Goal: Task Accomplishment & Management: Manage account settings

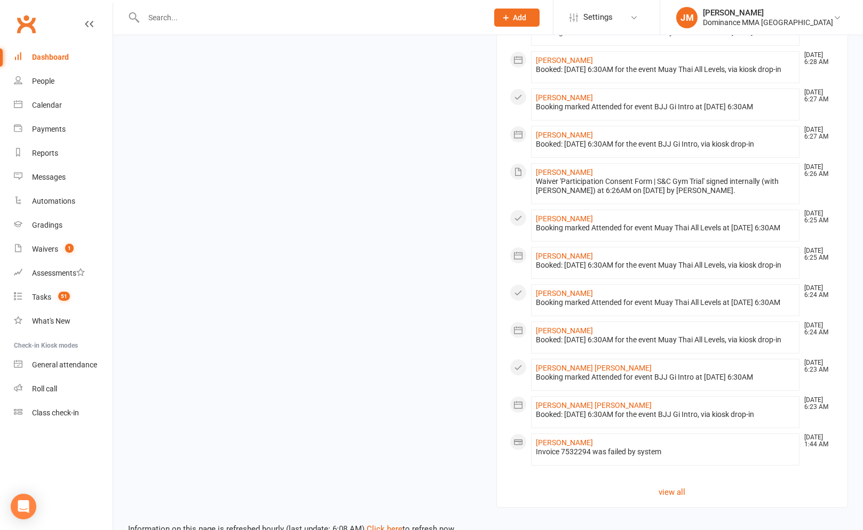
scroll to position [848, 0]
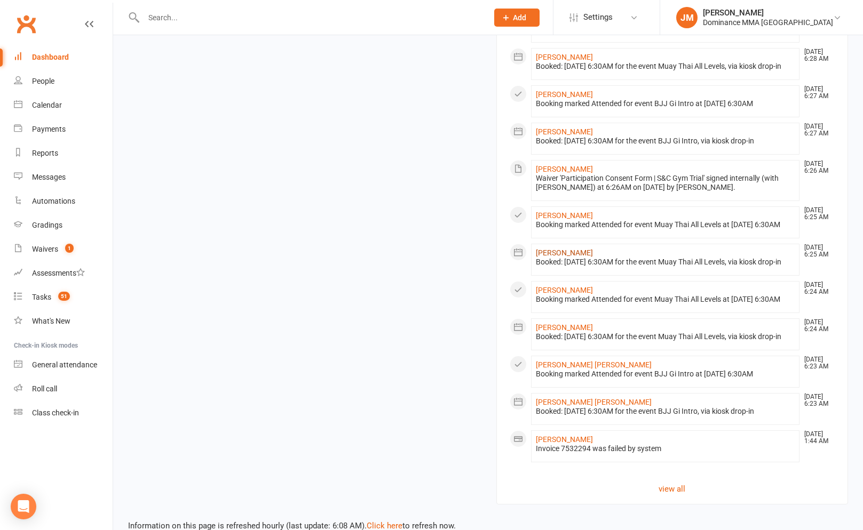
click at [572, 257] on link "Ellie Brudenell" at bounding box center [564, 253] width 57 height 9
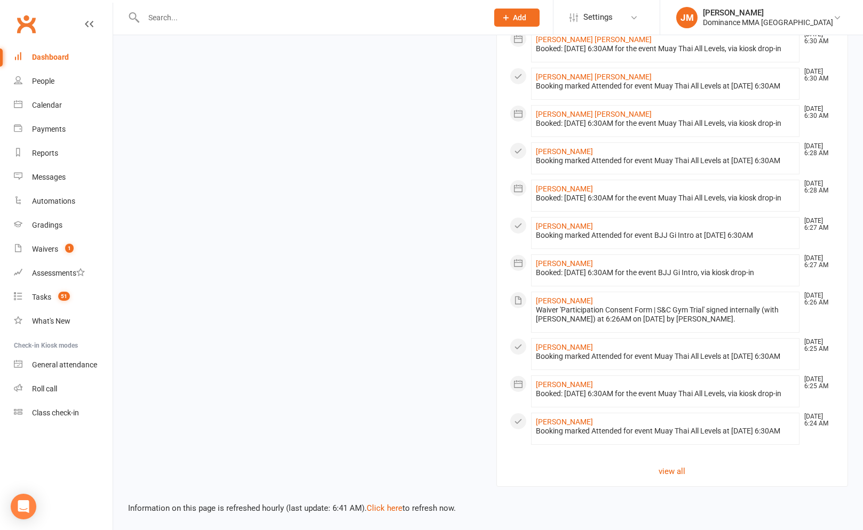
scroll to position [1009, 0]
click at [680, 474] on link "view all" at bounding box center [672, 471] width 325 height 13
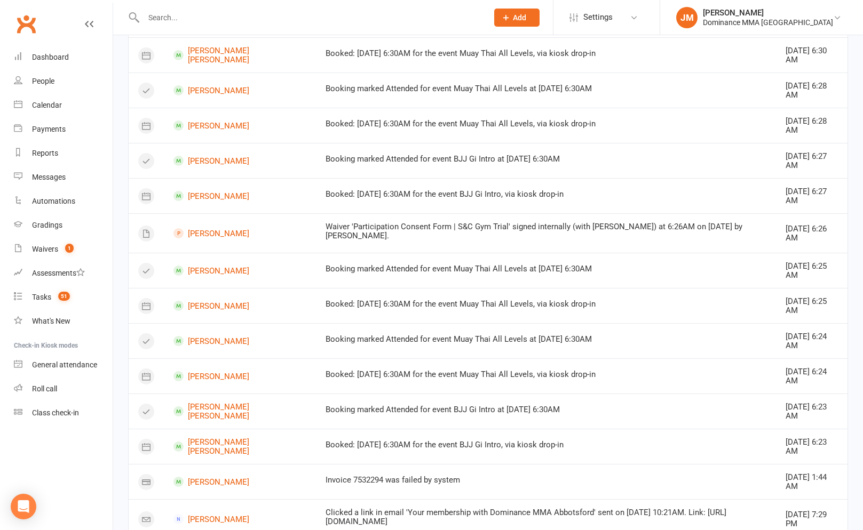
scroll to position [575, 0]
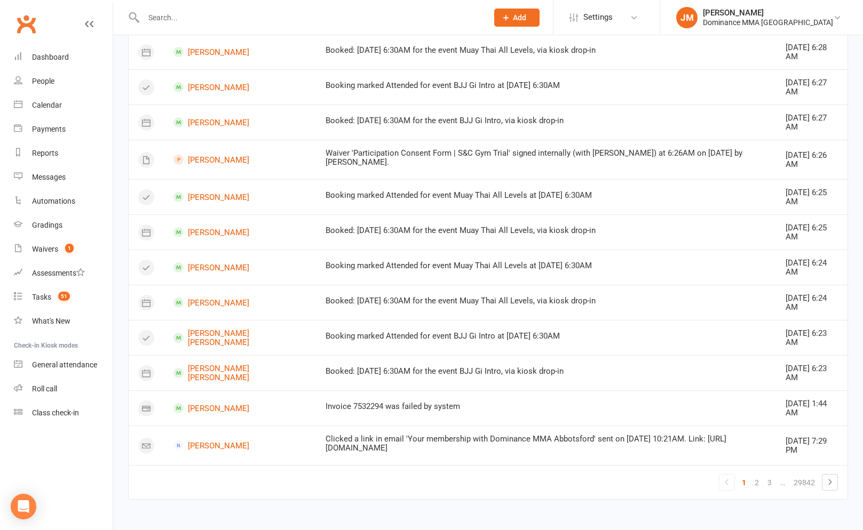
click at [190, 20] on input "text" at bounding box center [310, 17] width 340 height 15
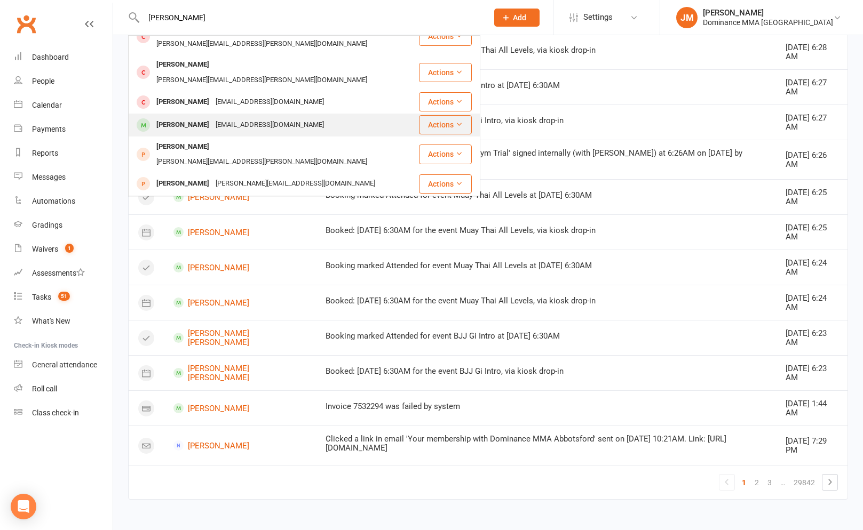
scroll to position [139, 0]
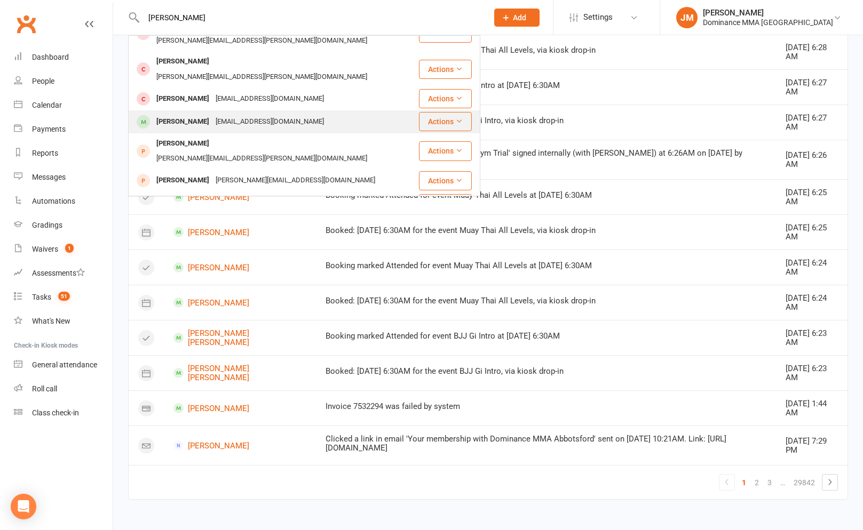
type input "joel"
click at [213, 114] on div "segal769@gmail.com" at bounding box center [269, 121] width 115 height 15
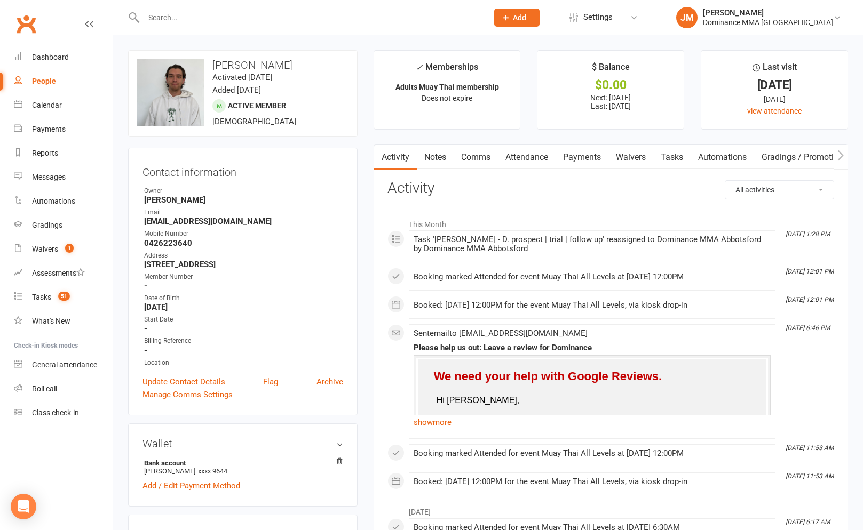
click at [436, 155] on link "Notes" at bounding box center [435, 157] width 37 height 25
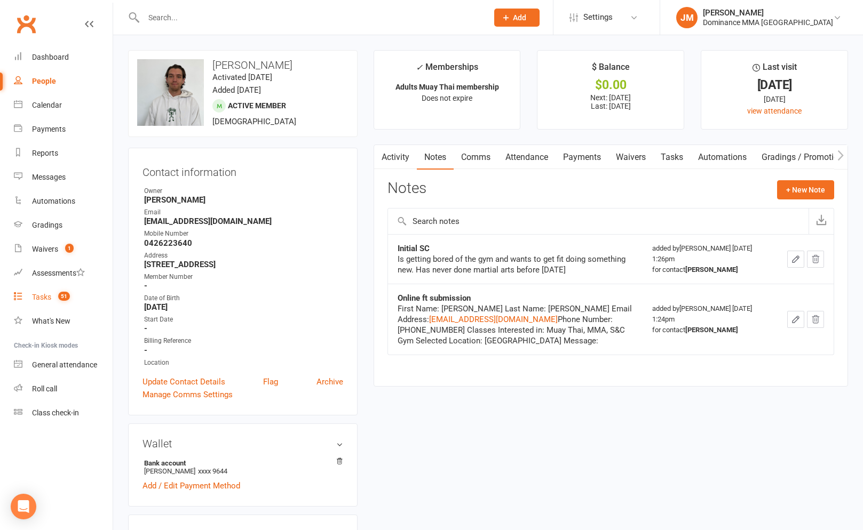
click at [55, 303] on link "Tasks 51" at bounding box center [63, 297] width 99 height 24
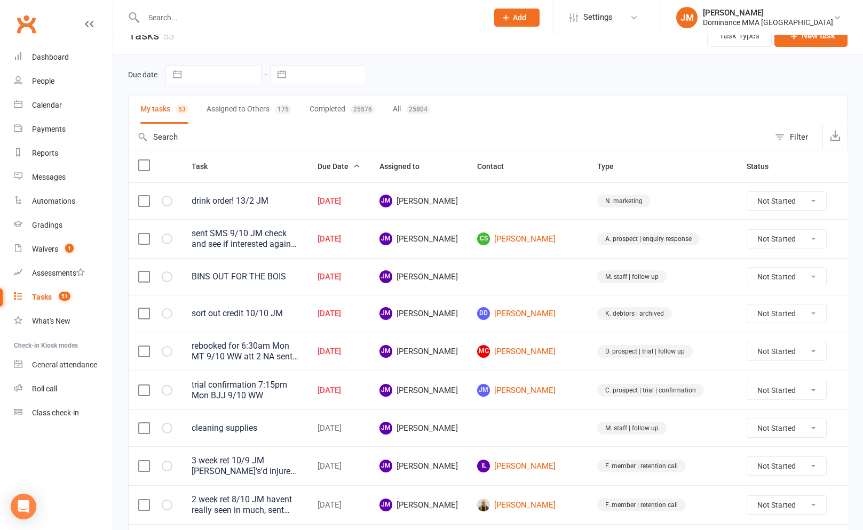
scroll to position [20, 0]
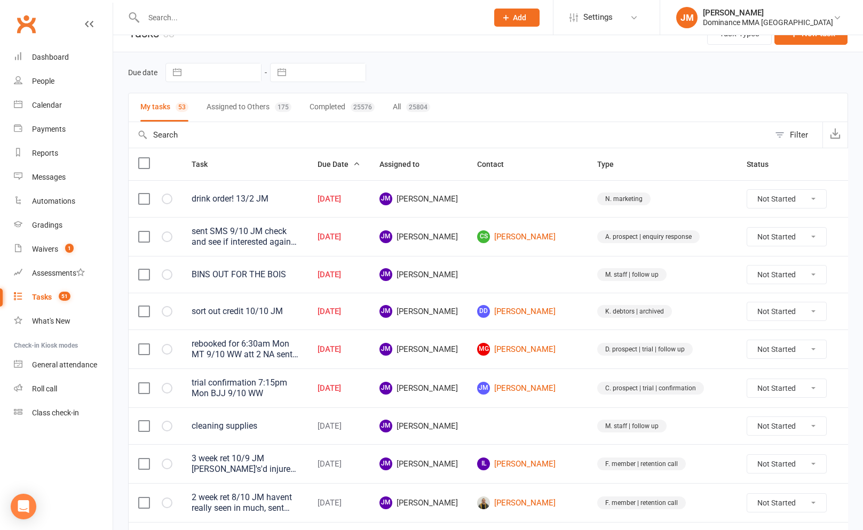
click at [204, 18] on input "text" at bounding box center [310, 17] width 340 height 15
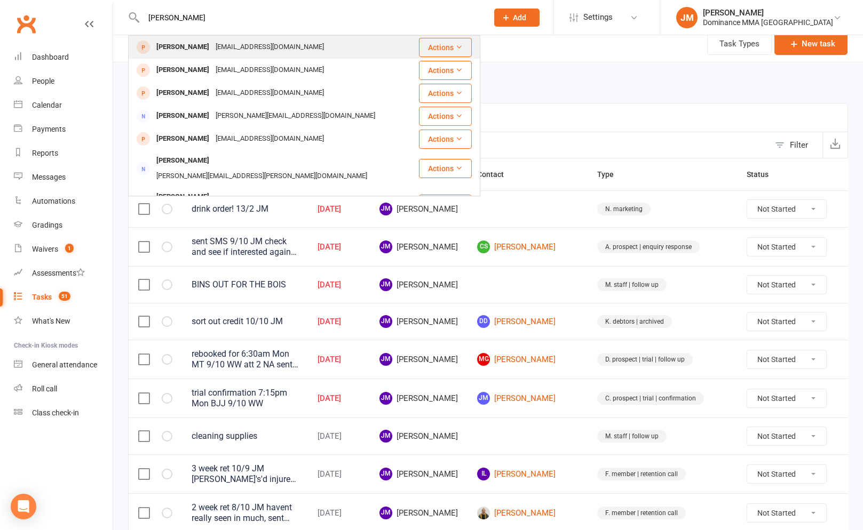
scroll to position [0, 0]
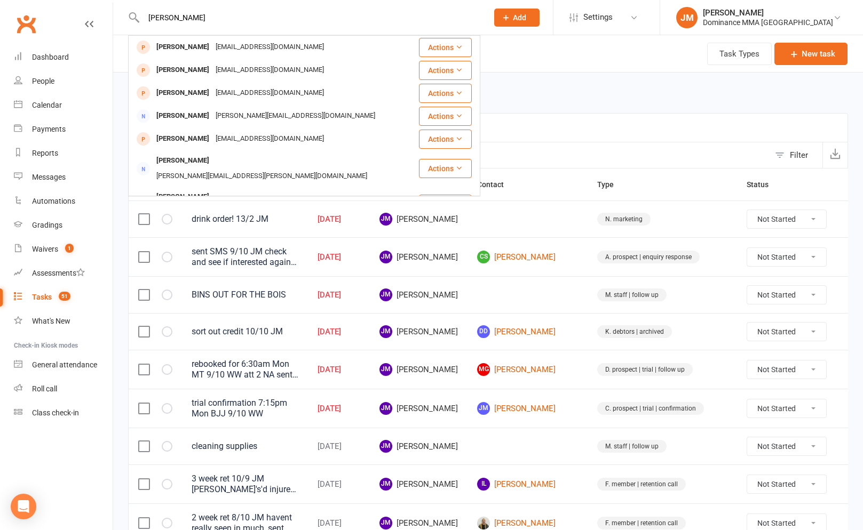
click at [166, 20] on input "monty" at bounding box center [310, 17] width 340 height 15
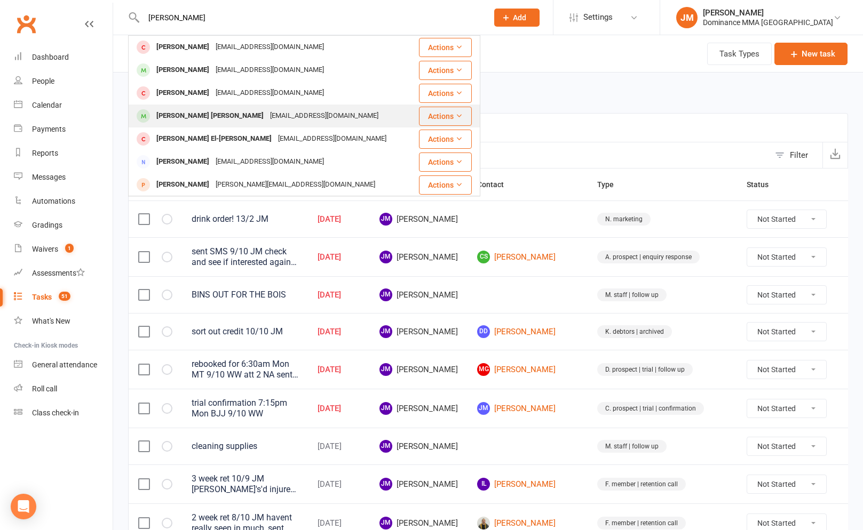
type input "higgins"
click at [218, 114] on div "Montgomery Higginson-ford" at bounding box center [210, 115] width 114 height 15
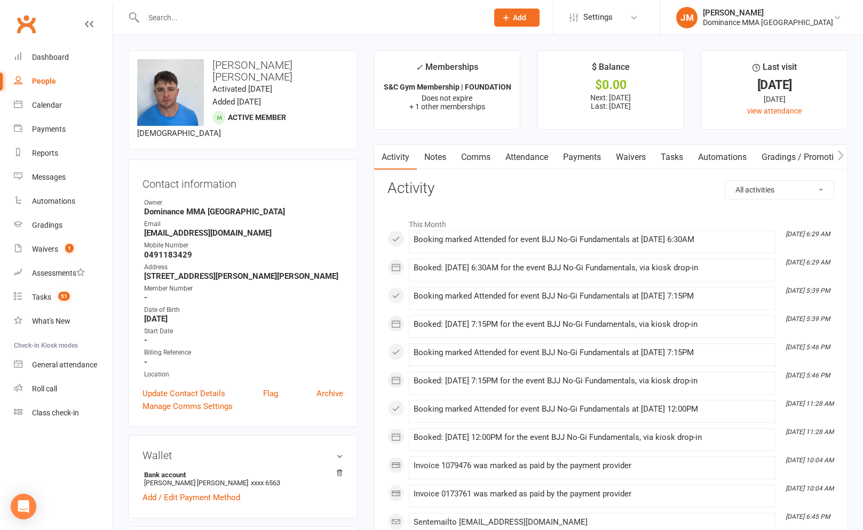
click at [539, 160] on link "Attendance" at bounding box center [527, 157] width 58 height 25
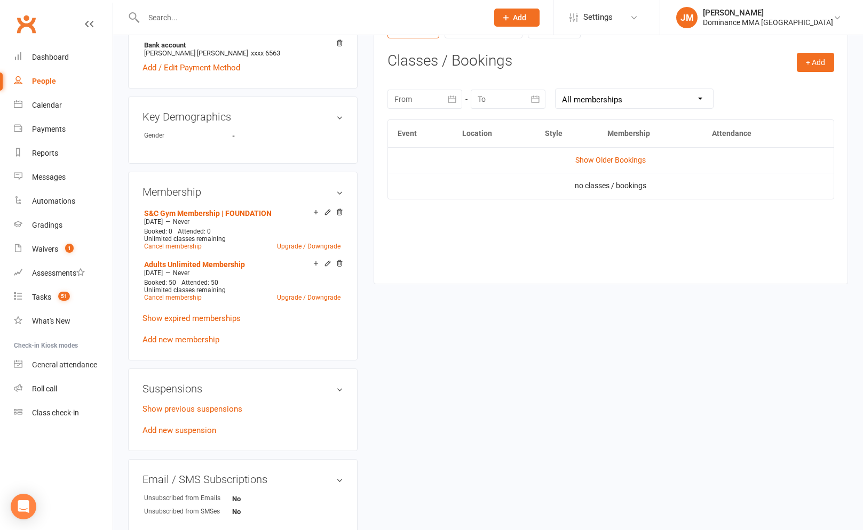
scroll to position [497, 0]
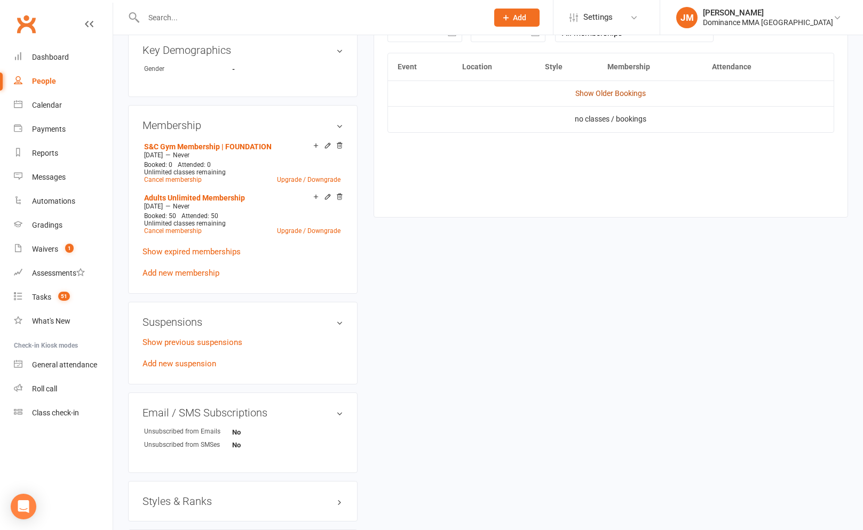
click at [583, 87] on td "Show Older Bookings" at bounding box center [610, 94] width 445 height 26
click at [583, 90] on link "Show Older Bookings" at bounding box center [610, 93] width 70 height 9
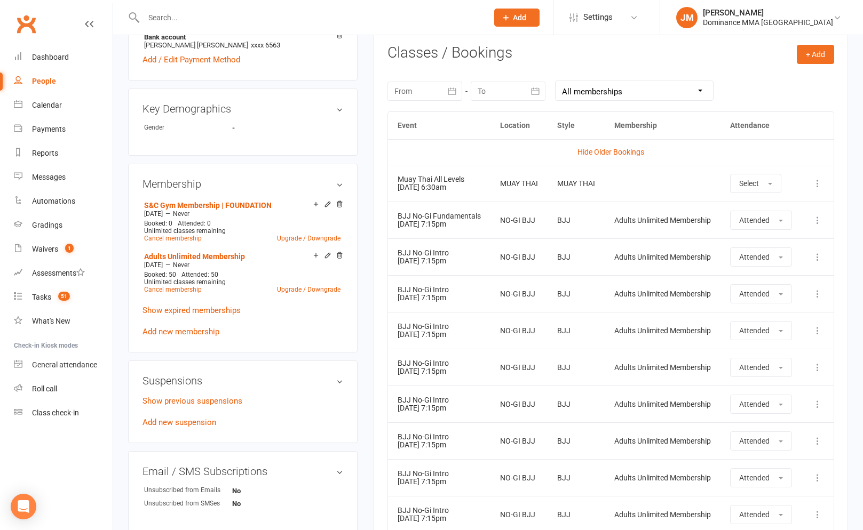
scroll to position [434, 0]
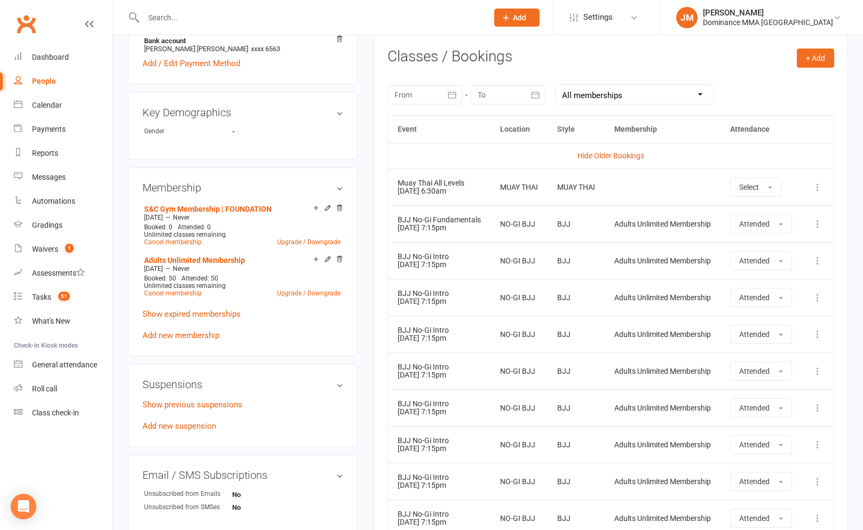
click at [608, 94] on select "All memberships From other Members S&C Gym Membership | FOUNDATION Adults Unlim…" at bounding box center [633, 94] width 157 height 19
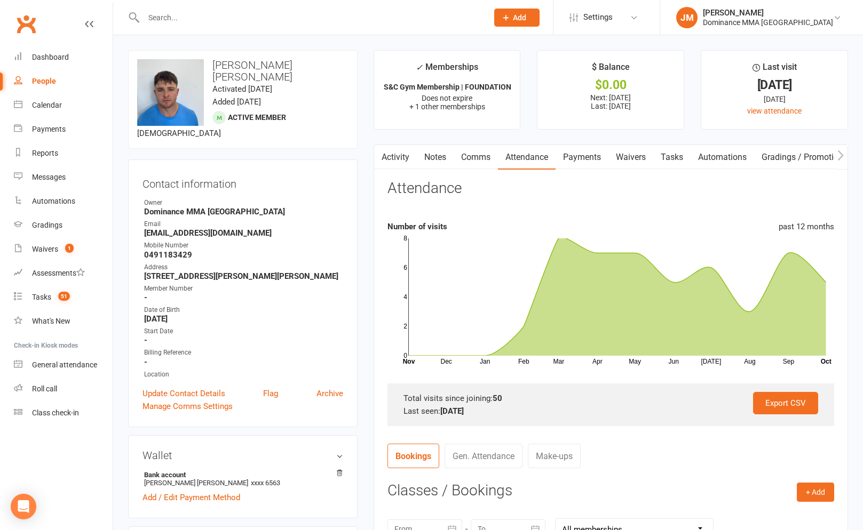
scroll to position [6, 0]
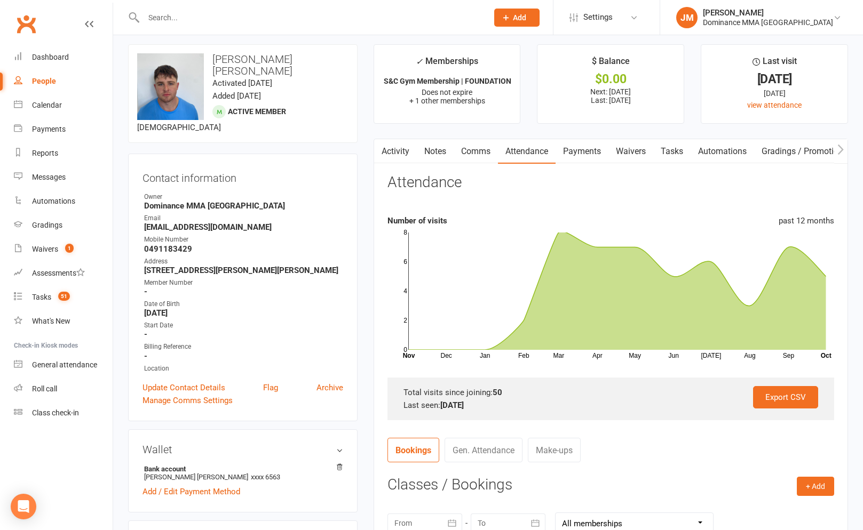
click at [449, 19] on input "text" at bounding box center [310, 17] width 340 height 15
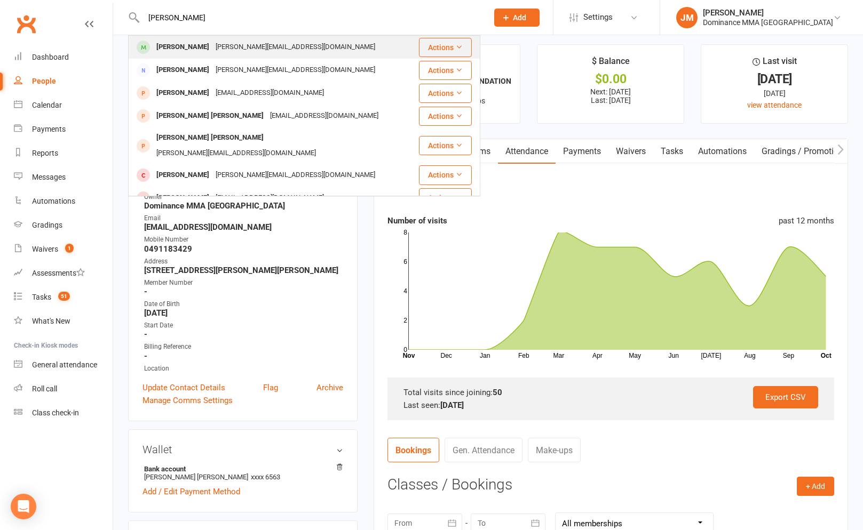
type input "paul griffiths"
click at [282, 36] on td "Paul Griffiths Paul.griffiths5@outlook.com" at bounding box center [274, 47] width 290 height 23
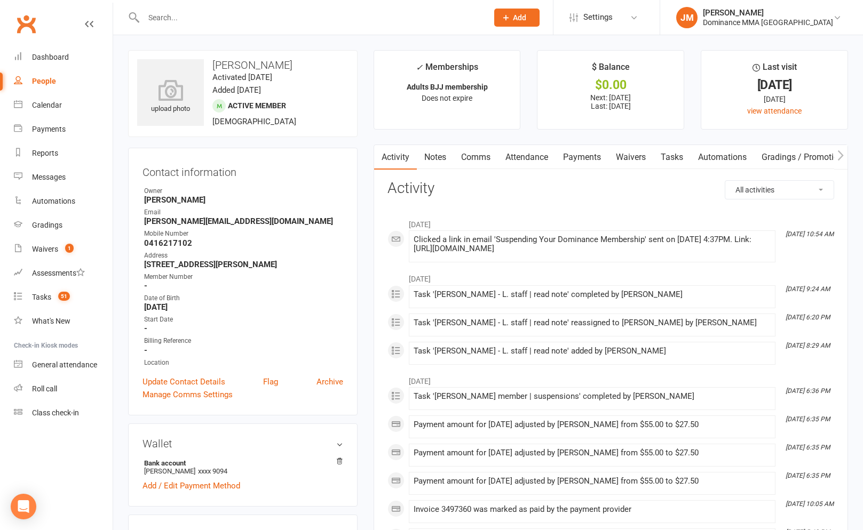
click at [442, 158] on link "Notes" at bounding box center [435, 157] width 37 height 25
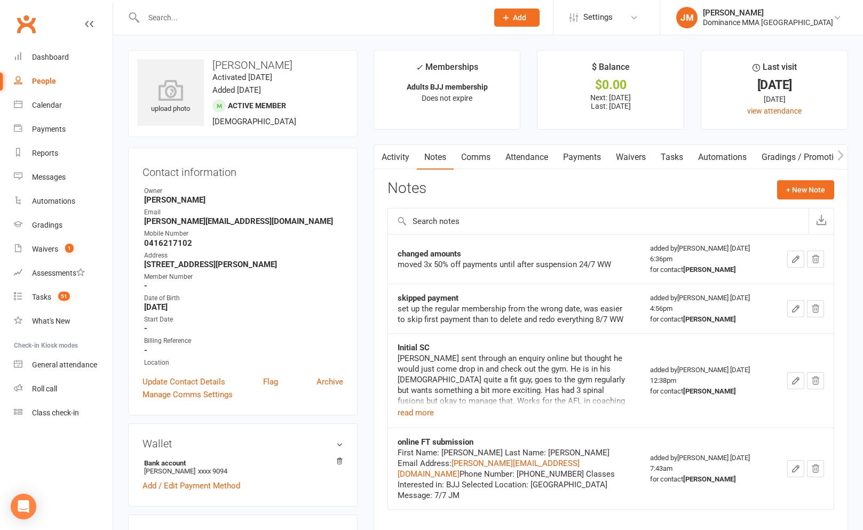
click at [596, 164] on link "Payments" at bounding box center [581, 157] width 53 height 25
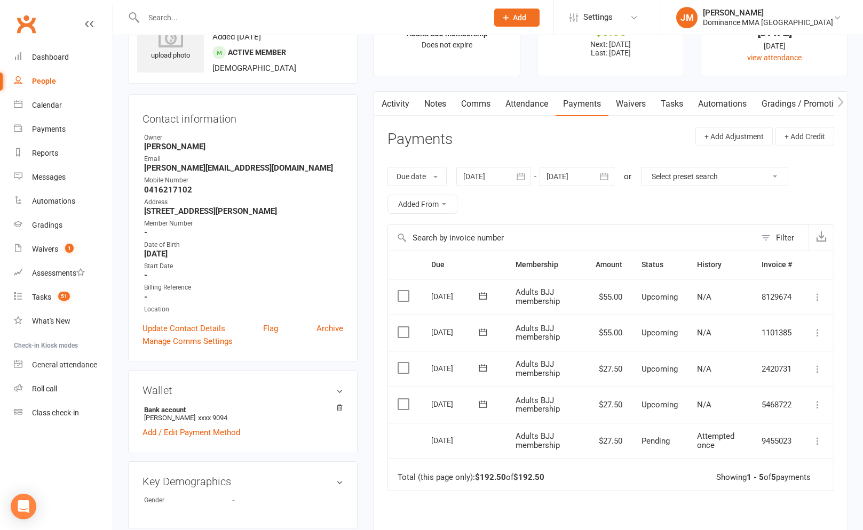
scroll to position [104, 0]
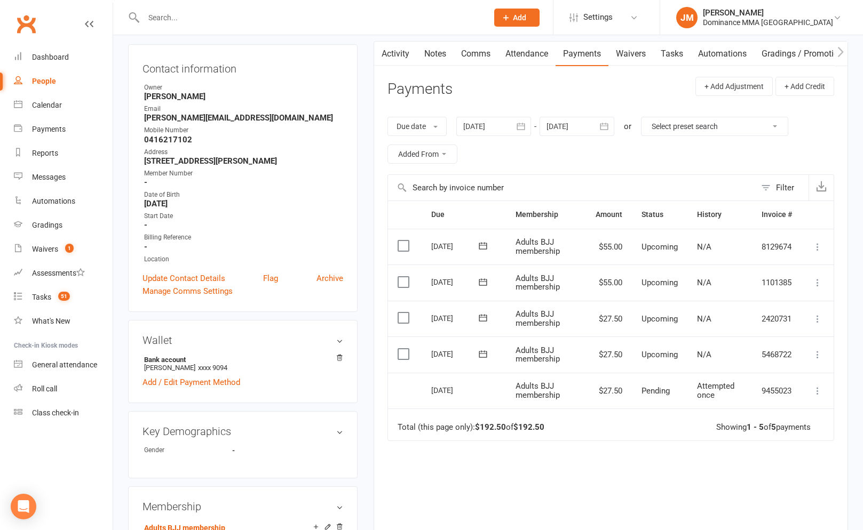
click at [634, 58] on link "Waivers" at bounding box center [630, 54] width 45 height 25
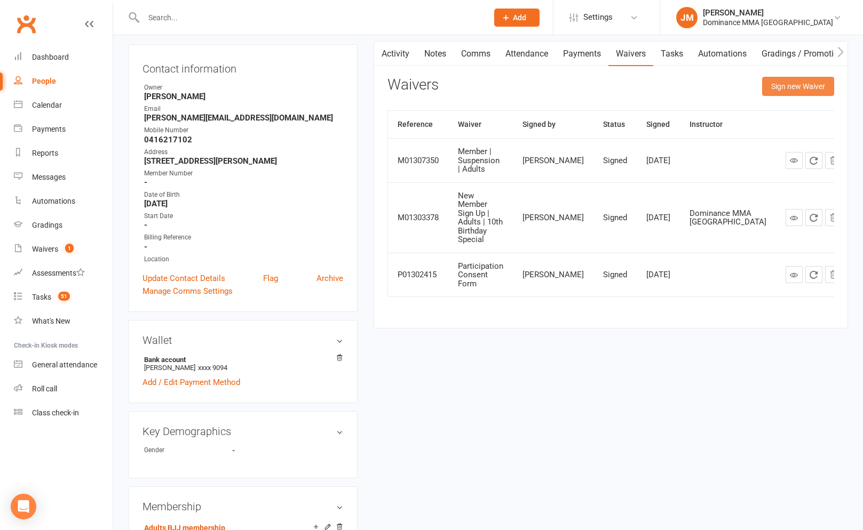
click at [805, 86] on button "Sign new Waiver" at bounding box center [798, 86] width 72 height 19
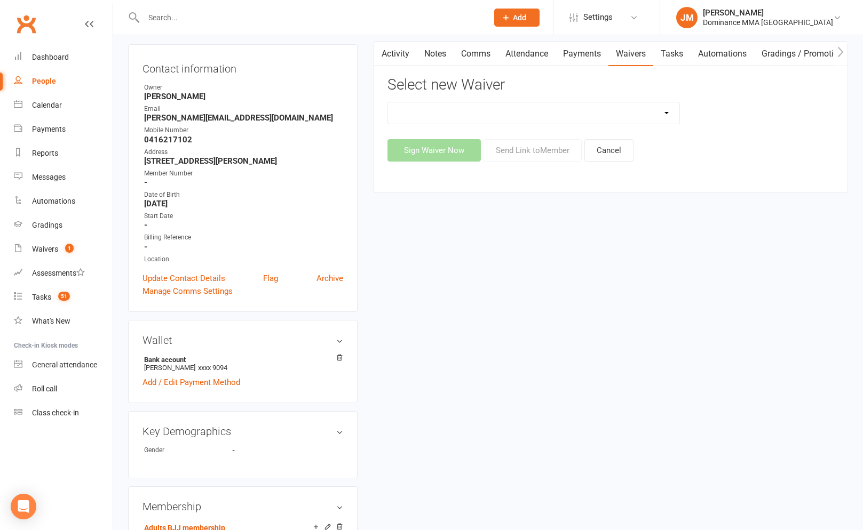
click at [519, 117] on select "Member | Cancellation | Adults Member | Injury Report Form (FOH staff use only)…" at bounding box center [533, 112] width 291 height 21
select select "7287"
click at [388, 102] on select "Member | Cancellation | Adults Member | Injury Report Form (FOH staff use only)…" at bounding box center [533, 112] width 291 height 21
click at [561, 155] on button "Send Link to Member" at bounding box center [532, 150] width 98 height 22
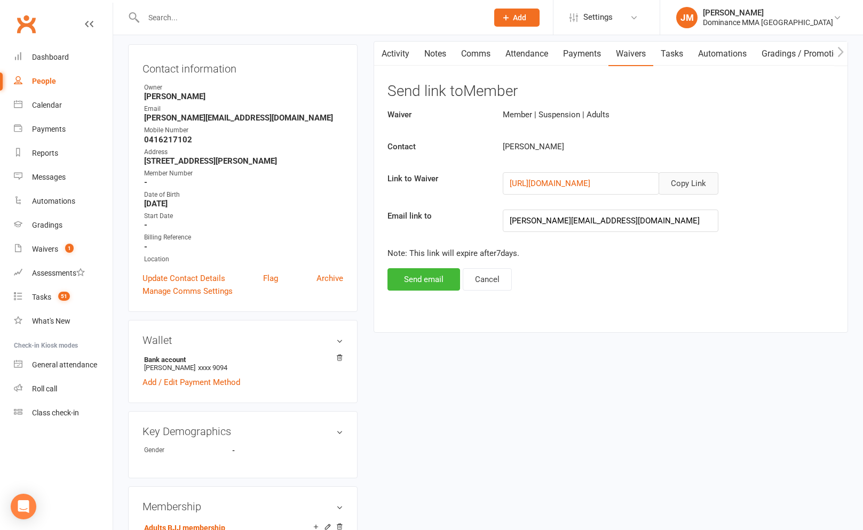
click at [702, 181] on button "Copy Link" at bounding box center [688, 183] width 60 height 22
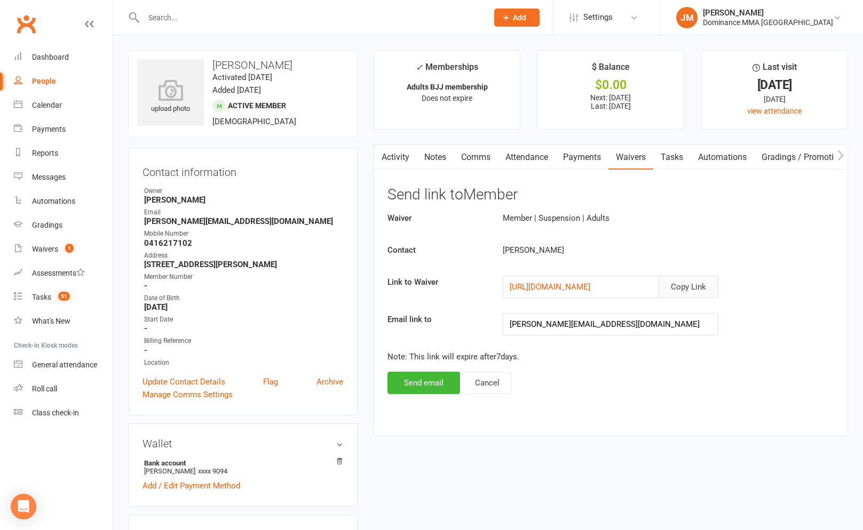
click at [641, 160] on link "Waivers" at bounding box center [630, 157] width 45 height 25
click at [578, 152] on link "Payments" at bounding box center [581, 157] width 53 height 25
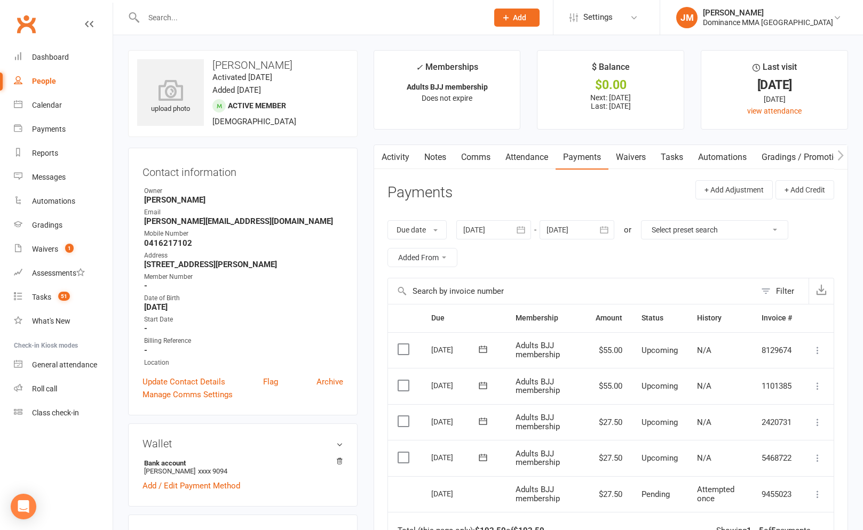
drag, startPoint x: 633, startPoint y: 155, endPoint x: 642, endPoint y: 160, distance: 10.5
click at [633, 155] on link "Waivers" at bounding box center [630, 157] width 45 height 25
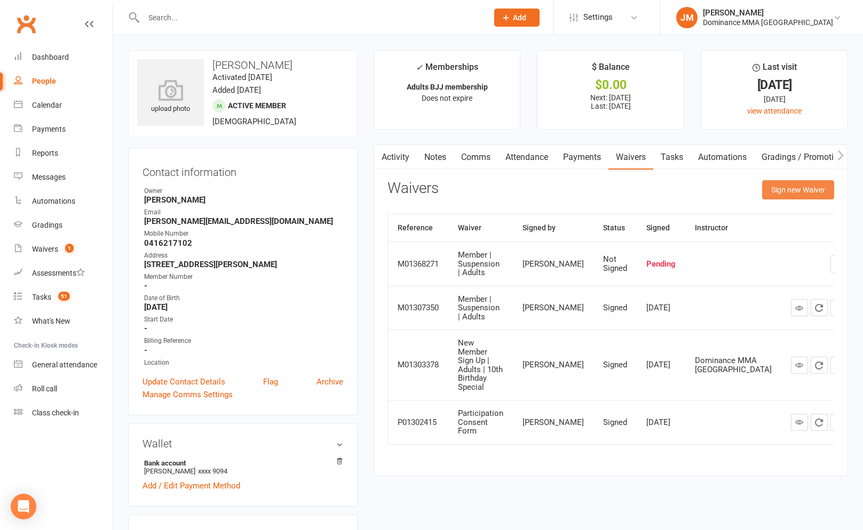
click at [788, 181] on button "Sign new Waiver" at bounding box center [798, 189] width 72 height 19
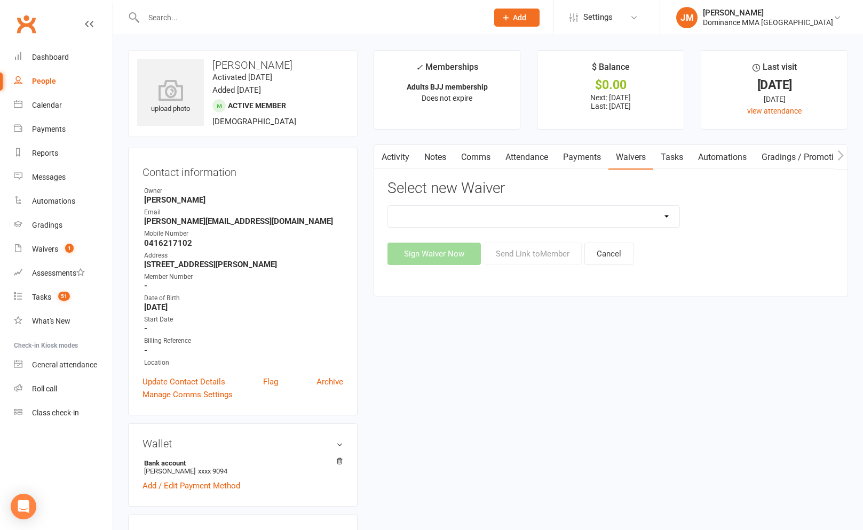
click at [612, 218] on select "Member | Cancellation | Adults Member | Injury Report Form (FOH staff use only)…" at bounding box center [533, 216] width 291 height 21
select select "7288"
click at [388, 206] on select "Member | Cancellation | Adults Member | Injury Report Form (FOH staff use only)…" at bounding box center [533, 216] width 291 height 21
click at [528, 252] on button "Send Link to Member" at bounding box center [532, 254] width 98 height 22
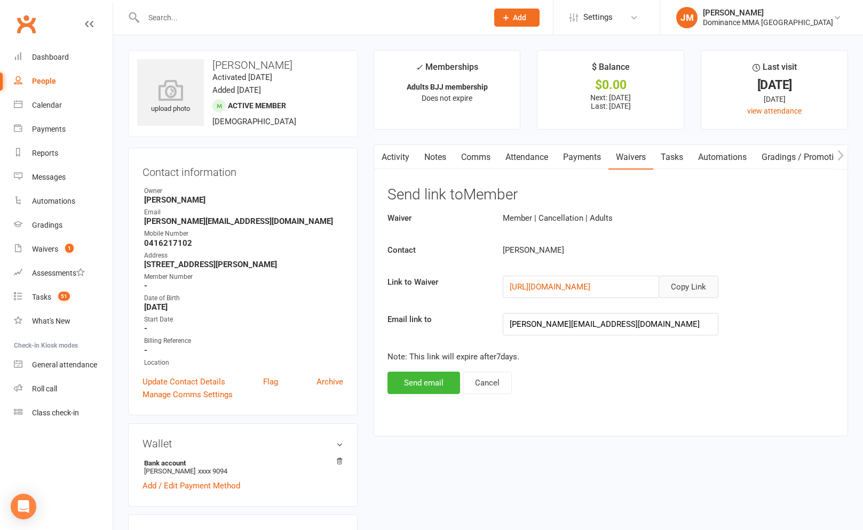
click at [701, 288] on button "Copy Link" at bounding box center [688, 287] width 60 height 22
click at [45, 126] on div "Payments" at bounding box center [49, 129] width 34 height 9
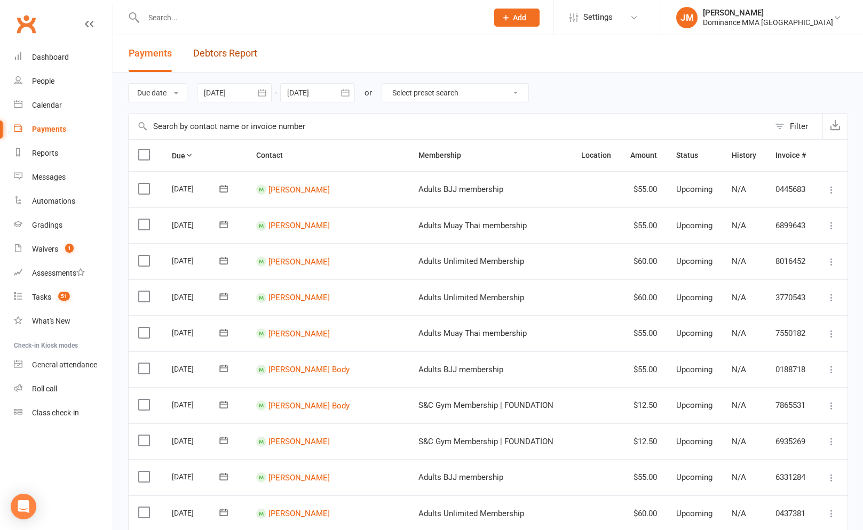
click at [237, 47] on link "Debtors Report" at bounding box center [225, 53] width 64 height 37
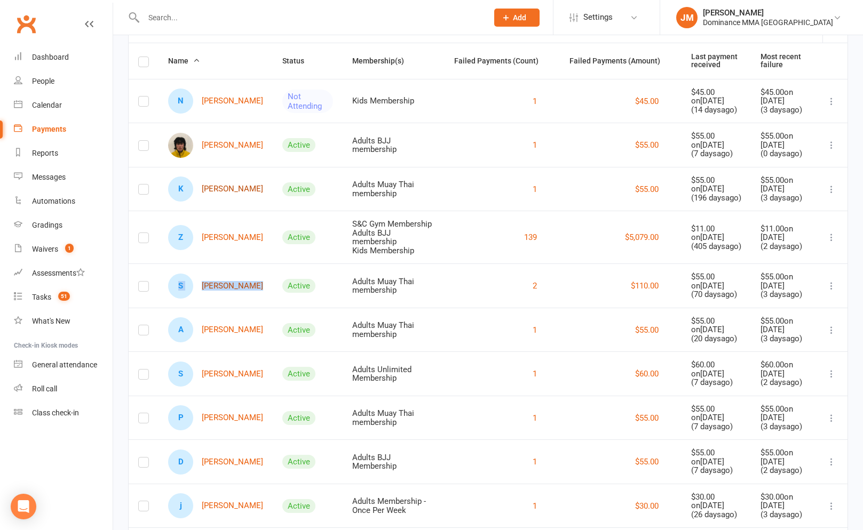
scroll to position [2, 0]
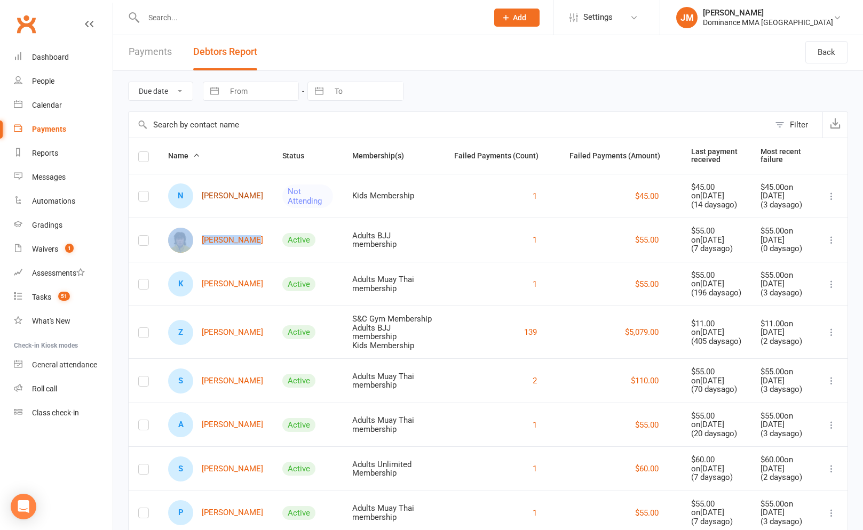
click at [237, 196] on link "N Najma Ahmed" at bounding box center [215, 196] width 95 height 25
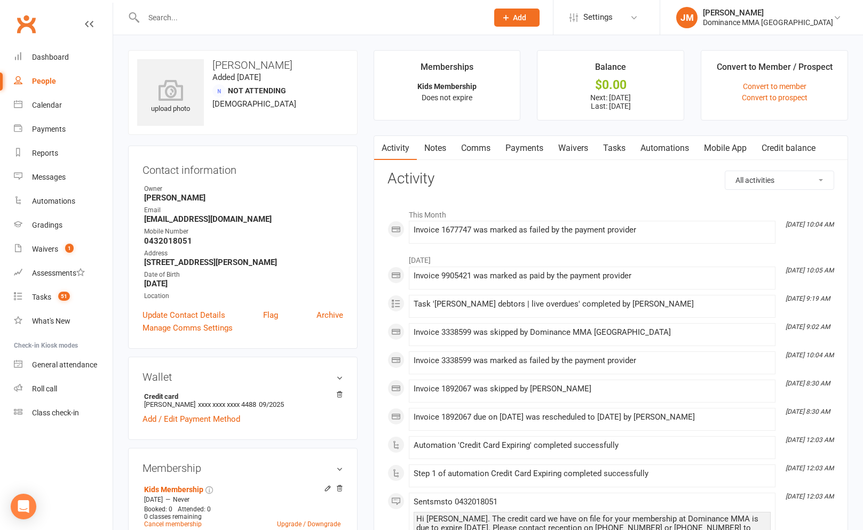
click at [513, 149] on link "Payments" at bounding box center [524, 148] width 53 height 25
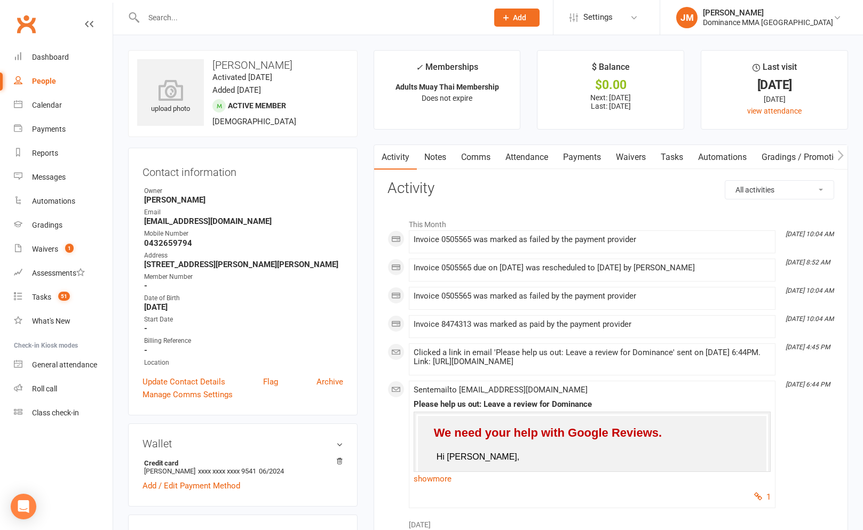
click at [600, 156] on link "Payments" at bounding box center [581, 157] width 53 height 25
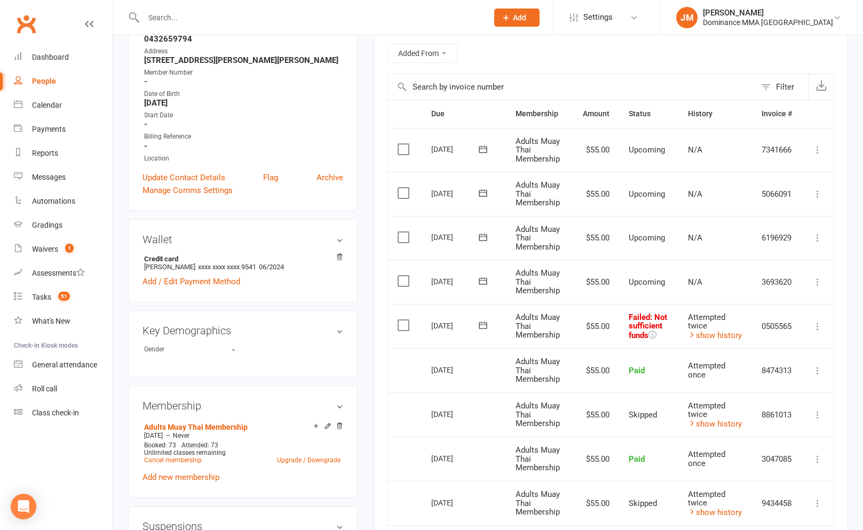
scroll to position [299, 0]
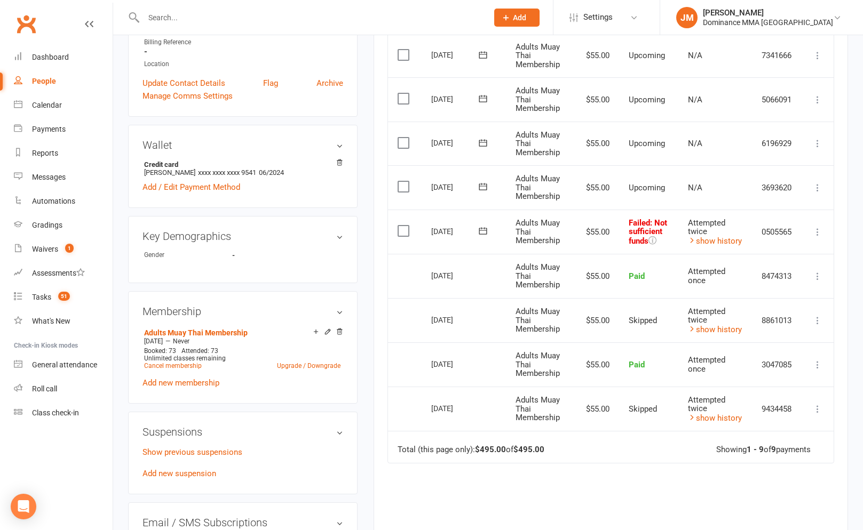
click at [821, 234] on icon at bounding box center [817, 232] width 11 height 11
click at [739, 316] on link "Skip" at bounding box center [771, 316] width 106 height 21
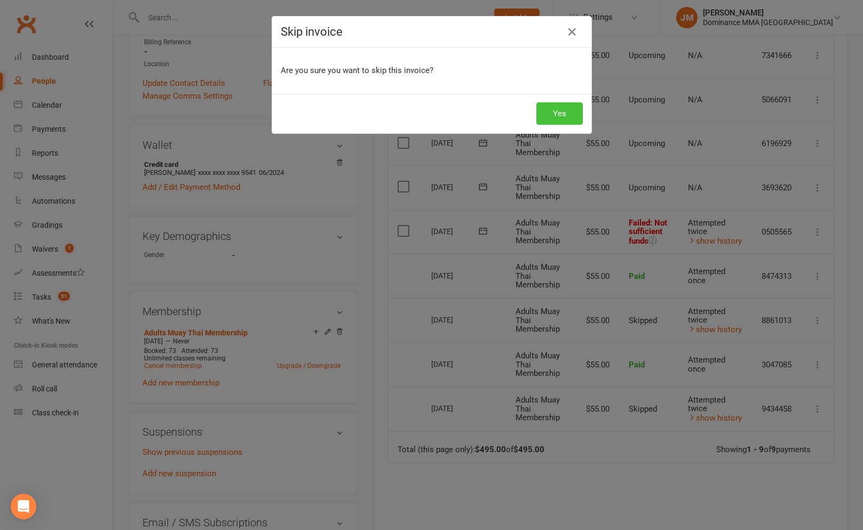
click at [551, 112] on button "Yes" at bounding box center [559, 113] width 46 height 22
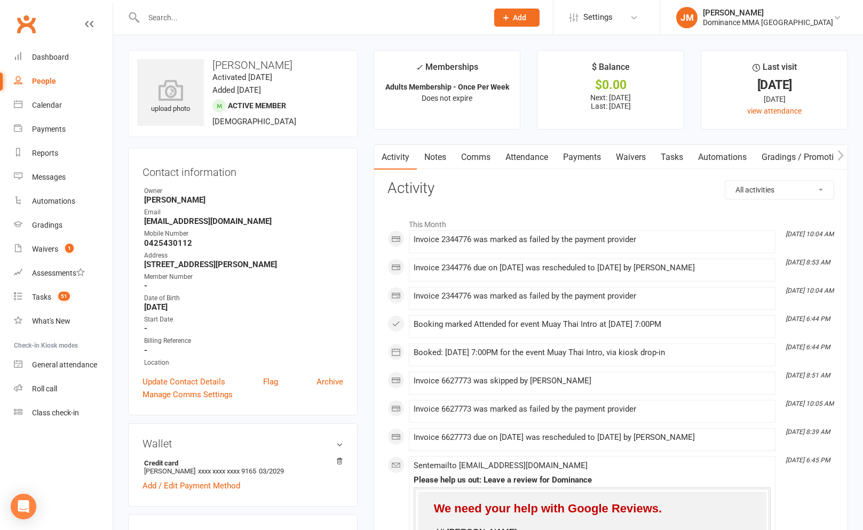
click at [591, 155] on link "Payments" at bounding box center [581, 157] width 53 height 25
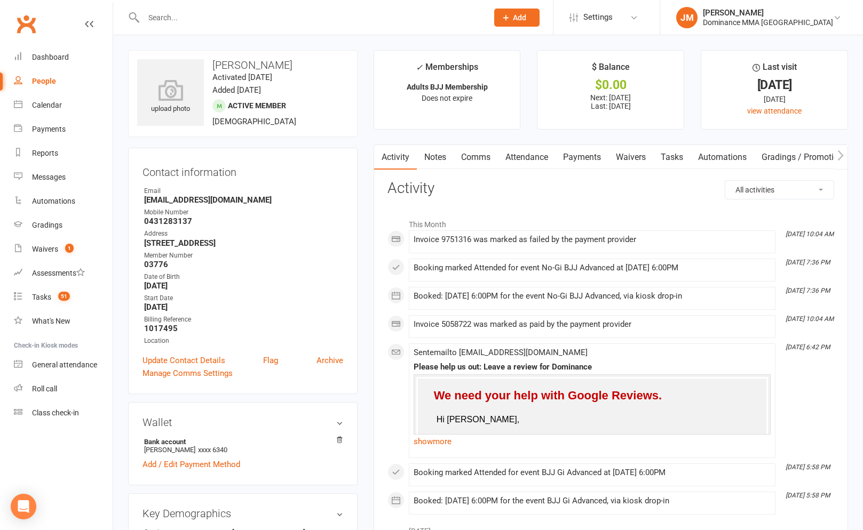
click at [583, 157] on link "Payments" at bounding box center [581, 157] width 53 height 25
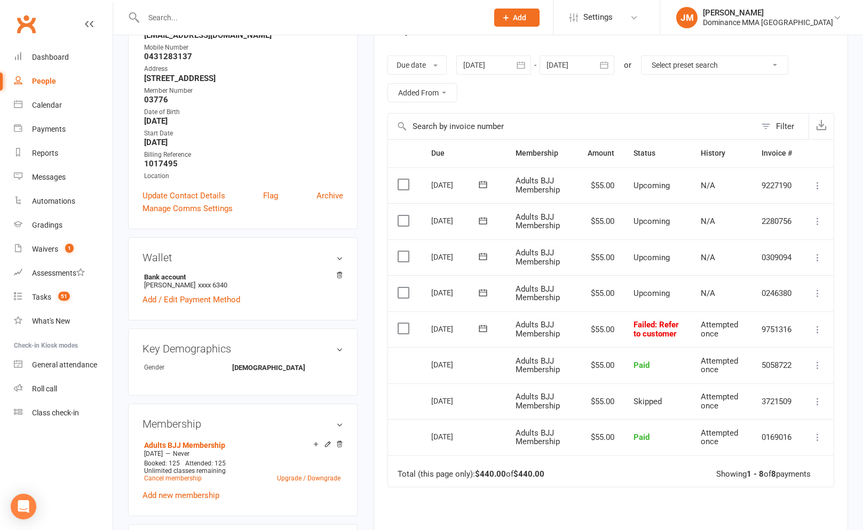
scroll to position [181, 0]
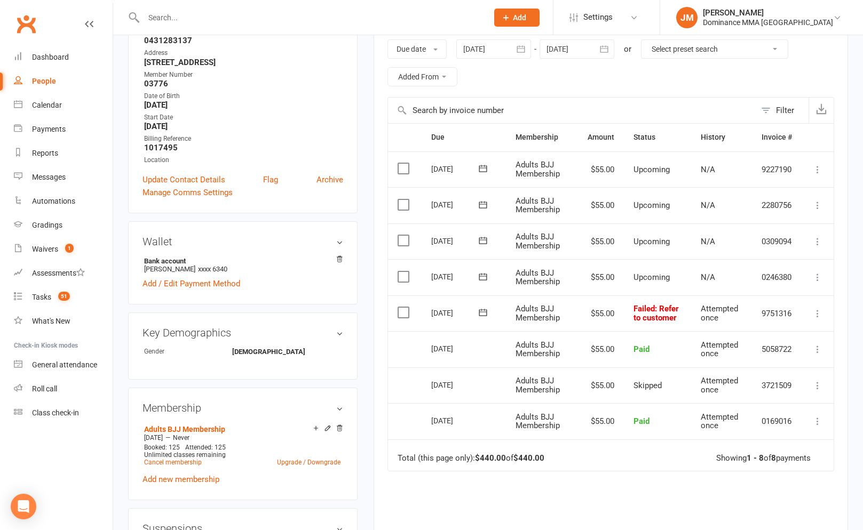
click at [487, 314] on icon at bounding box center [482, 312] width 11 height 11
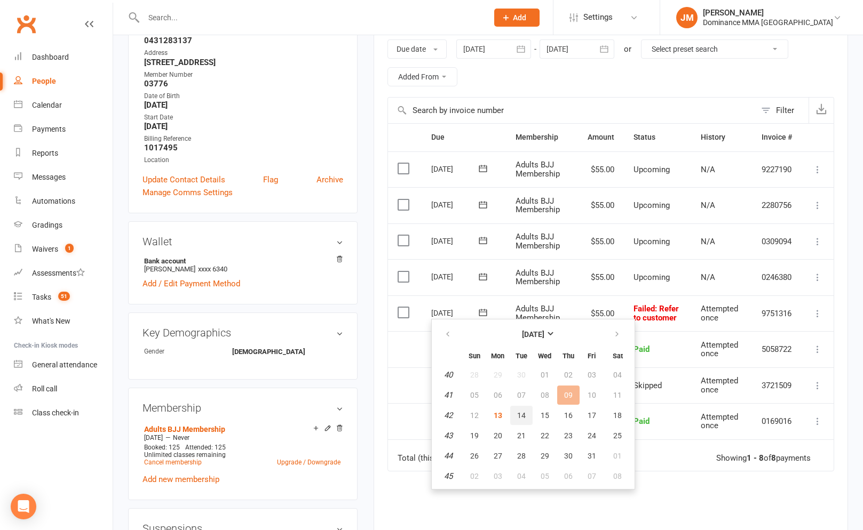
click at [512, 418] on button "14" at bounding box center [521, 415] width 22 height 19
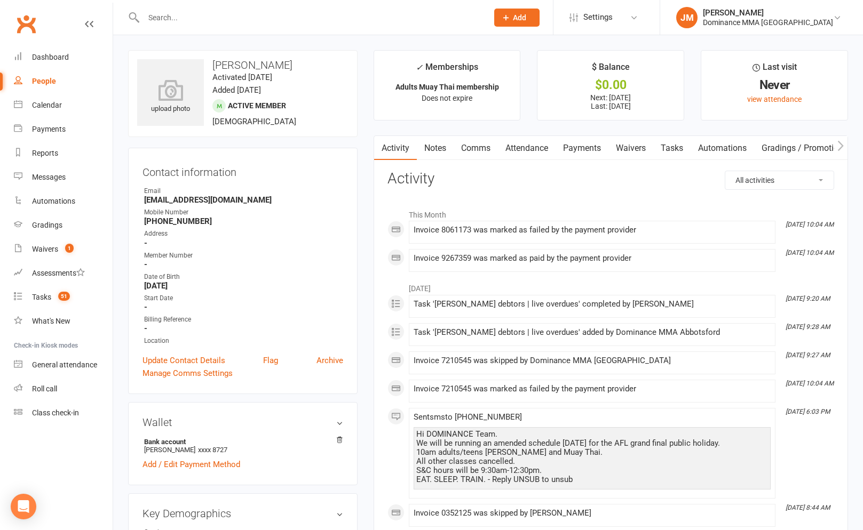
click at [570, 147] on link "Payments" at bounding box center [581, 148] width 53 height 25
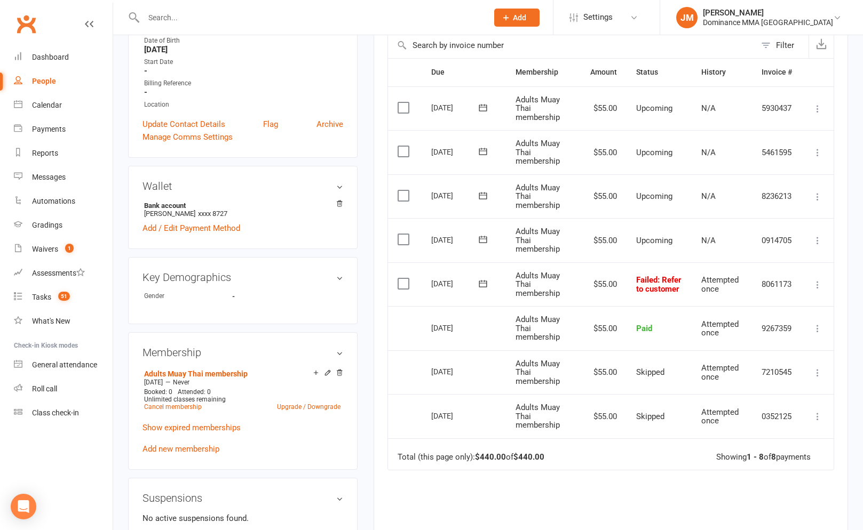
scroll to position [235, 0]
click at [820, 286] on icon at bounding box center [817, 286] width 11 height 11
click at [724, 372] on link "Skip" at bounding box center [771, 370] width 106 height 21
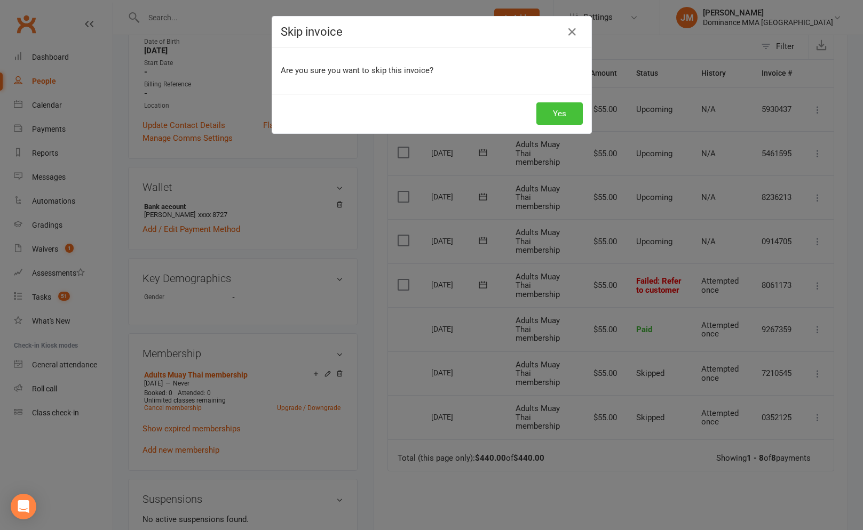
click at [553, 116] on button "Yes" at bounding box center [559, 113] width 46 height 22
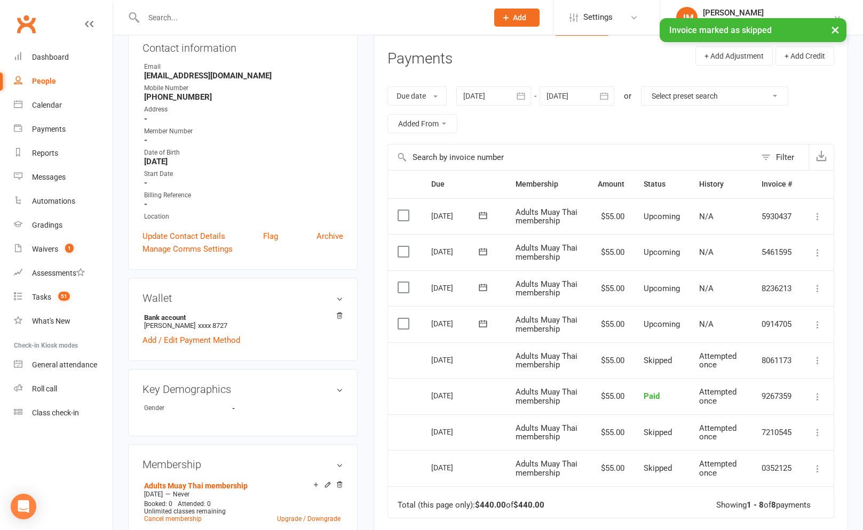
scroll to position [0, 0]
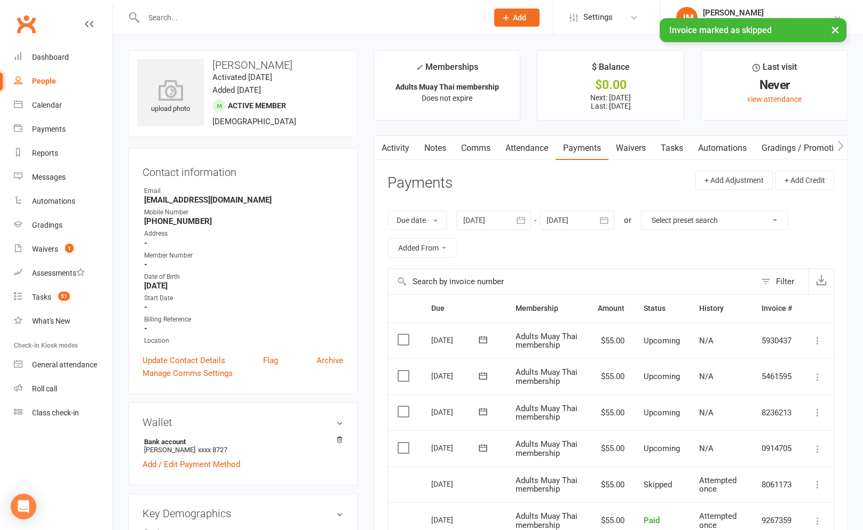
click at [539, 148] on link "Attendance" at bounding box center [527, 148] width 58 height 25
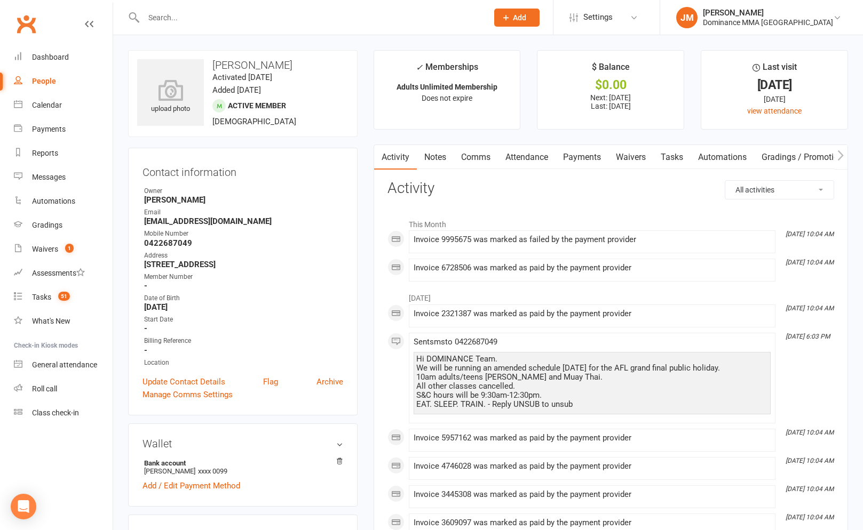
click at [566, 160] on link "Payments" at bounding box center [581, 157] width 53 height 25
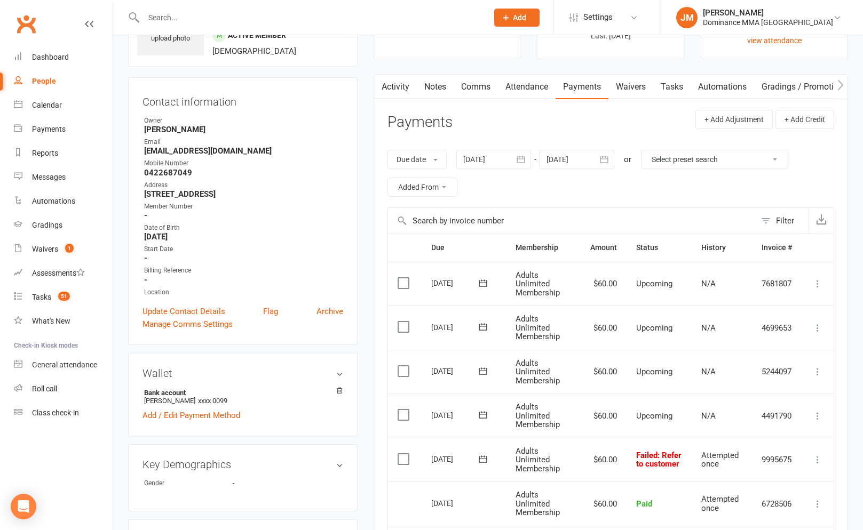
scroll to position [142, 0]
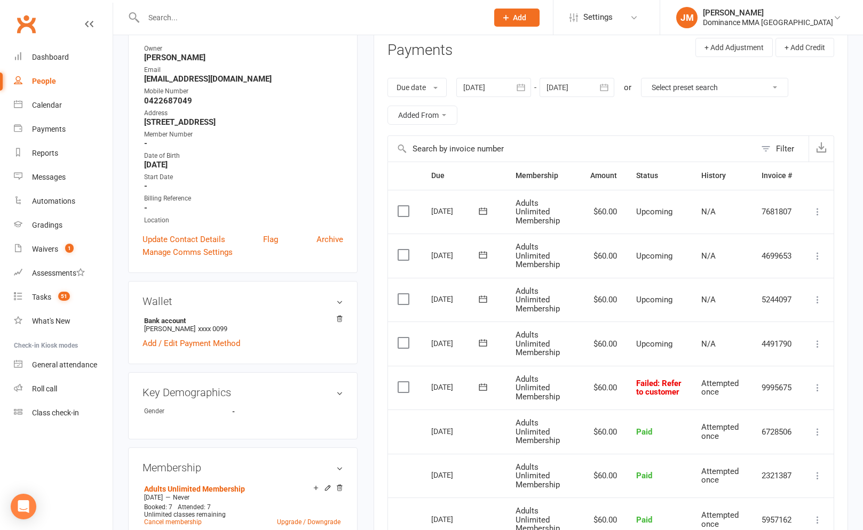
click at [487, 389] on icon at bounding box center [482, 387] width 11 height 11
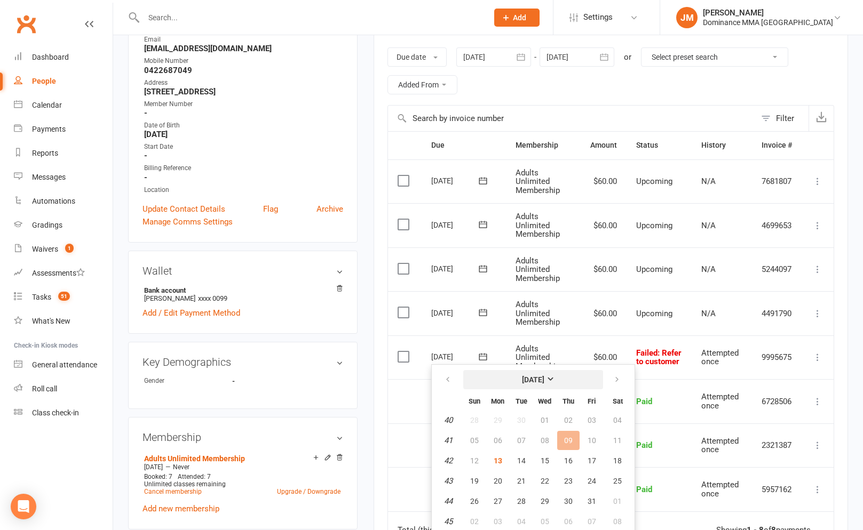
scroll to position [182, 0]
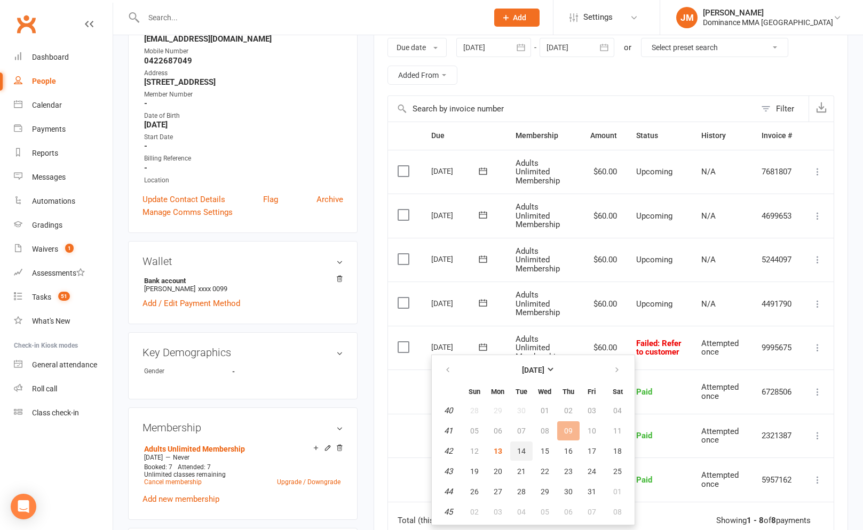
click at [515, 455] on button "14" at bounding box center [521, 451] width 22 height 19
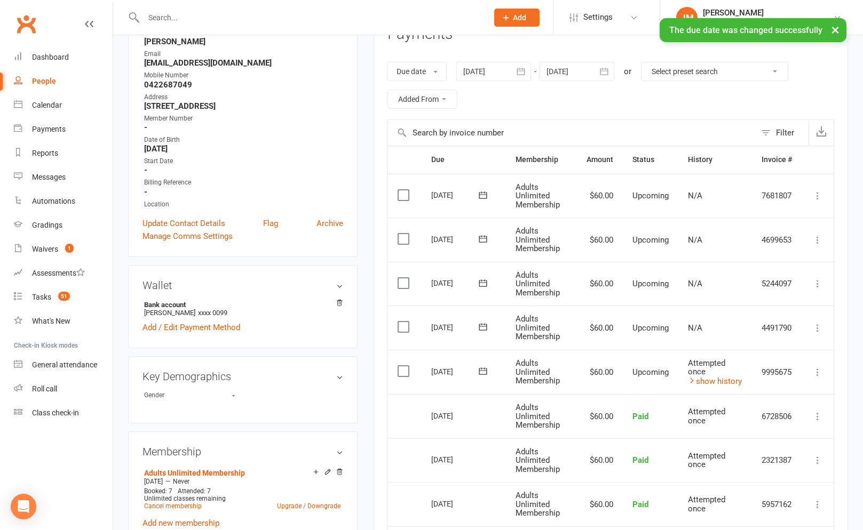
scroll to position [23, 0]
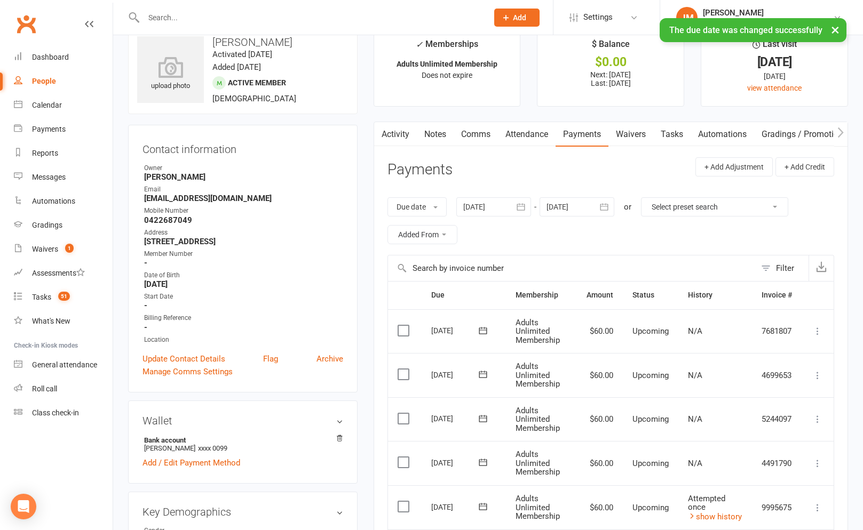
click at [537, 125] on link "Attendance" at bounding box center [527, 134] width 58 height 25
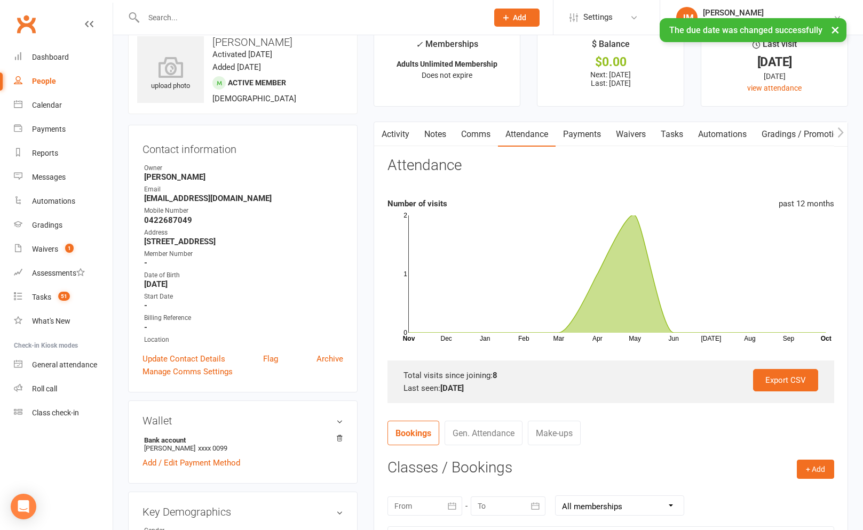
drag, startPoint x: 399, startPoint y: 127, endPoint x: 409, endPoint y: 129, distance: 10.8
click at [399, 127] on link "Activity" at bounding box center [395, 134] width 43 height 25
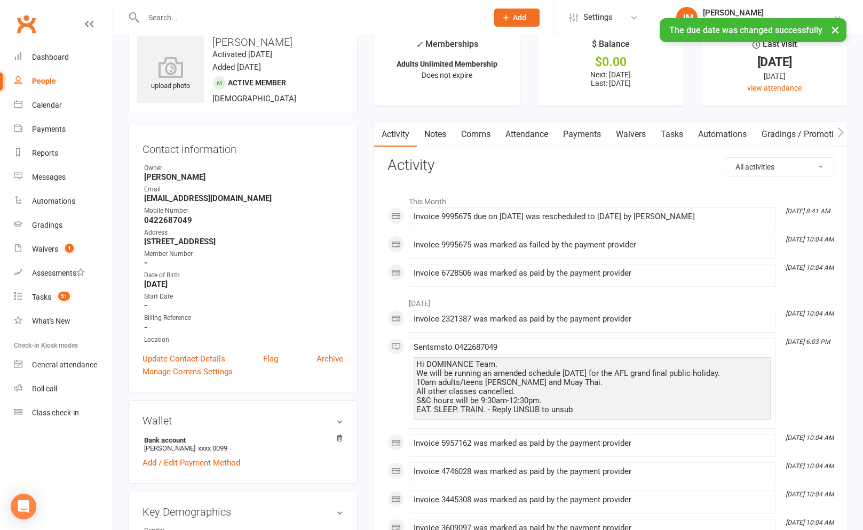
click at [443, 131] on link "Notes" at bounding box center [435, 134] width 37 height 25
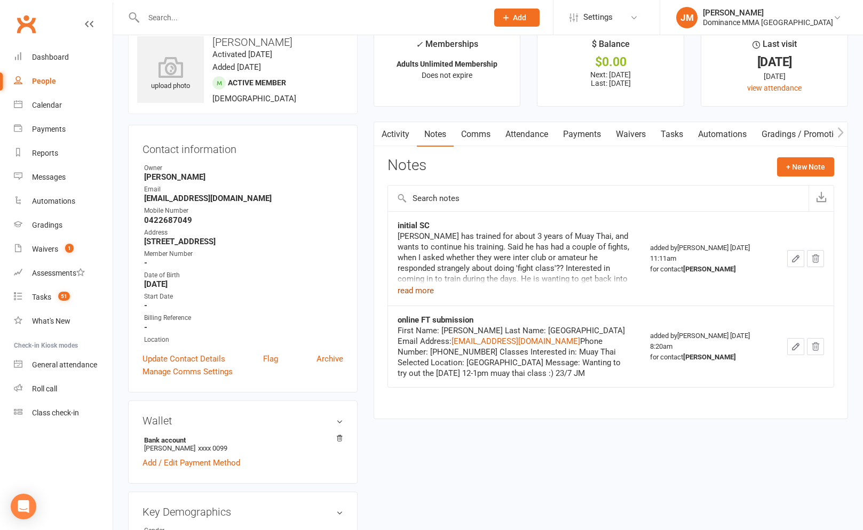
click at [423, 296] on button "read more" at bounding box center [415, 290] width 36 height 13
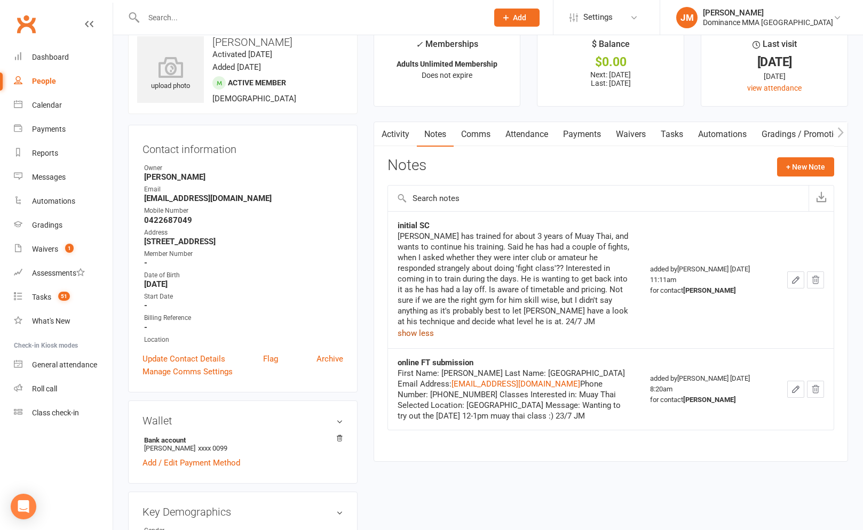
click at [674, 146] on link "Tasks" at bounding box center [671, 134] width 37 height 25
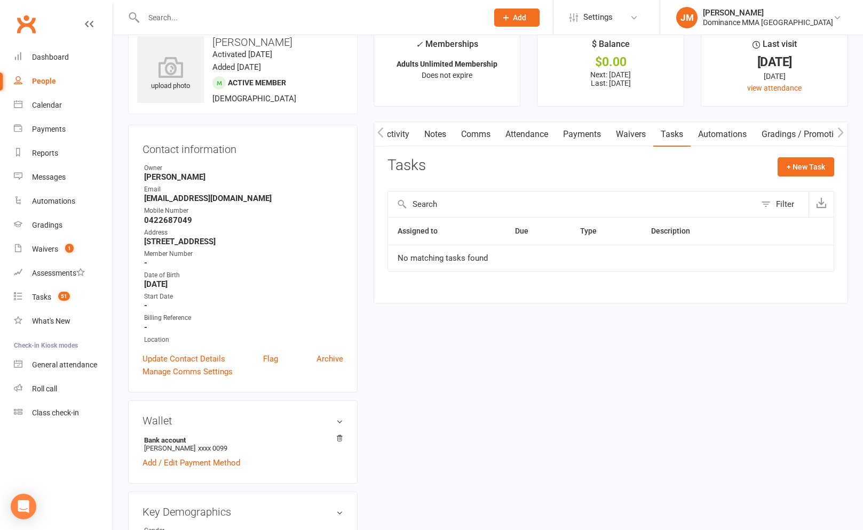
click at [650, 130] on link "Waivers" at bounding box center [630, 134] width 45 height 25
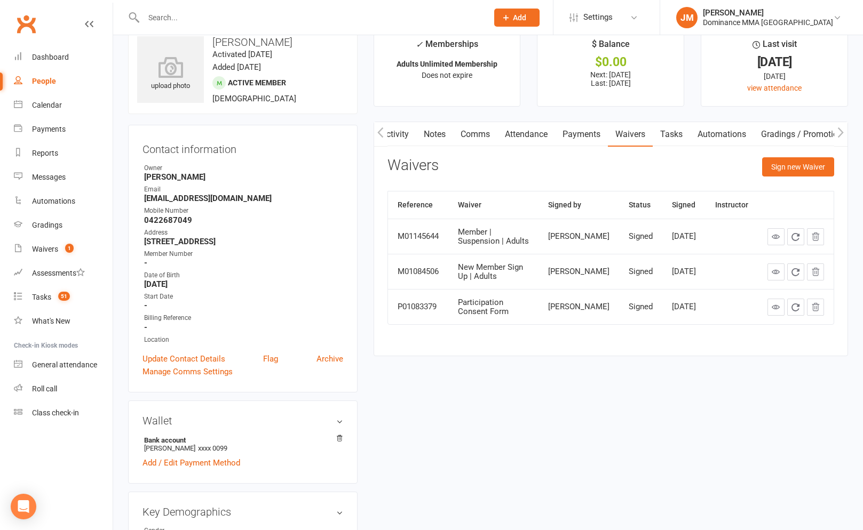
click at [527, 133] on link "Attendance" at bounding box center [526, 134] width 58 height 25
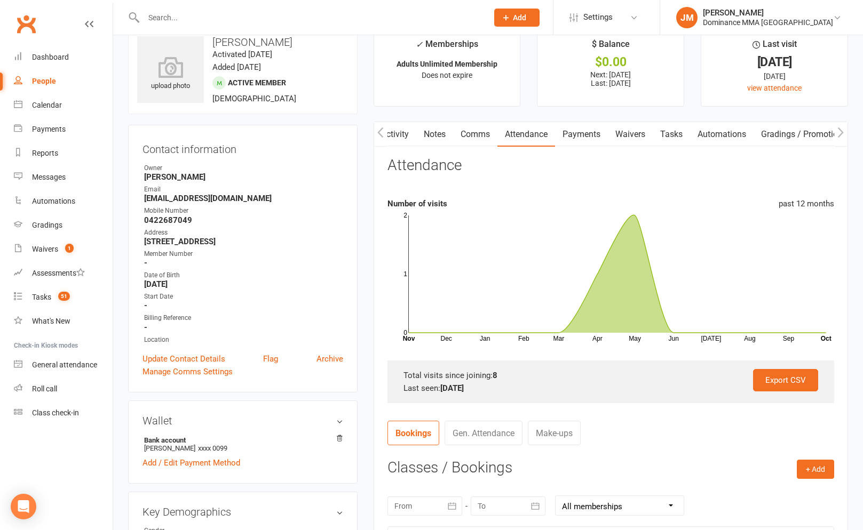
drag, startPoint x: 588, startPoint y: 130, endPoint x: 590, endPoint y: 139, distance: 9.8
click at [588, 130] on link "Payments" at bounding box center [581, 134] width 53 height 25
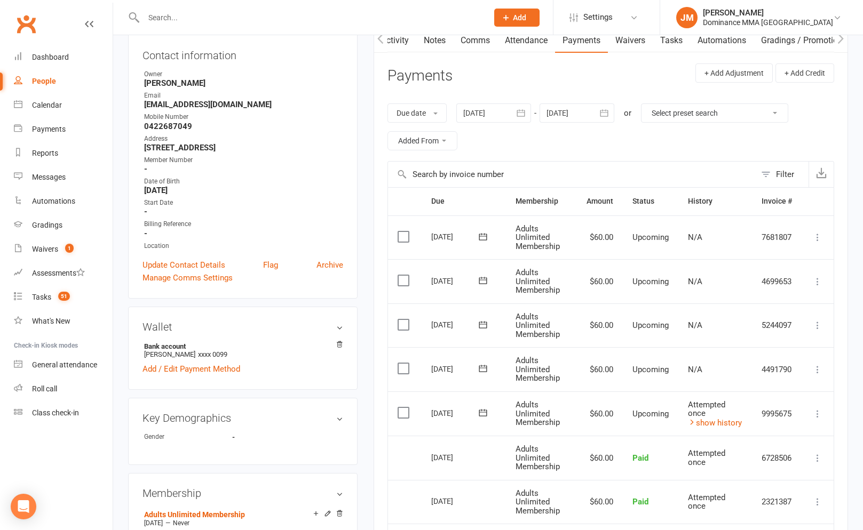
scroll to position [190, 0]
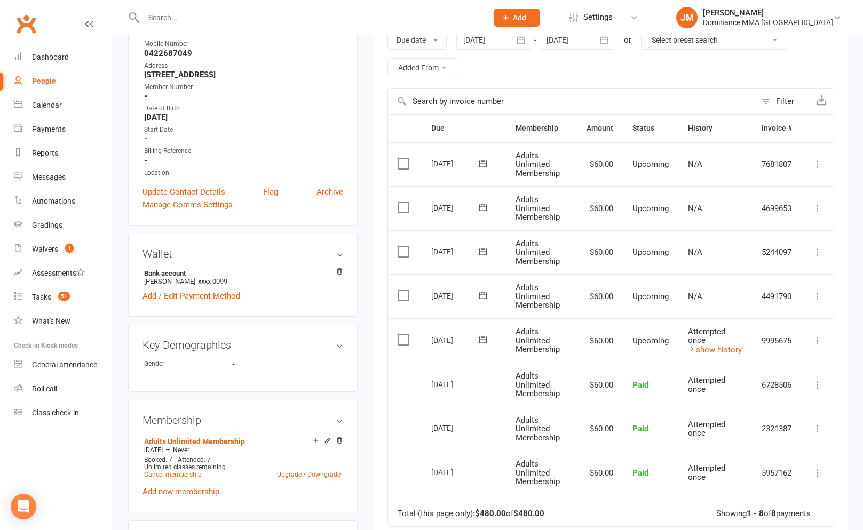
click at [817, 341] on icon at bounding box center [817, 341] width 11 height 11
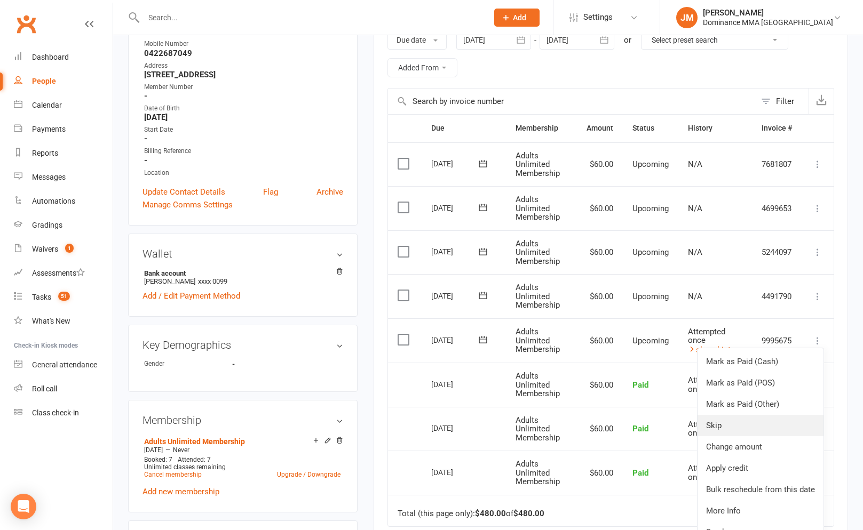
click at [733, 425] on link "Skip" at bounding box center [760, 425] width 126 height 21
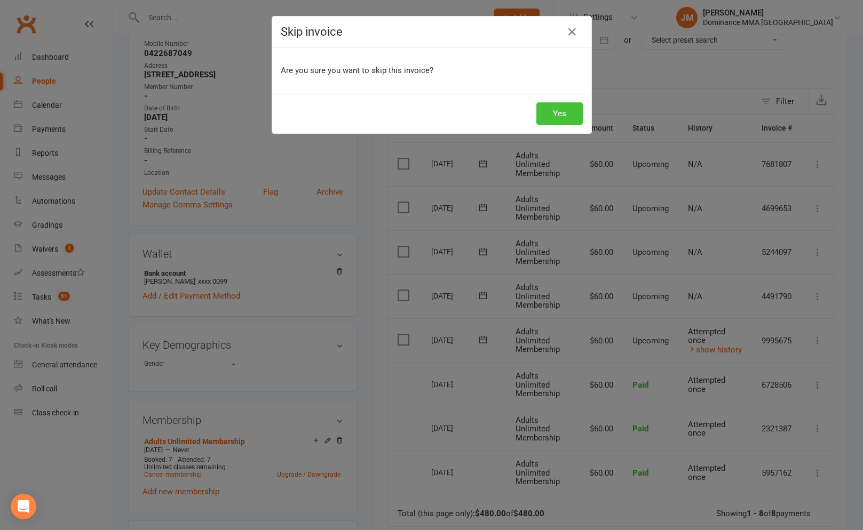
click at [569, 105] on button "Yes" at bounding box center [559, 113] width 46 height 22
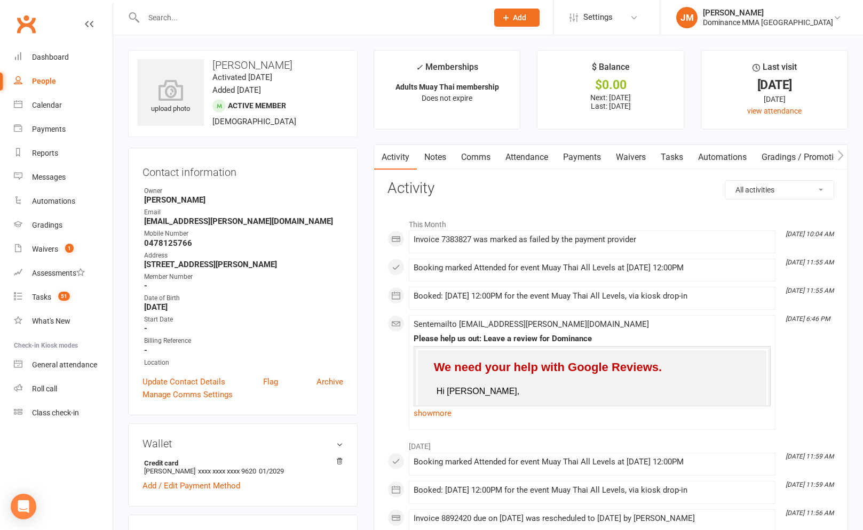
click at [568, 156] on link "Payments" at bounding box center [581, 157] width 53 height 25
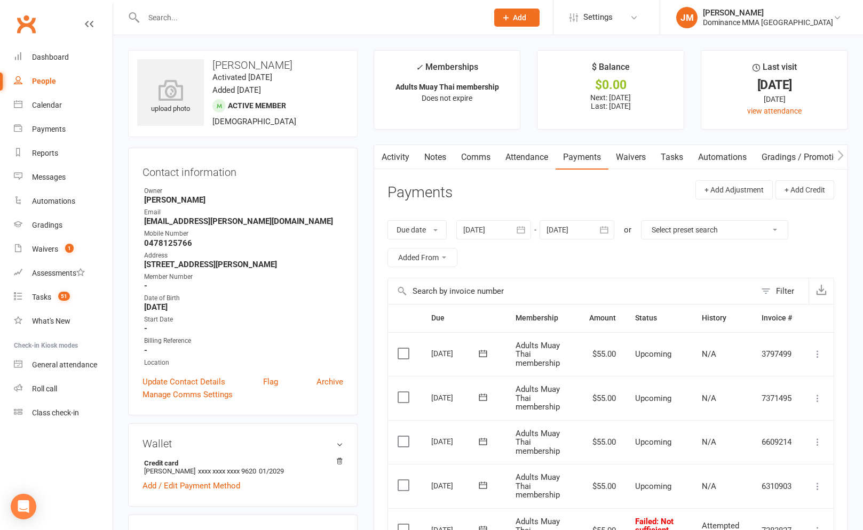
scroll to position [257, 0]
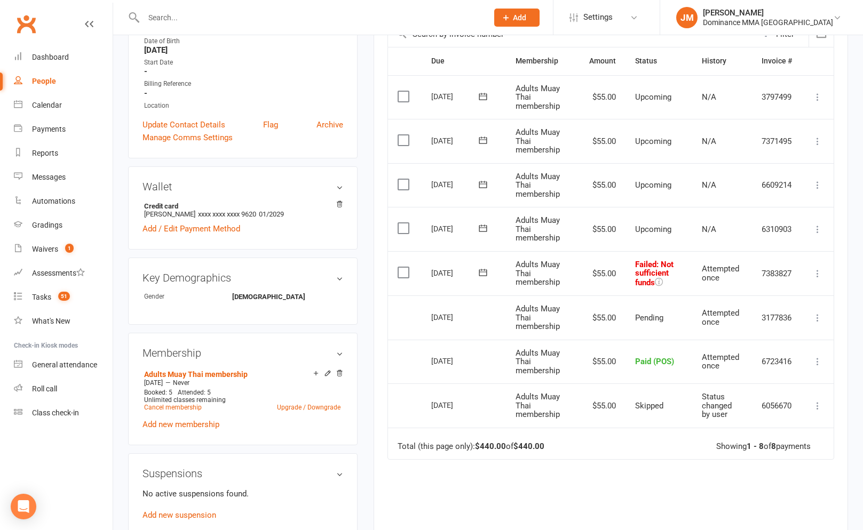
click at [480, 276] on icon at bounding box center [482, 272] width 11 height 11
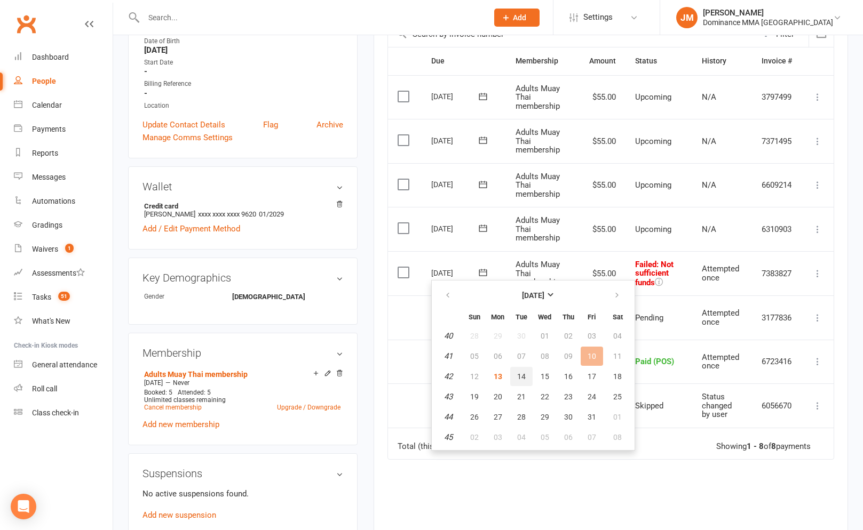
click at [518, 377] on span "14" at bounding box center [521, 376] width 9 height 9
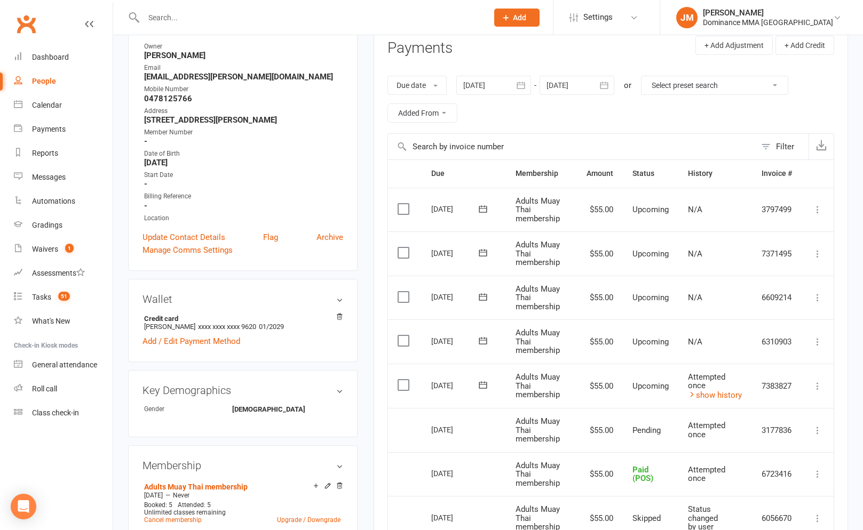
scroll to position [0, 0]
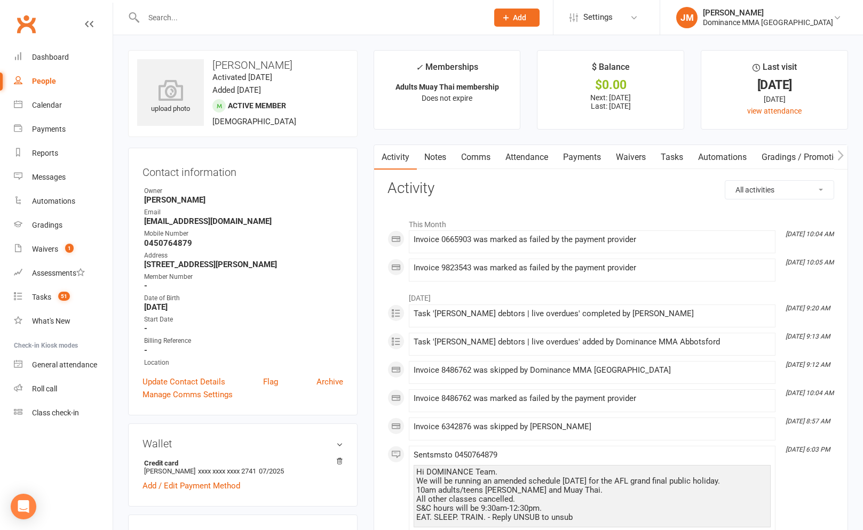
click at [570, 157] on link "Payments" at bounding box center [581, 157] width 53 height 25
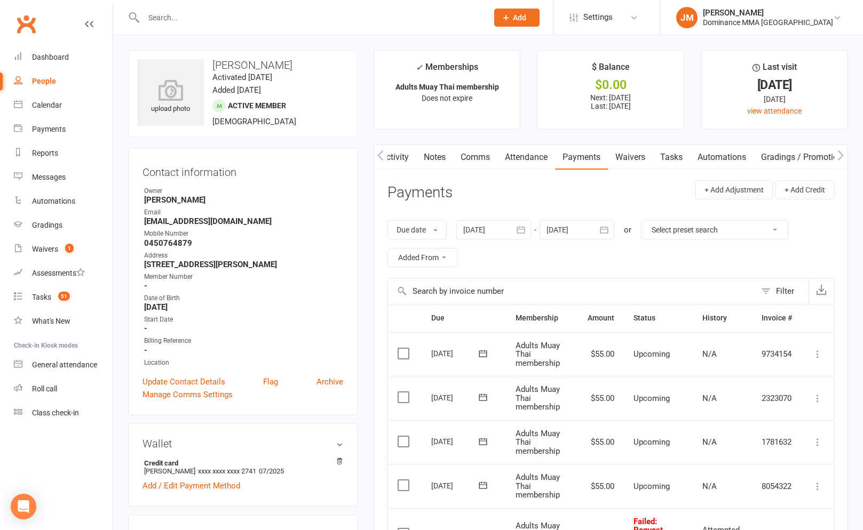
scroll to position [214, 0]
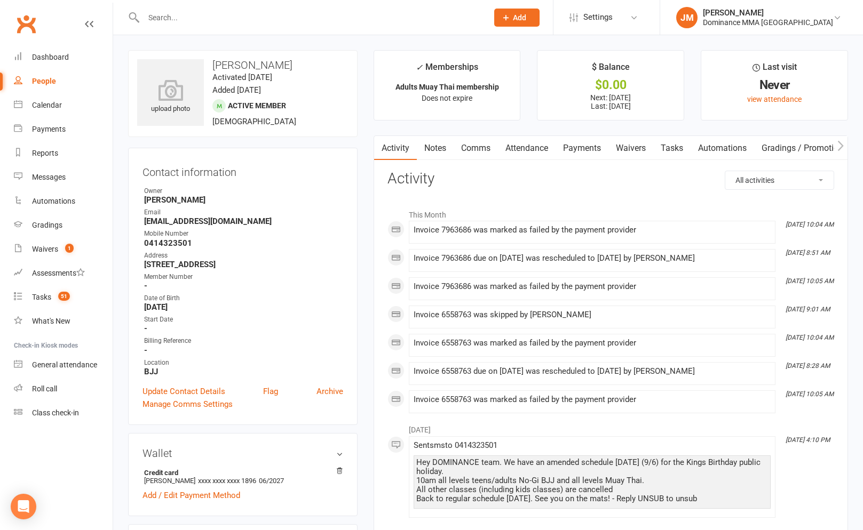
click at [576, 144] on link "Payments" at bounding box center [581, 148] width 53 height 25
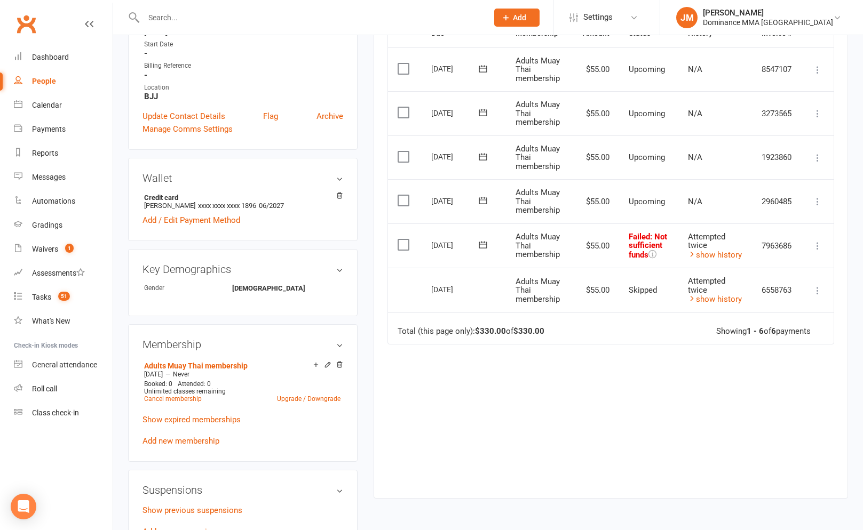
scroll to position [293, 0]
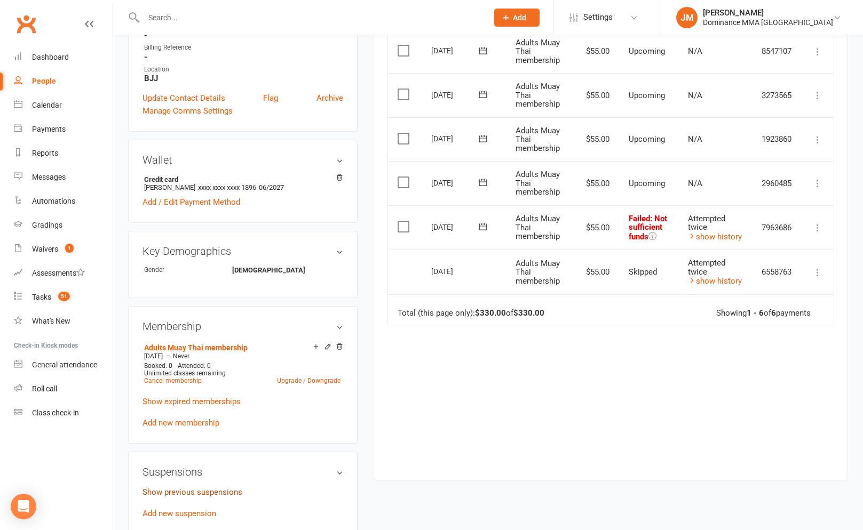
click at [214, 488] on link "Show previous suspensions" at bounding box center [192, 493] width 100 height 10
drag, startPoint x: 822, startPoint y: 224, endPoint x: 811, endPoint y: 248, distance: 26.8
click at [822, 224] on icon at bounding box center [817, 227] width 11 height 11
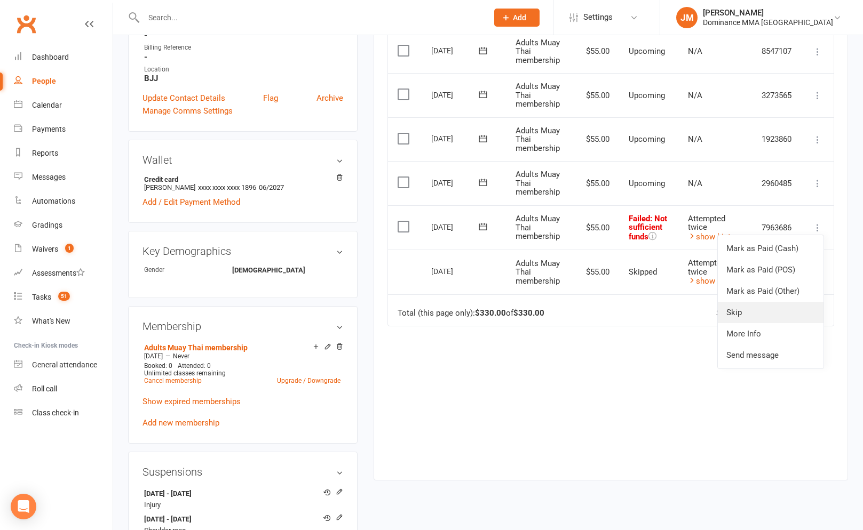
click at [751, 306] on link "Skip" at bounding box center [771, 312] width 106 height 21
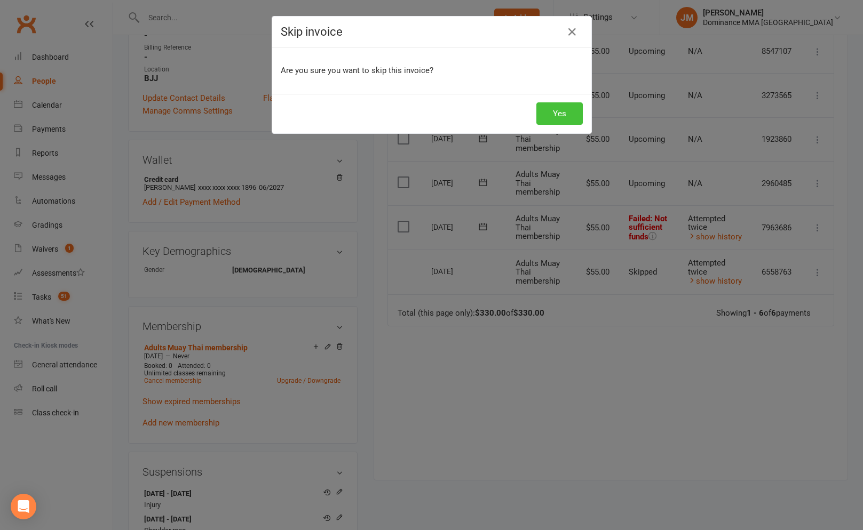
drag, startPoint x: 560, startPoint y: 100, endPoint x: 562, endPoint y: 106, distance: 5.7
click at [561, 101] on div "Yes" at bounding box center [431, 113] width 319 height 39
click at [576, 120] on button "Yes" at bounding box center [559, 113] width 46 height 22
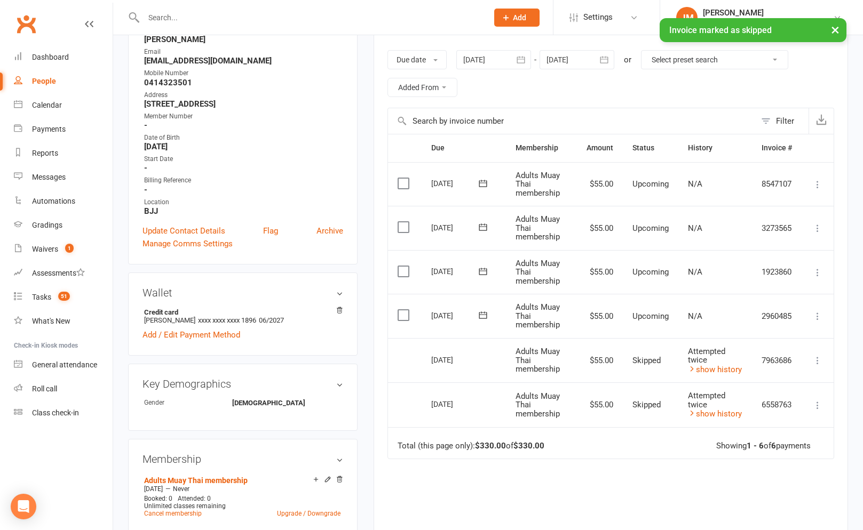
scroll to position [0, 0]
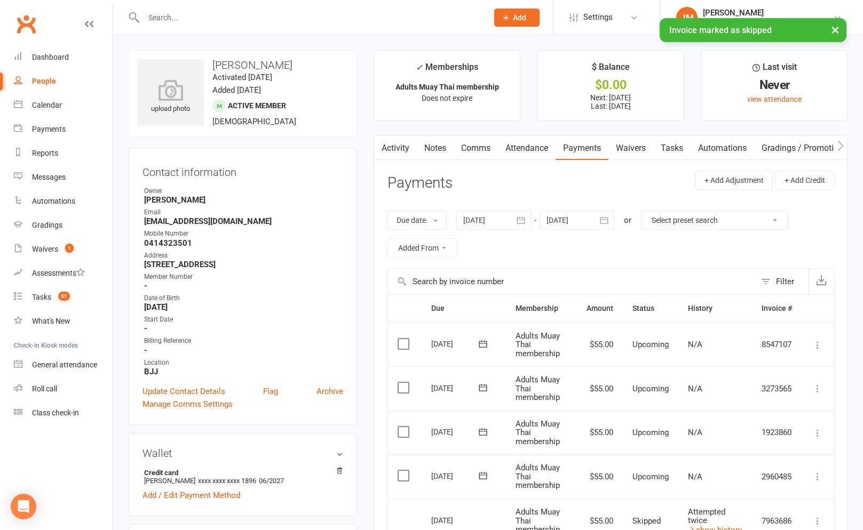
click at [673, 149] on link "Tasks" at bounding box center [671, 148] width 37 height 25
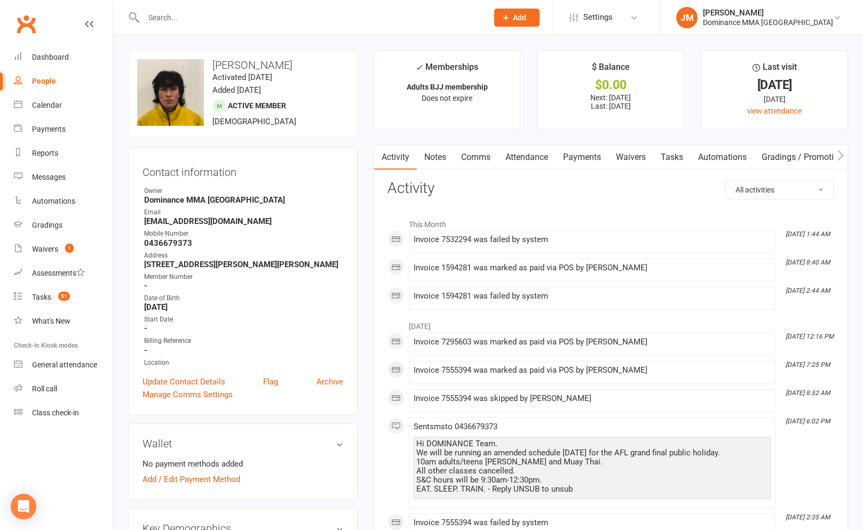
click at [578, 158] on link "Payments" at bounding box center [581, 157] width 53 height 25
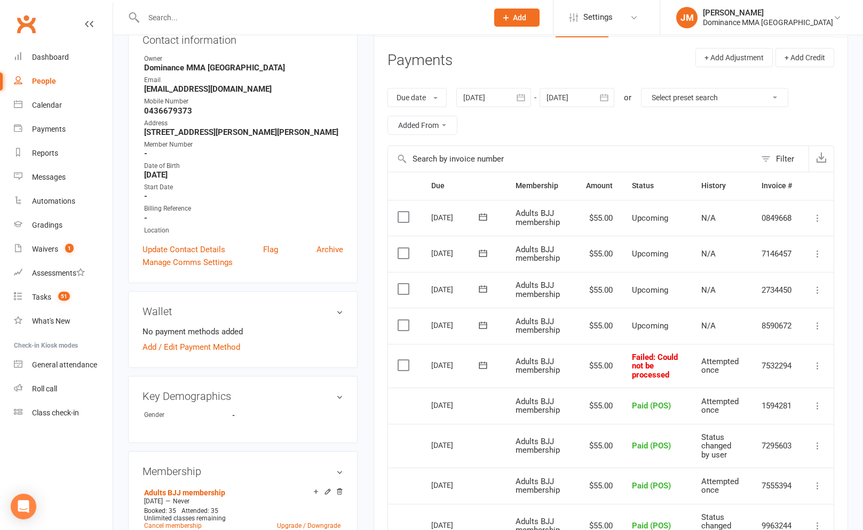
scroll to position [133, 0]
click at [821, 365] on icon at bounding box center [817, 365] width 11 height 11
click at [738, 448] on link "Skip" at bounding box center [771, 450] width 106 height 21
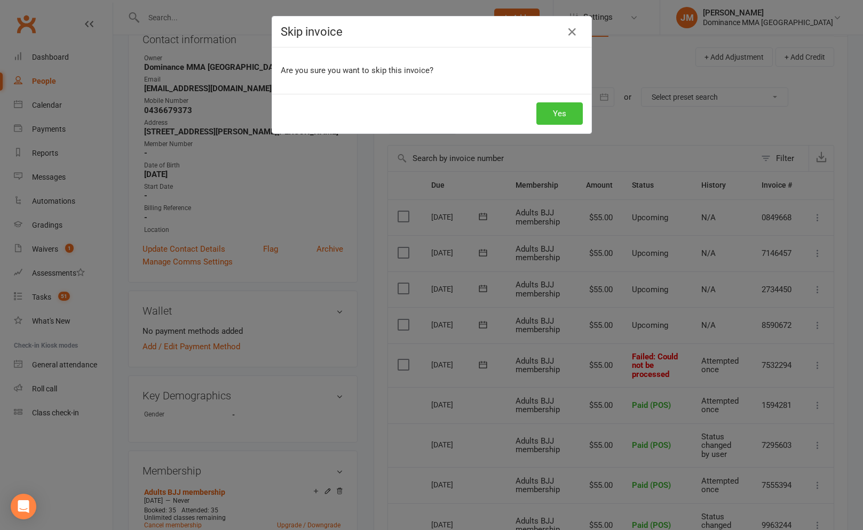
click at [576, 112] on button "Yes" at bounding box center [559, 113] width 46 height 22
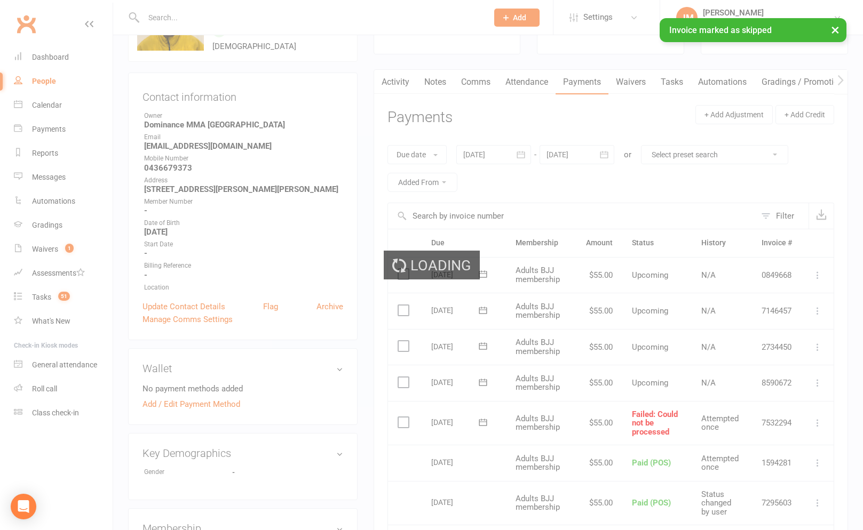
scroll to position [0, 0]
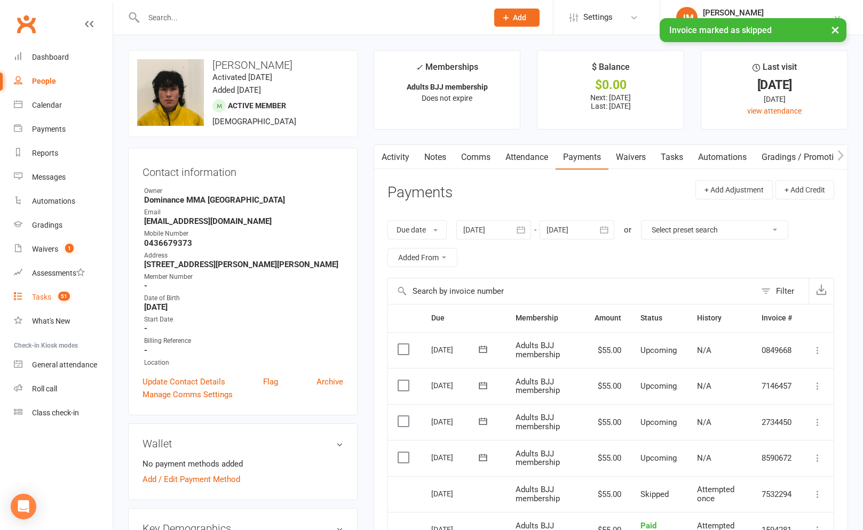
click at [49, 296] on div "Tasks" at bounding box center [41, 297] width 19 height 9
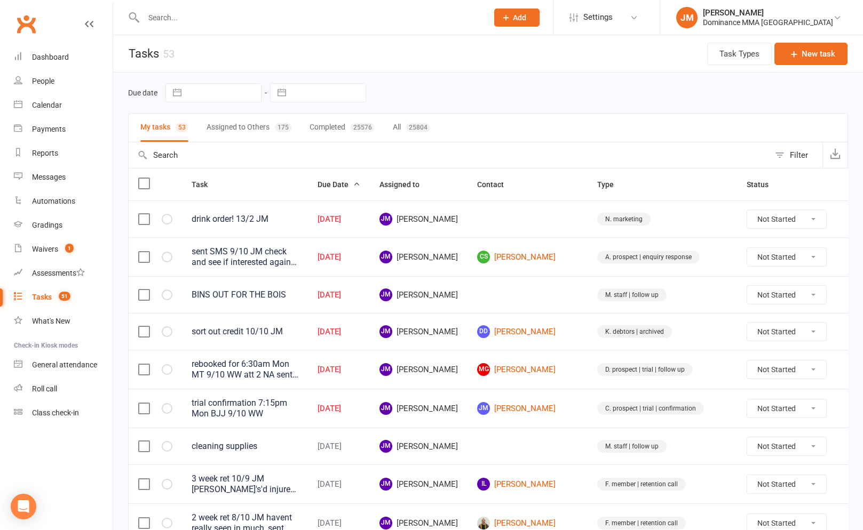
click at [187, 21] on input "text" at bounding box center [310, 17] width 340 height 15
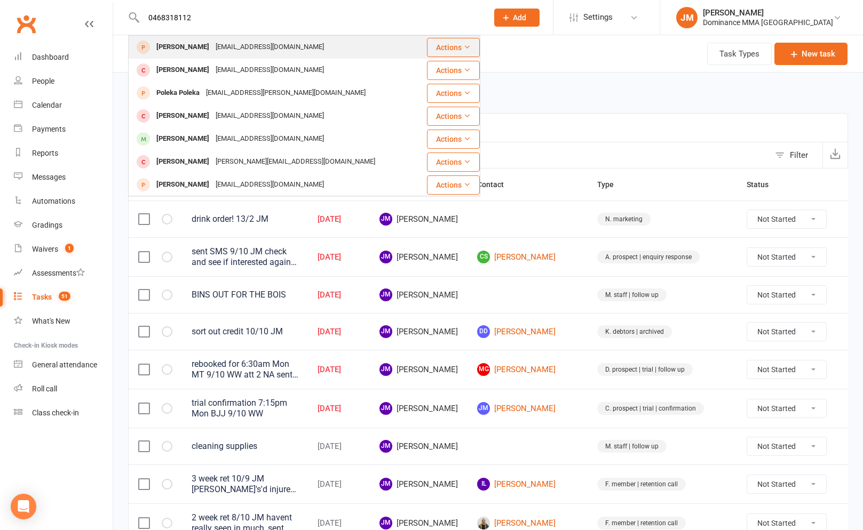
type input "0468318112"
click at [243, 45] on div "kiewwanfen@hotmail.com" at bounding box center [269, 46] width 115 height 15
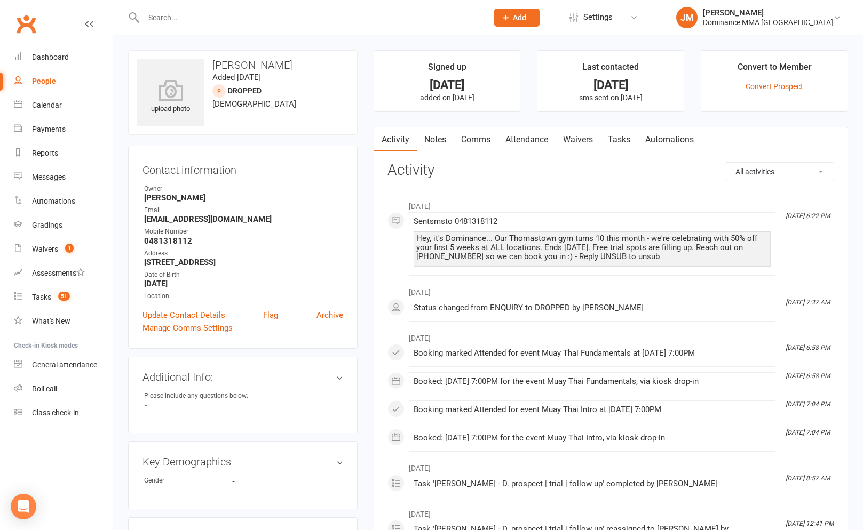
click at [215, 14] on input "text" at bounding box center [310, 17] width 340 height 15
drag, startPoint x: 58, startPoint y: 238, endPoint x: 64, endPoint y: 237, distance: 6.5
click at [58, 238] on link "Waivers 1" at bounding box center [63, 249] width 99 height 24
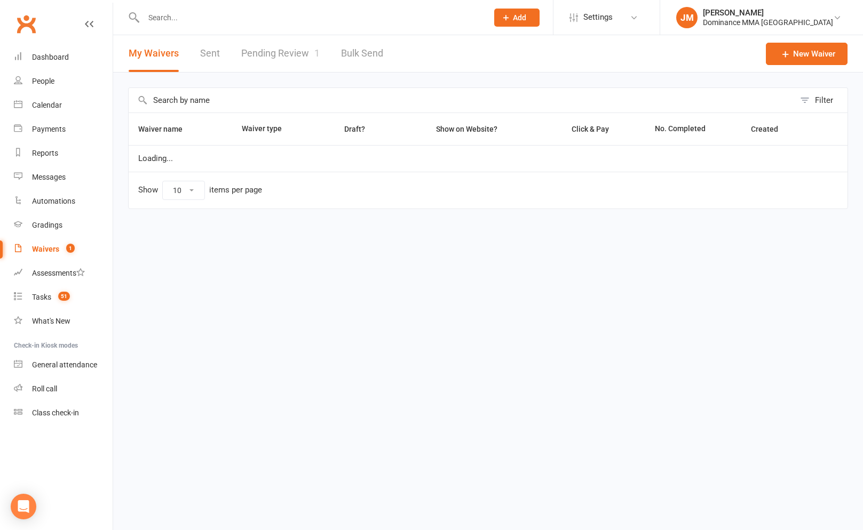
select select "100"
click at [282, 44] on link "Pending Review 1" at bounding box center [280, 53] width 78 height 37
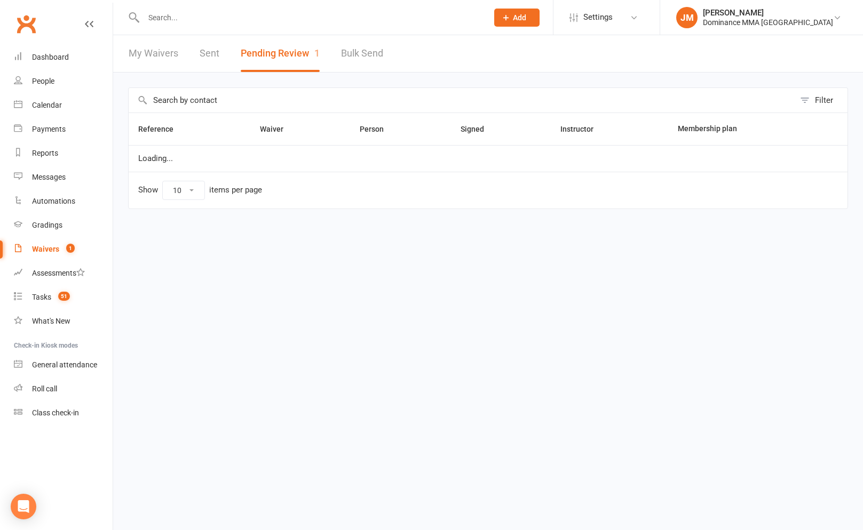
select select "50"
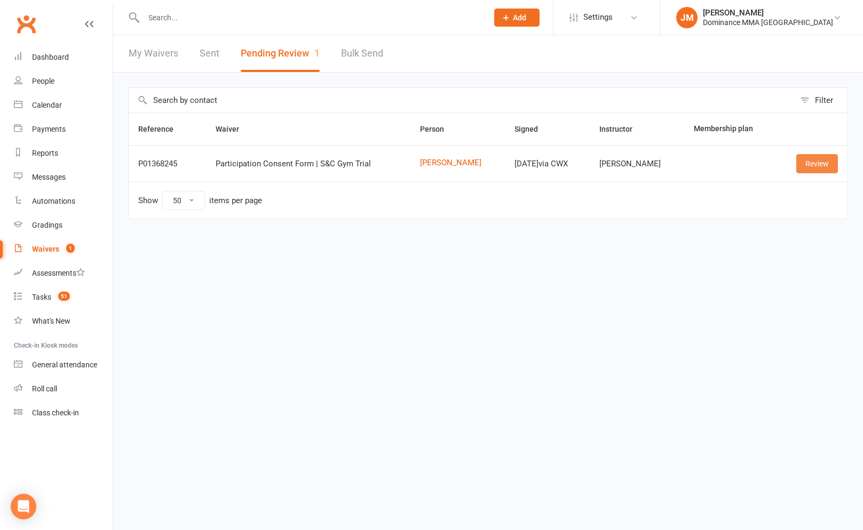
click at [823, 164] on link "Review" at bounding box center [817, 163] width 42 height 19
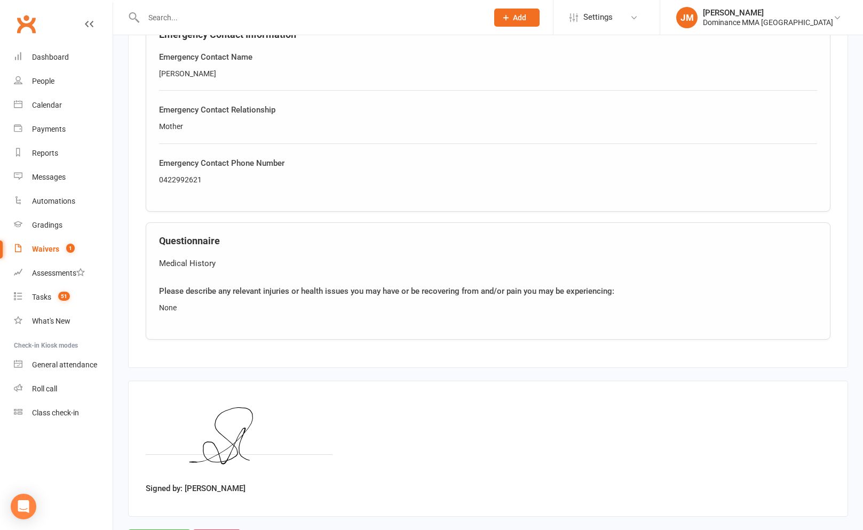
scroll to position [599, 0]
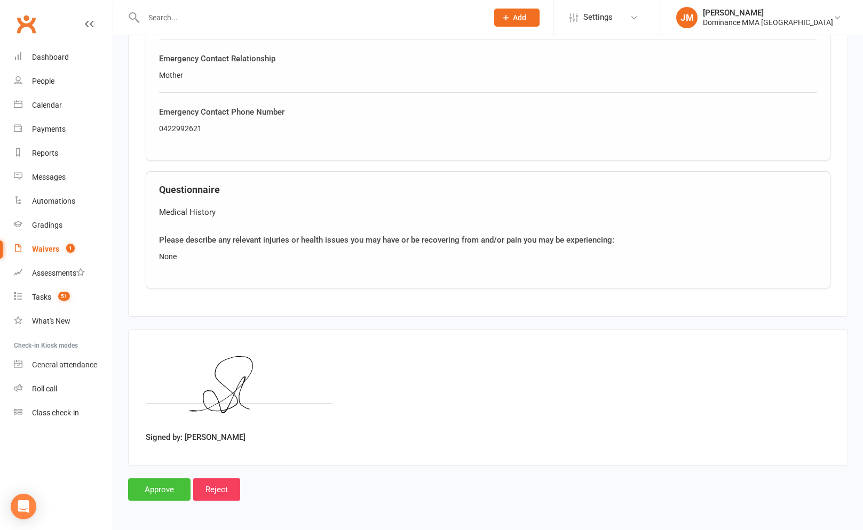
click at [146, 491] on input "Approve" at bounding box center [159, 490] width 62 height 22
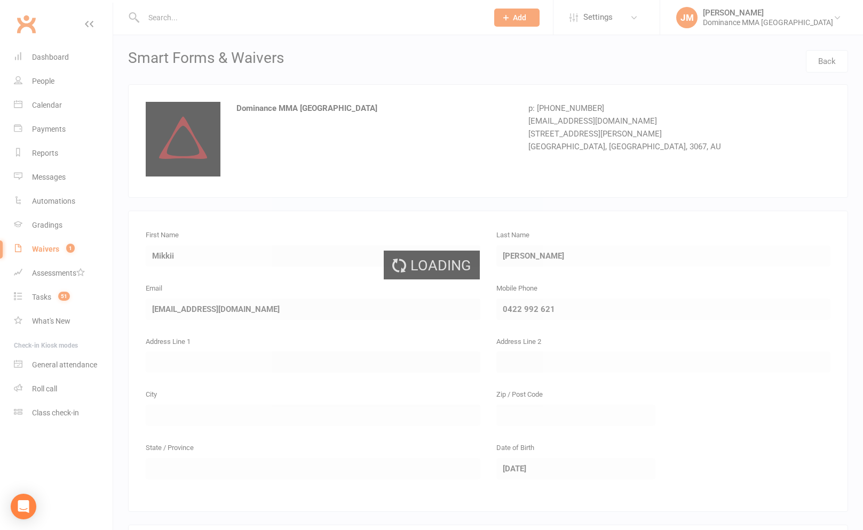
select select "50"
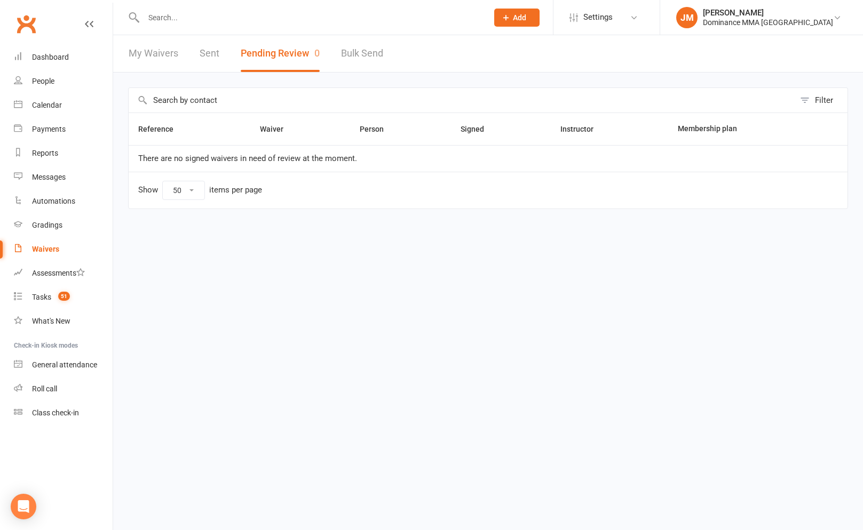
click at [173, 17] on input "text" at bounding box center [310, 17] width 340 height 15
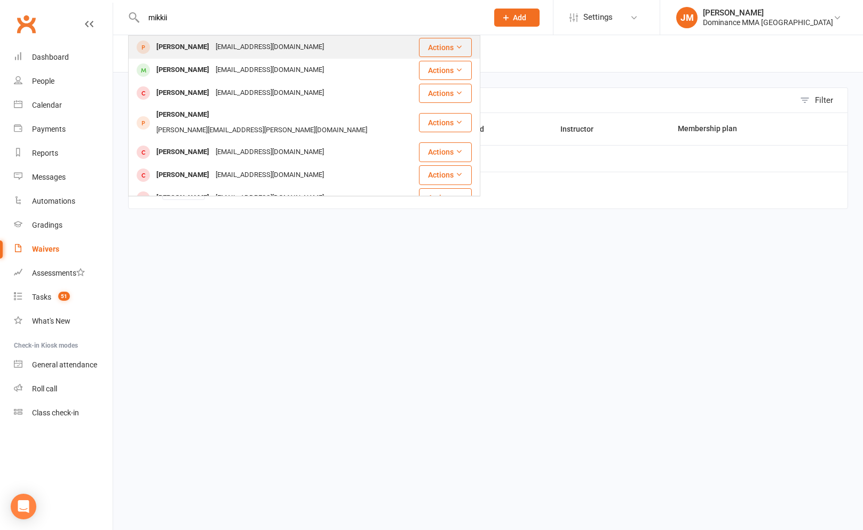
type input "mikkii"
click at [212, 39] on div "mikbubrose@gmail.com" at bounding box center [269, 46] width 115 height 15
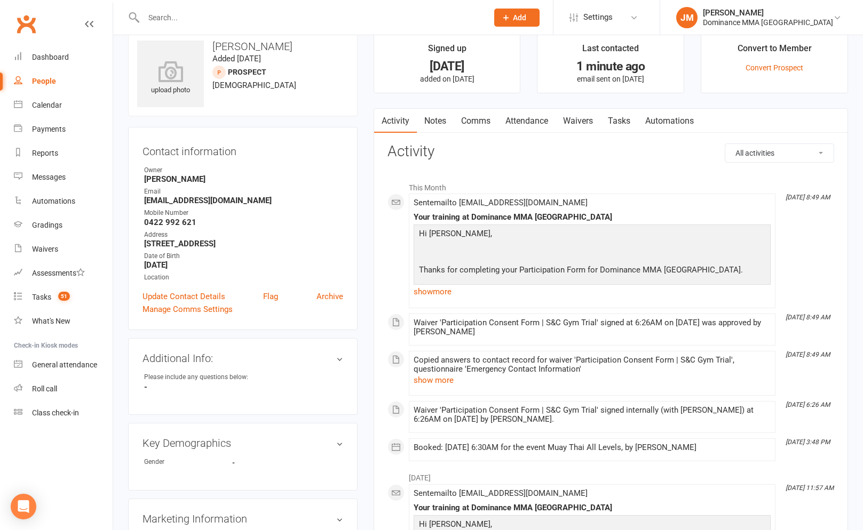
scroll to position [23, 0]
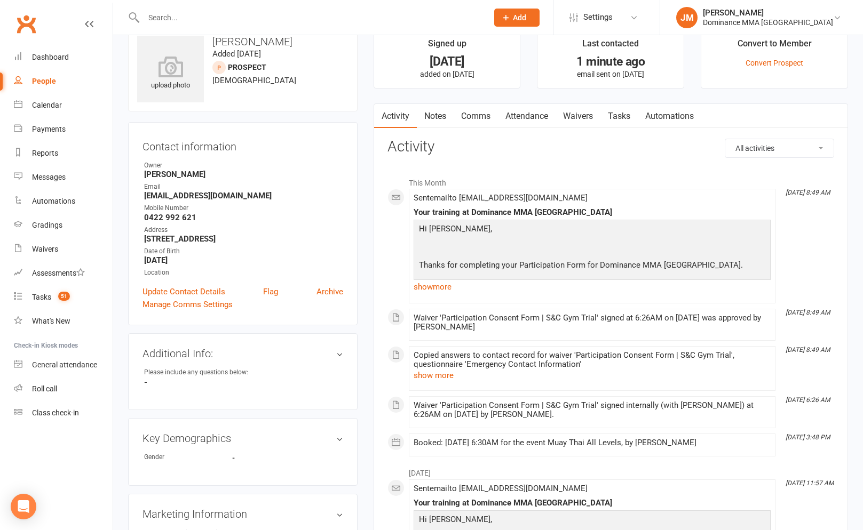
click at [434, 112] on link "Notes" at bounding box center [435, 116] width 37 height 25
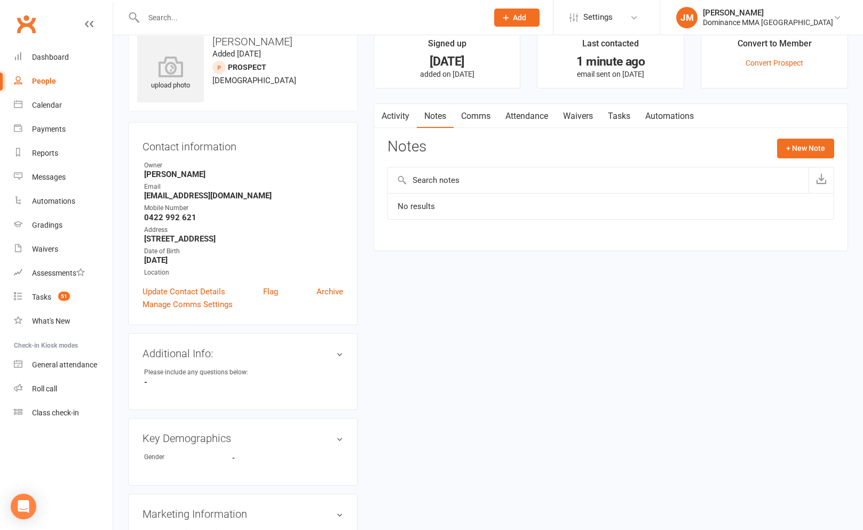
click at [226, 25] on div at bounding box center [304, 17] width 352 height 35
click at [226, 18] on input "text" at bounding box center [310, 17] width 340 height 15
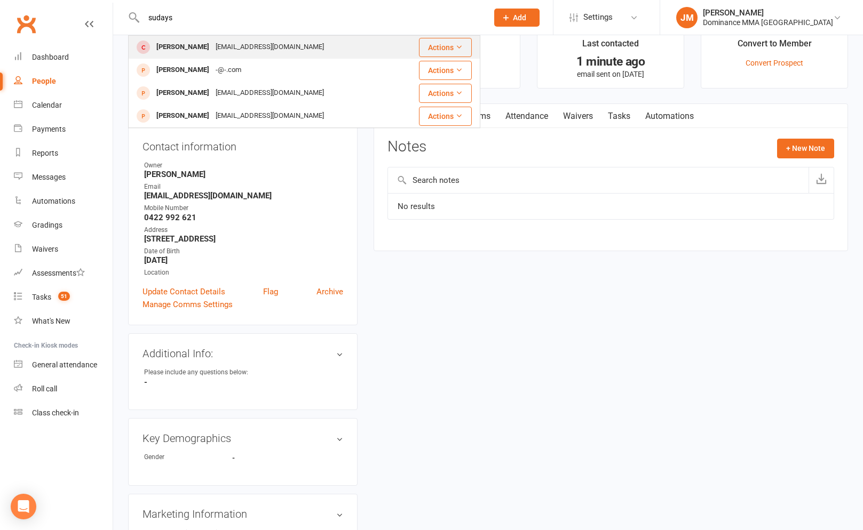
type input "sudays"
click at [201, 43] on div "Sudays Osman" at bounding box center [182, 46] width 59 height 15
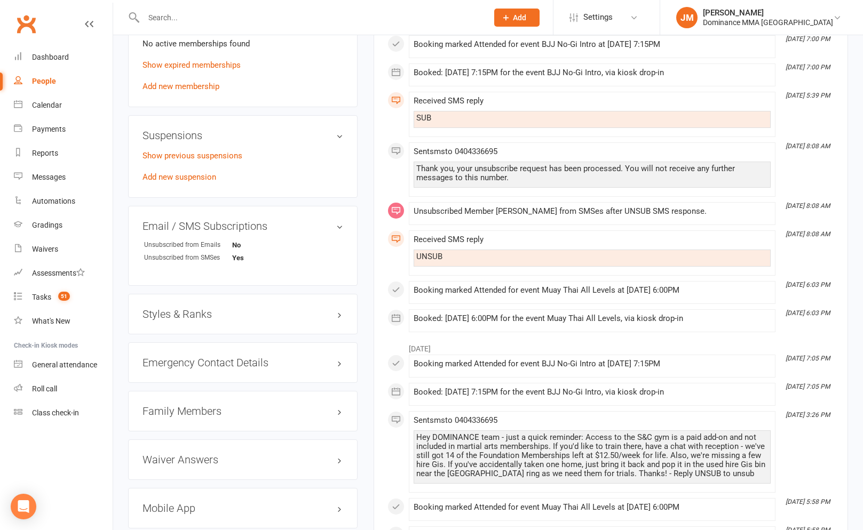
click at [198, 408] on h3 "Family Members" at bounding box center [242, 411] width 201 height 12
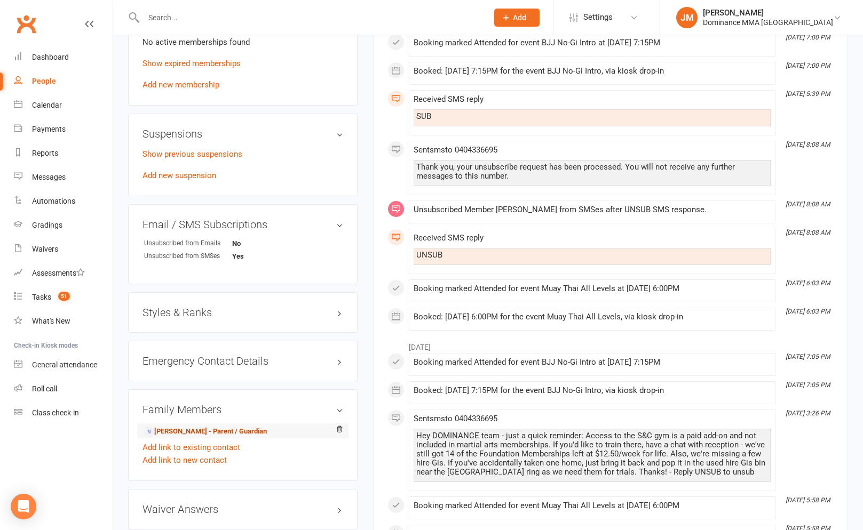
click at [189, 426] on link "Khadra Mohamud - Parent / Guardian" at bounding box center [205, 431] width 123 height 11
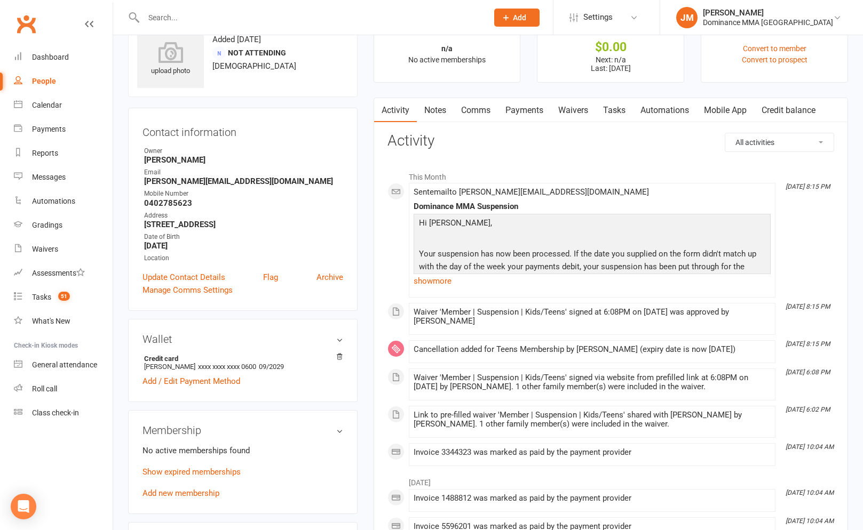
scroll to position [55, 0]
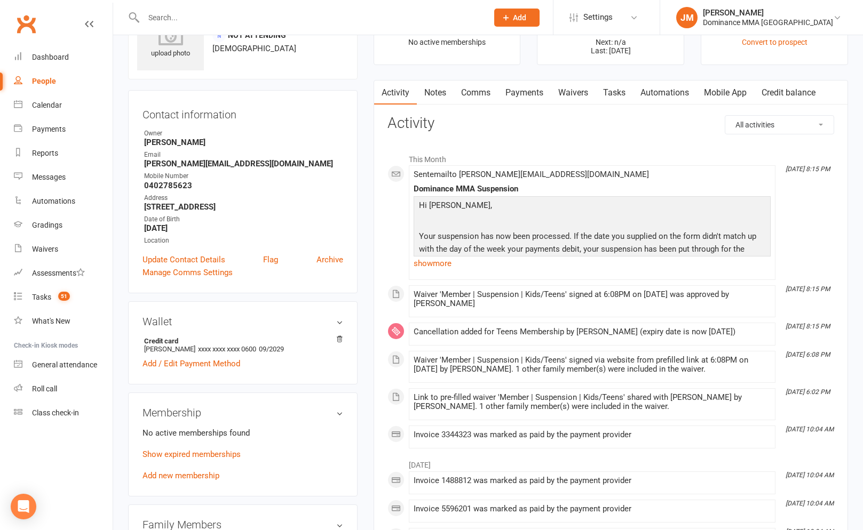
click at [432, 84] on link "Notes" at bounding box center [435, 93] width 37 height 25
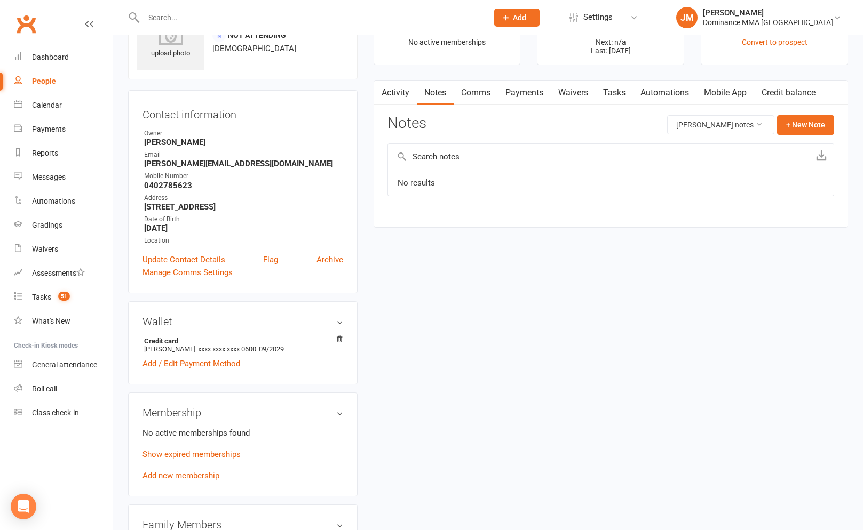
click at [208, 459] on p "Show expired memberships" at bounding box center [242, 454] width 201 height 13
click at [212, 454] on link "Show expired memberships" at bounding box center [191, 455] width 98 height 10
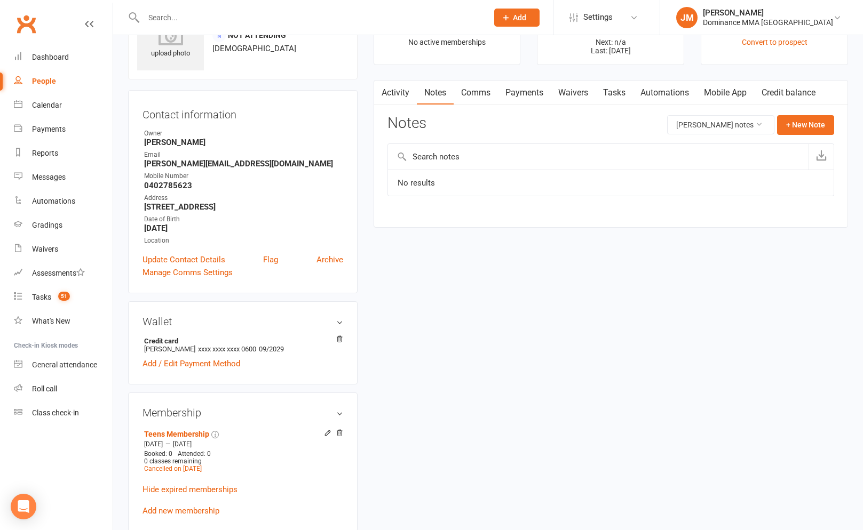
click at [619, 90] on link "Tasks" at bounding box center [613, 93] width 37 height 25
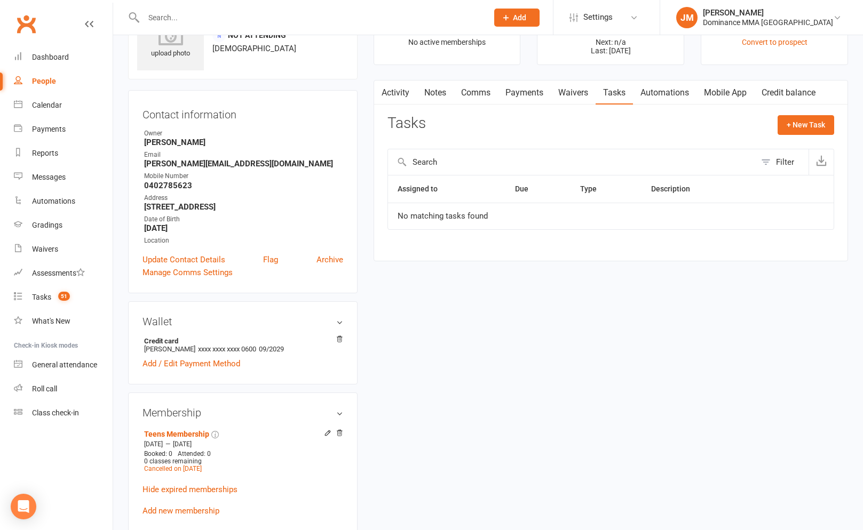
click at [448, 99] on link "Notes" at bounding box center [435, 93] width 37 height 25
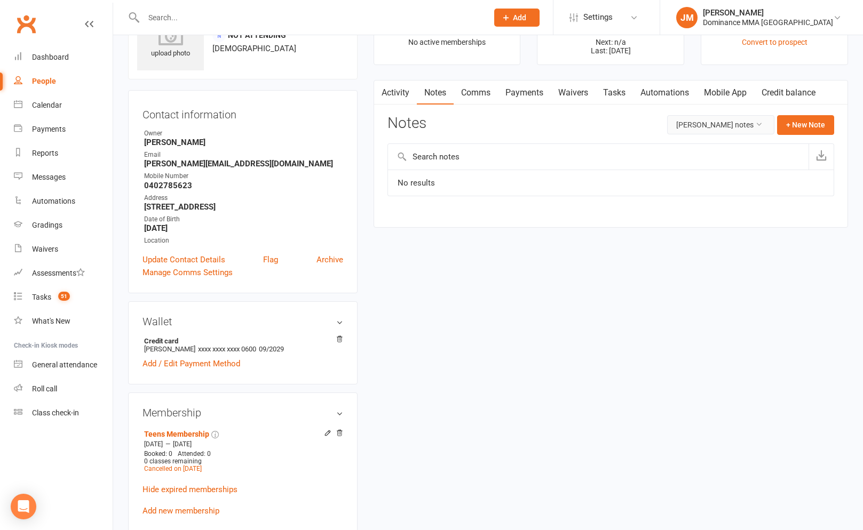
drag, startPoint x: 718, startPoint y: 123, endPoint x: 715, endPoint y: 130, distance: 7.4
click at [717, 123] on button "Khadra Mohamud's notes" at bounding box center [720, 124] width 107 height 19
click at [694, 168] on link "All family notes" at bounding box center [721, 170] width 106 height 21
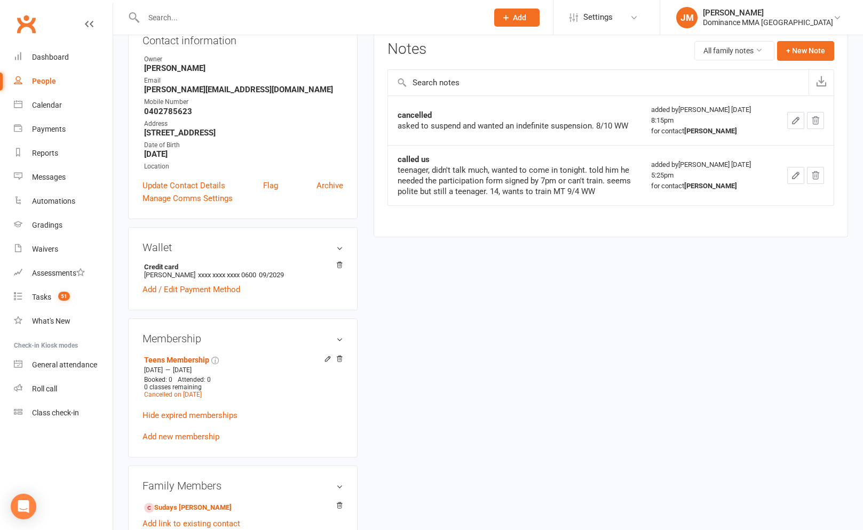
scroll to position [281, 0]
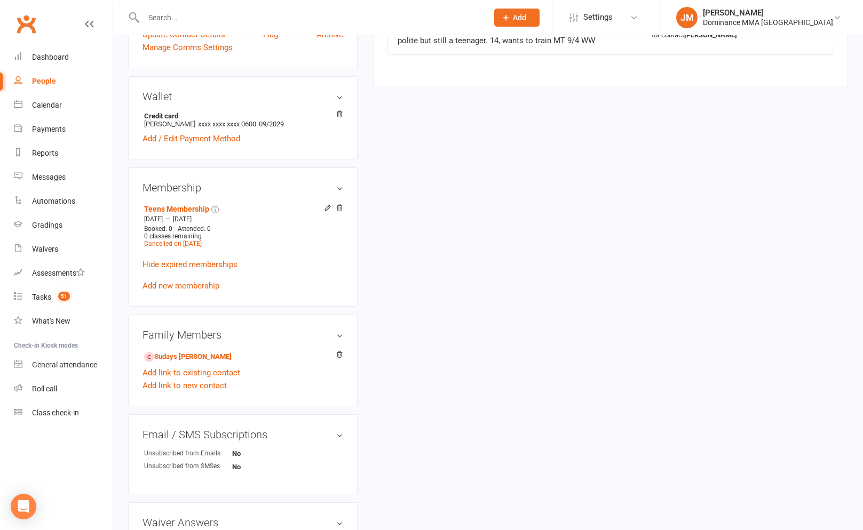
click at [160, 17] on input "text" at bounding box center [310, 17] width 340 height 15
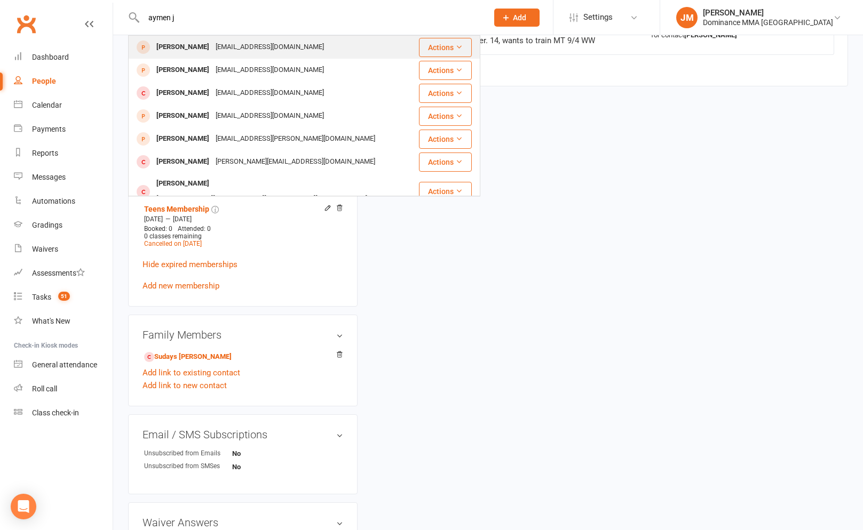
type input "aymen j"
click at [184, 47] on div "[PERSON_NAME]" at bounding box center [182, 46] width 59 height 15
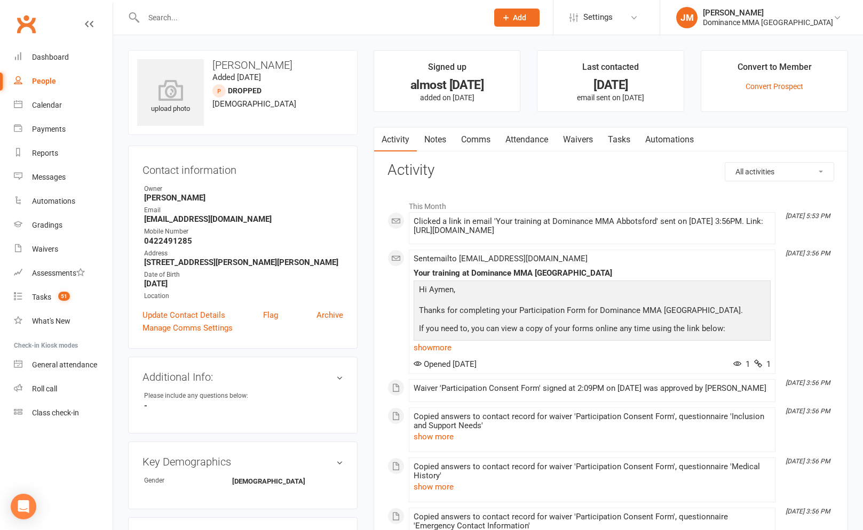
click at [443, 132] on link "Notes" at bounding box center [435, 140] width 37 height 25
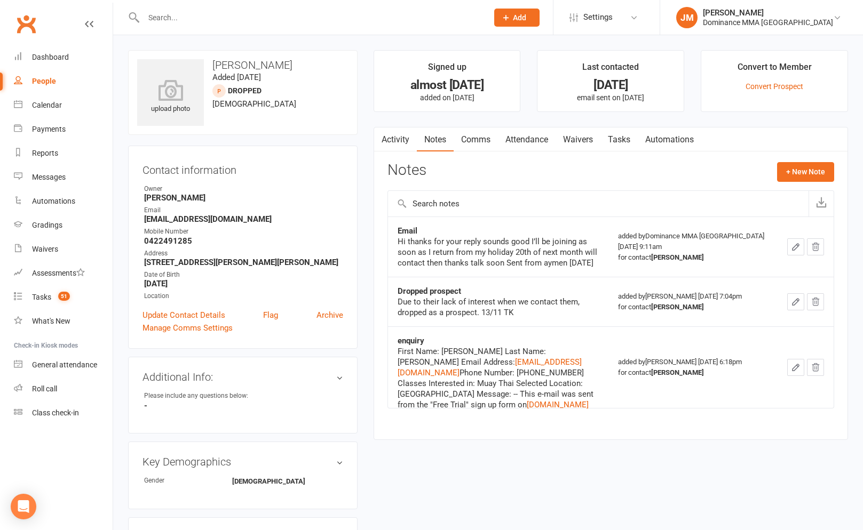
click at [603, 138] on link "Tasks" at bounding box center [618, 140] width 37 height 25
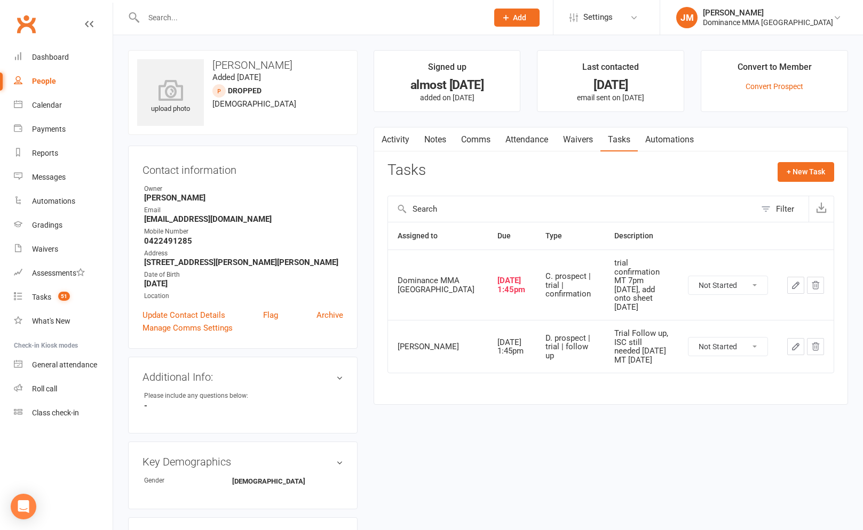
click at [449, 134] on link "Notes" at bounding box center [435, 140] width 37 height 25
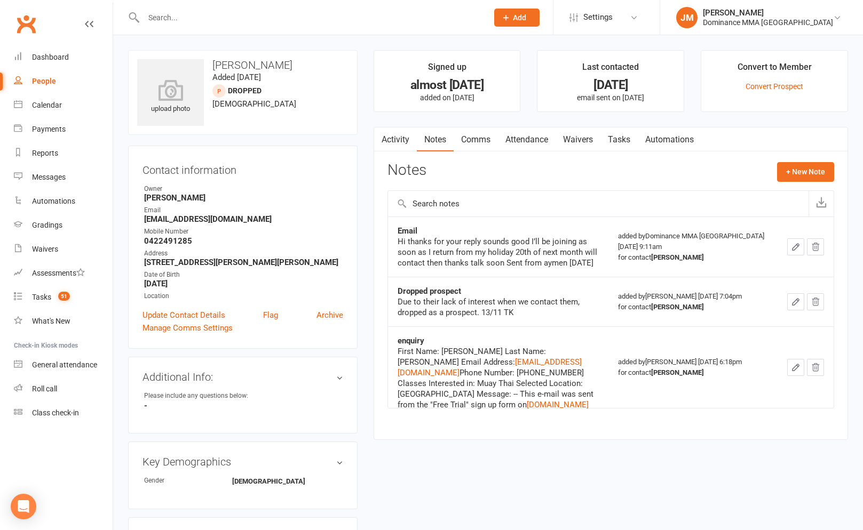
click at [600, 136] on link "Waivers" at bounding box center [577, 140] width 45 height 25
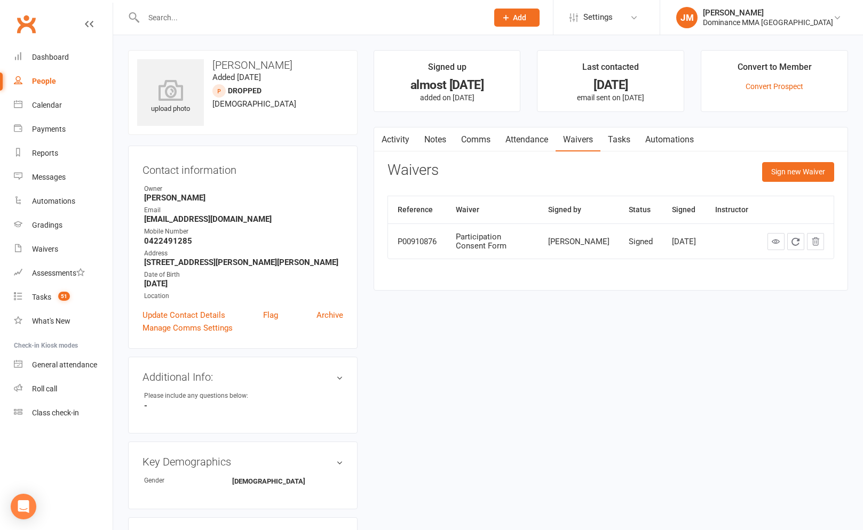
click at [625, 135] on link "Tasks" at bounding box center [618, 140] width 37 height 25
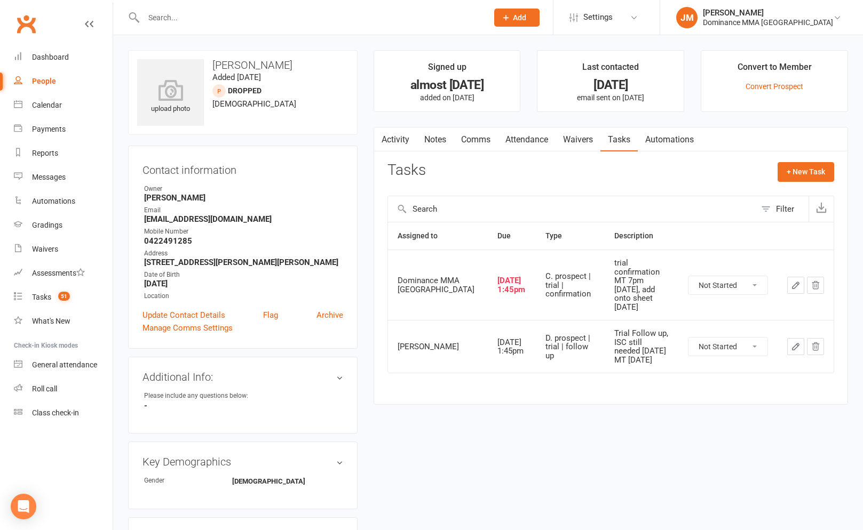
click at [741, 277] on select "Not Started In Progress Waiting Complete" at bounding box center [727, 285] width 79 height 18
click at [688, 276] on select "Not Started In Progress Waiting Complete" at bounding box center [727, 285] width 79 height 18
select select "unstarted"
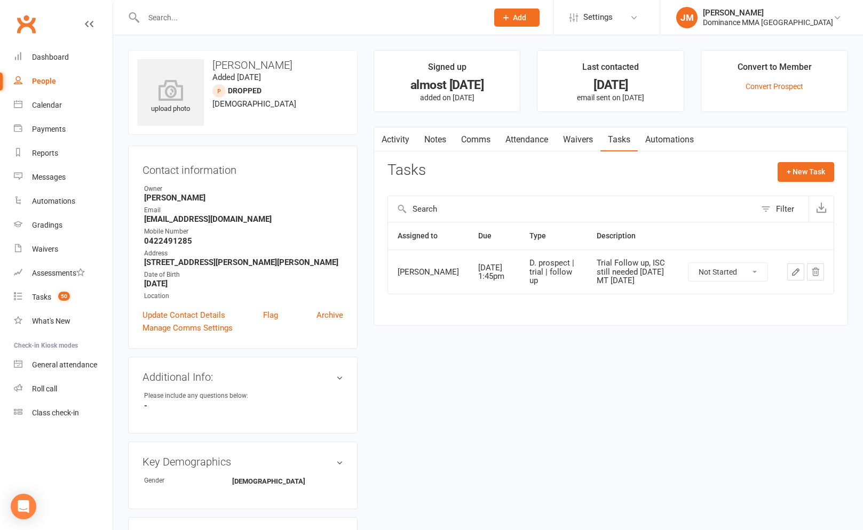
click at [186, 20] on input "text" at bounding box center [310, 17] width 340 height 15
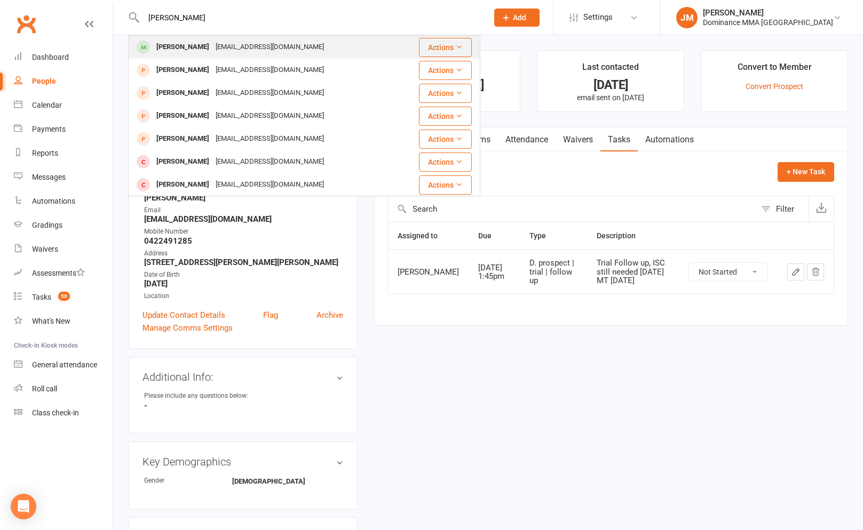
type input "hjasper hui"
click at [178, 51] on div "[PERSON_NAME]" at bounding box center [182, 46] width 59 height 15
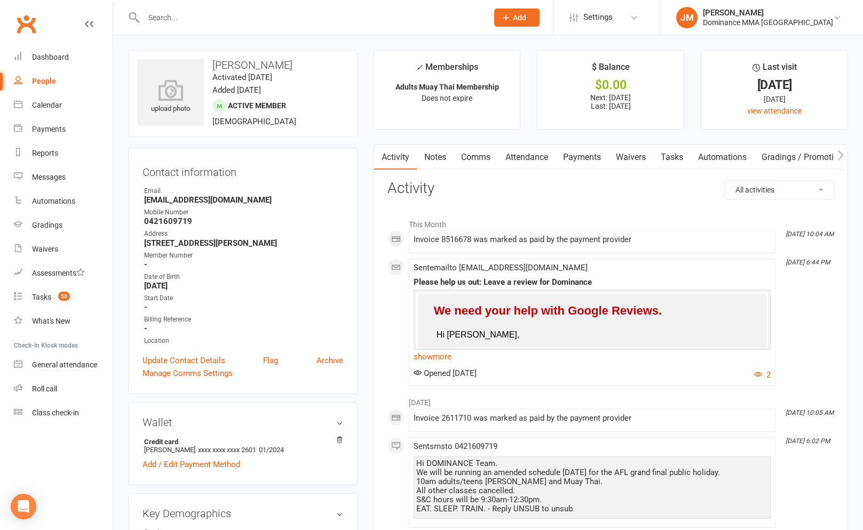
click at [626, 155] on link "Waivers" at bounding box center [630, 157] width 45 height 25
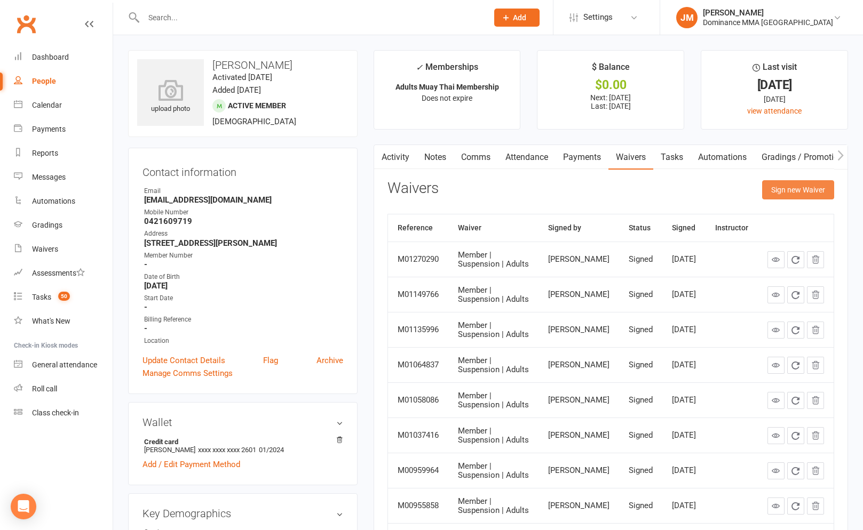
click at [798, 186] on button "Sign new Waiver" at bounding box center [798, 189] width 72 height 19
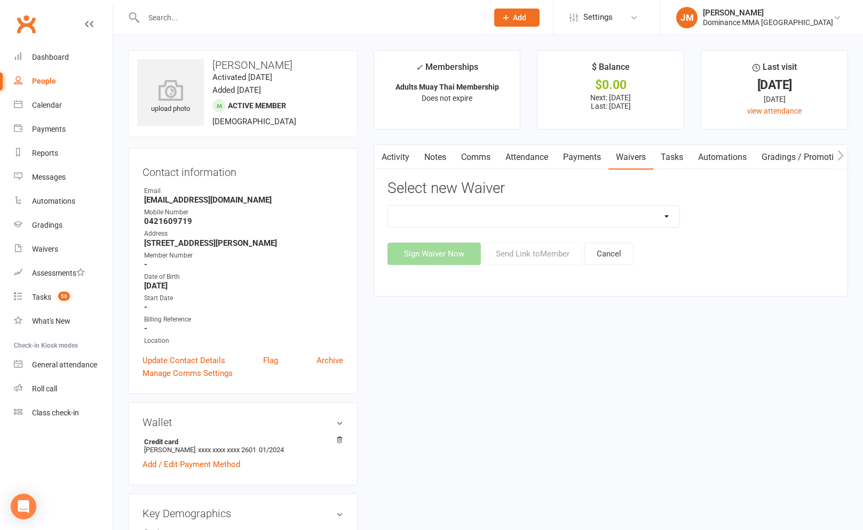
click at [520, 217] on select "Member | Cancellation | Adults Member | Injury Report Form (FOH staff use only)…" at bounding box center [533, 216] width 291 height 21
select select "7287"
click at [388, 206] on select "Member | Cancellation | Adults Member | Injury Report Form (FOH staff use only)…" at bounding box center [533, 216] width 291 height 21
click at [526, 257] on button "Send Link to Member" at bounding box center [532, 254] width 98 height 22
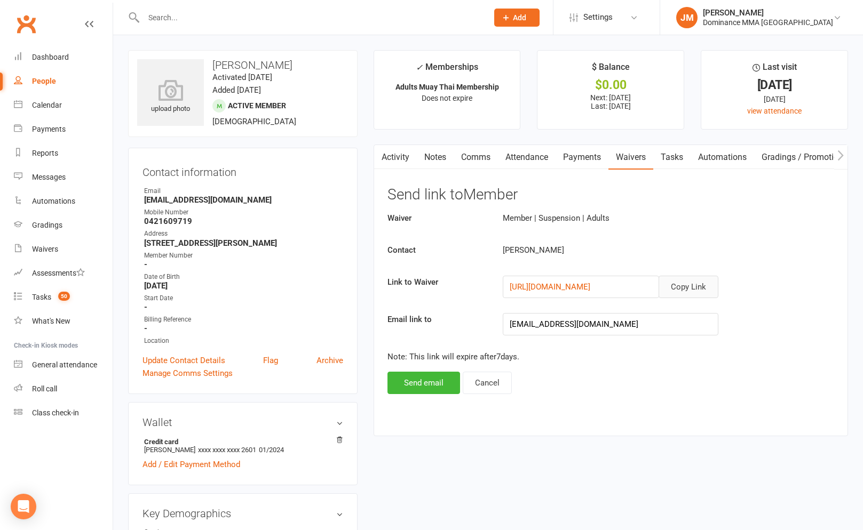
click at [673, 292] on button "Copy Link" at bounding box center [688, 287] width 60 height 22
click at [337, 220] on strong "0421609719" at bounding box center [243, 222] width 199 height 10
click at [422, 157] on link "Notes" at bounding box center [435, 157] width 37 height 25
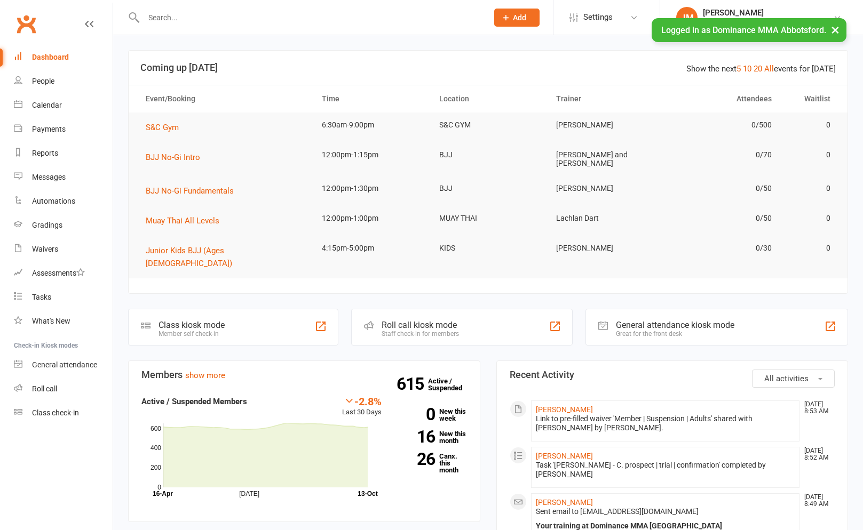
drag, startPoint x: 0, startPoint y: 0, endPoint x: 195, endPoint y: 22, distance: 196.5
click at [195, 23] on input "text" at bounding box center [310, 17] width 340 height 15
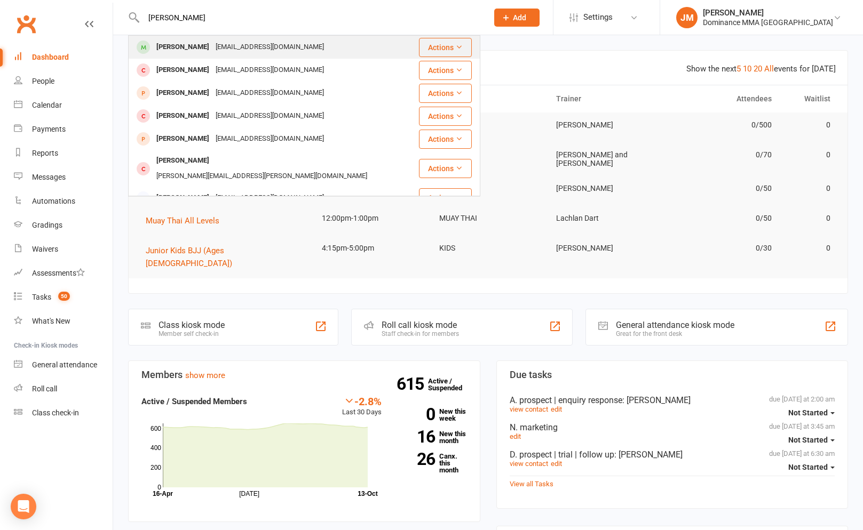
type input "[PERSON_NAME]"
click at [164, 45] on div "[PERSON_NAME]" at bounding box center [182, 46] width 59 height 15
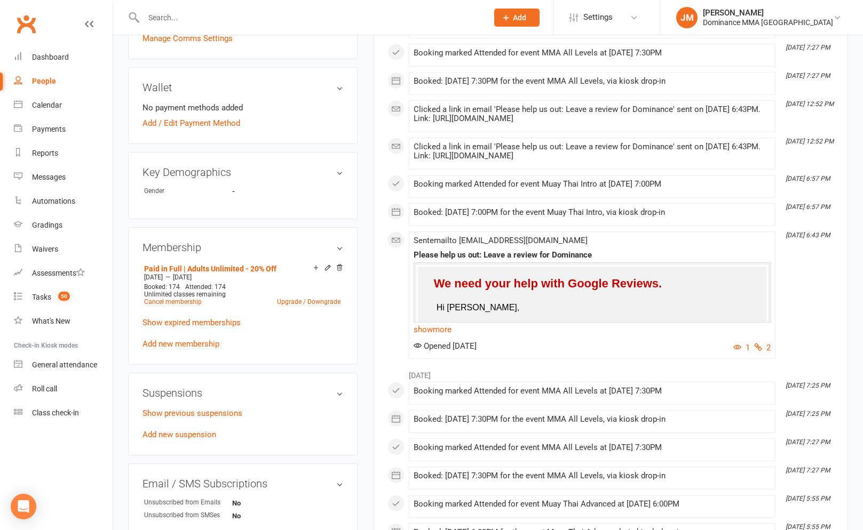
scroll to position [374, 0]
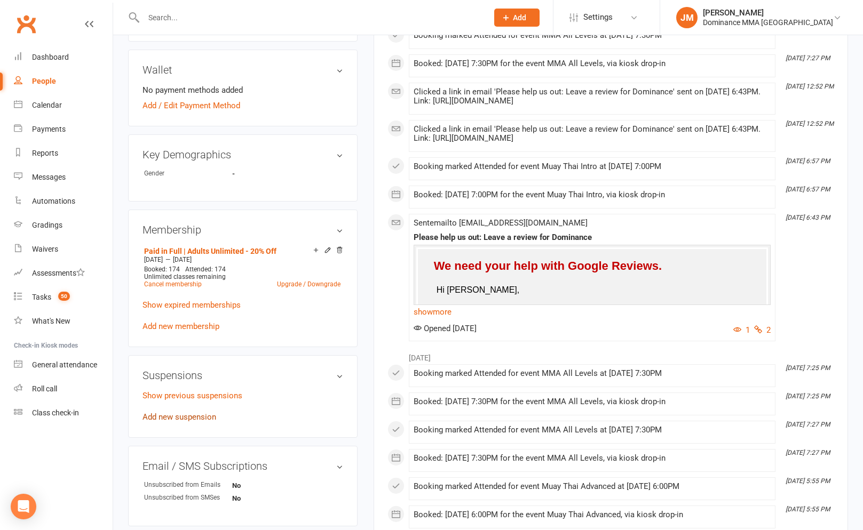
click at [190, 416] on link "Add new suspension" at bounding box center [179, 417] width 74 height 10
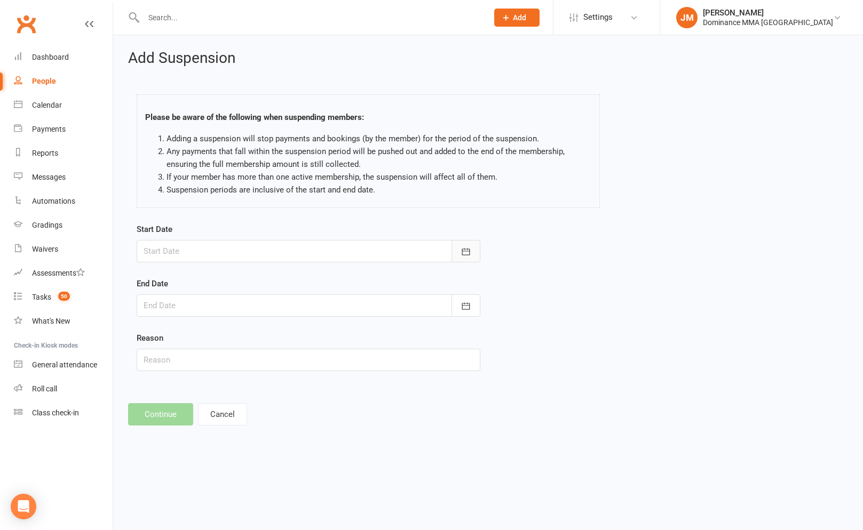
click at [459, 248] on button "button" at bounding box center [465, 251] width 29 height 22
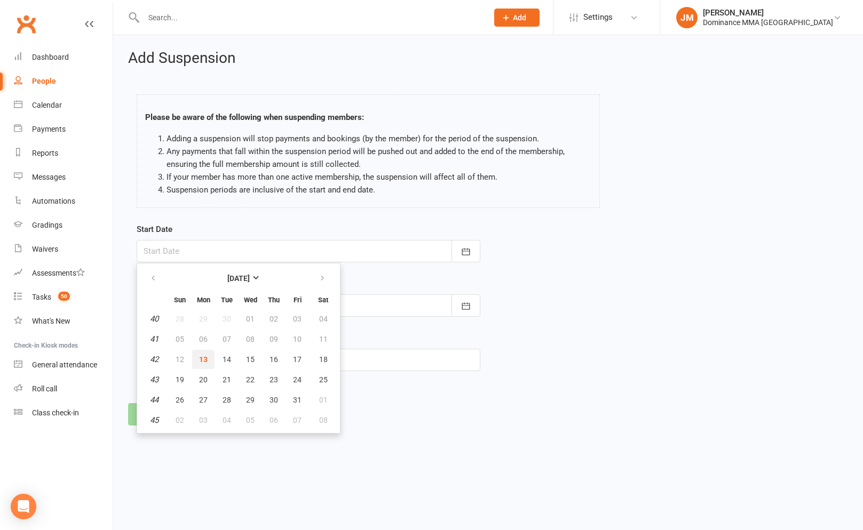
click at [199, 358] on span "13" at bounding box center [203, 359] width 9 height 9
type input "[DATE]"
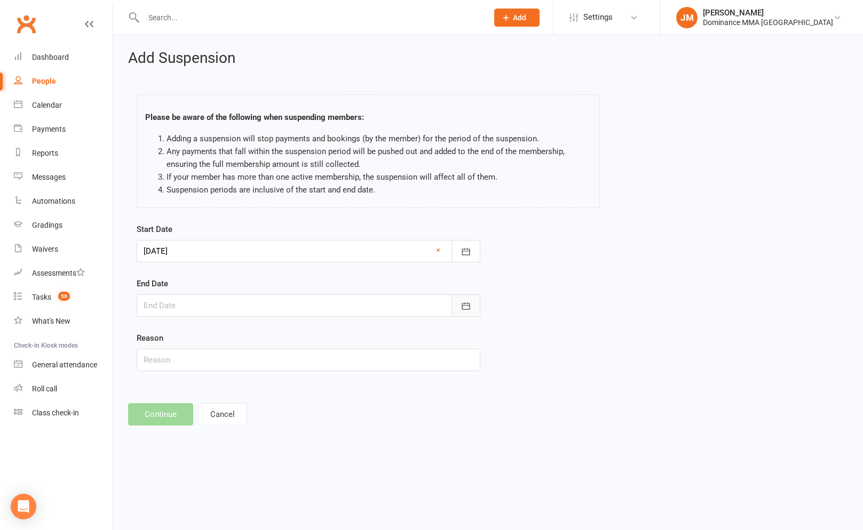
click at [470, 303] on icon "button" at bounding box center [465, 306] width 11 height 11
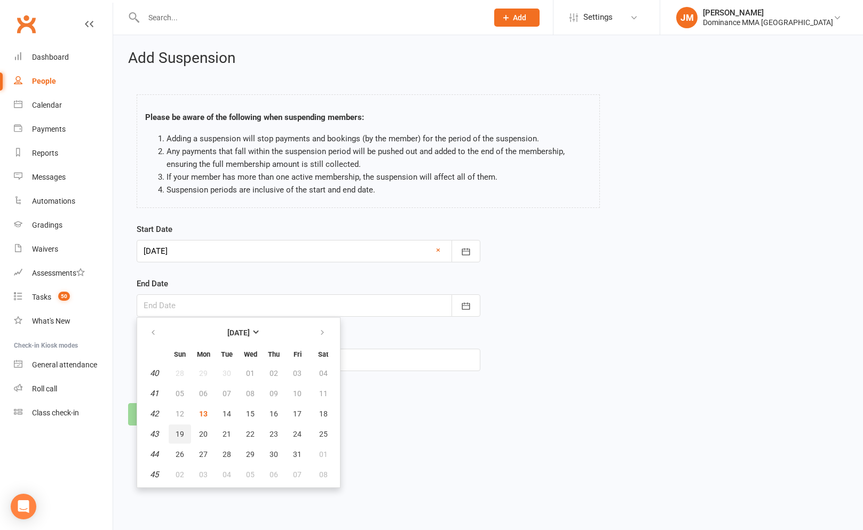
click at [179, 433] on span "19" at bounding box center [180, 434] width 9 height 9
type input "[DATE]"
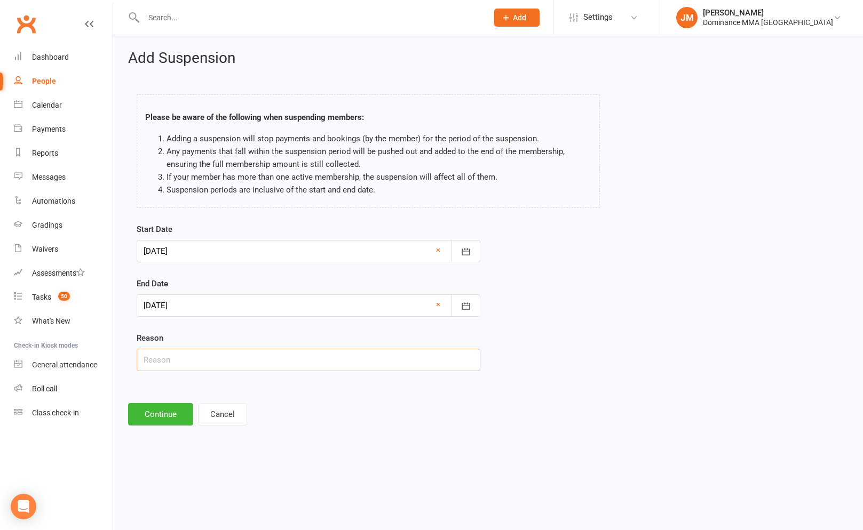
click at [191, 358] on input "text" at bounding box center [309, 360] width 344 height 22
type input "sore from marathon"
click at [178, 415] on button "Continue" at bounding box center [160, 414] width 65 height 22
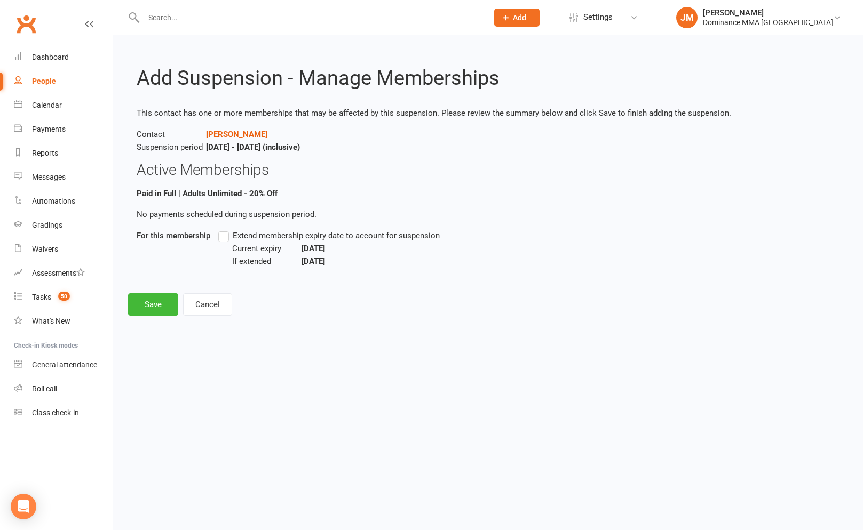
click at [219, 232] on label "Extend membership expiry date to account for suspension" at bounding box center [328, 235] width 221 height 13
click at [219, 229] on input "Extend membership expiry date to account for suspension" at bounding box center [221, 229] width 7 height 0
click at [161, 298] on button "Save" at bounding box center [153, 304] width 50 height 22
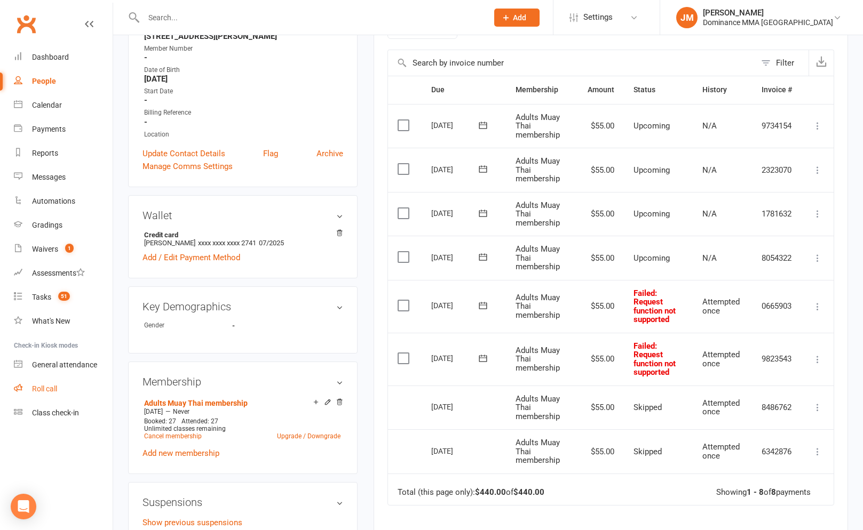
scroll to position [229, 0]
click at [768, 341] on td "9823543" at bounding box center [777, 358] width 50 height 53
click at [821, 357] on icon at bounding box center [817, 359] width 11 height 11
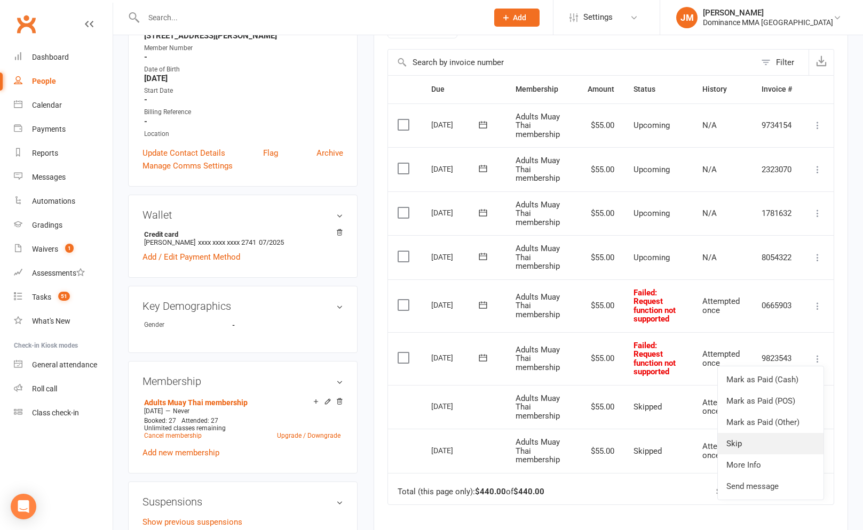
click at [754, 438] on link "Skip" at bounding box center [771, 443] width 106 height 21
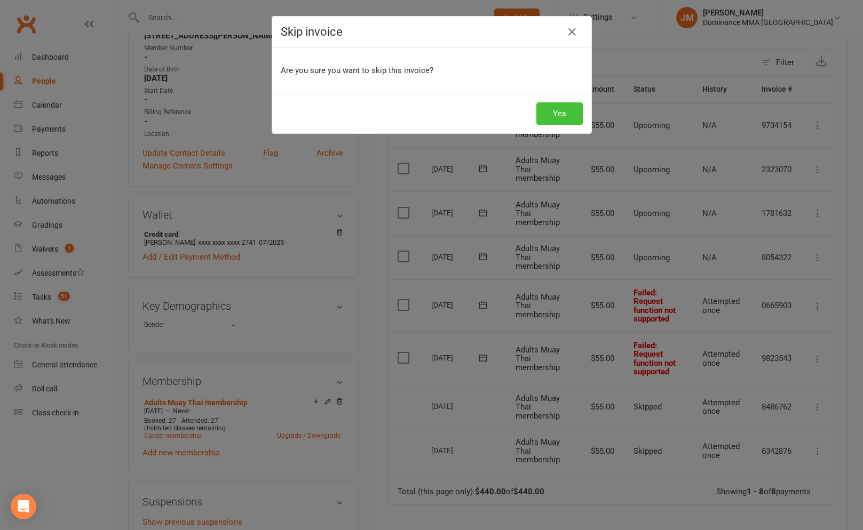
click at [564, 114] on button "Yes" at bounding box center [559, 113] width 46 height 22
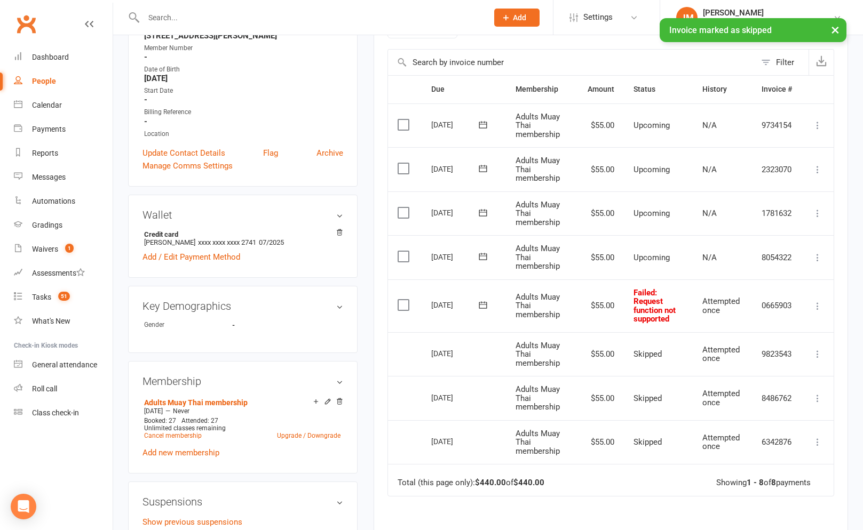
click at [820, 305] on icon at bounding box center [817, 306] width 11 height 11
click at [730, 392] on link "Skip" at bounding box center [771, 390] width 106 height 21
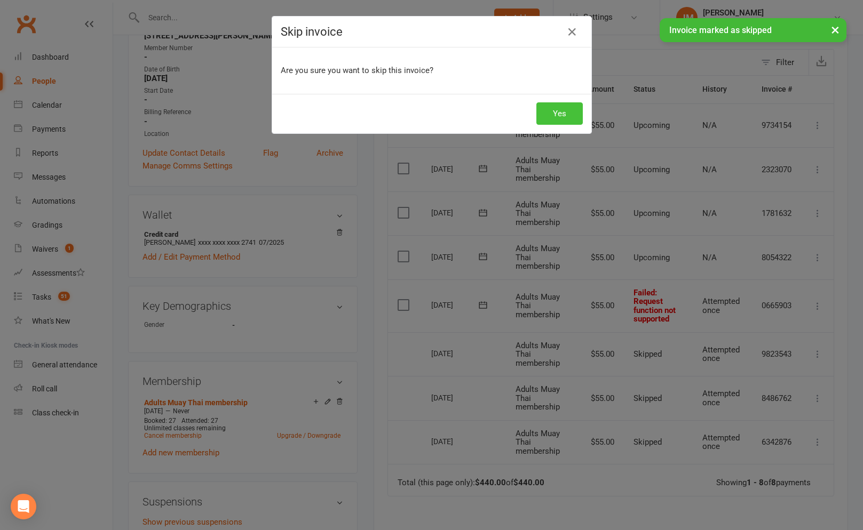
drag, startPoint x: 558, startPoint y: 116, endPoint x: 553, endPoint y: 116, distance: 5.4
click at [558, 116] on button "Yes" at bounding box center [559, 113] width 46 height 22
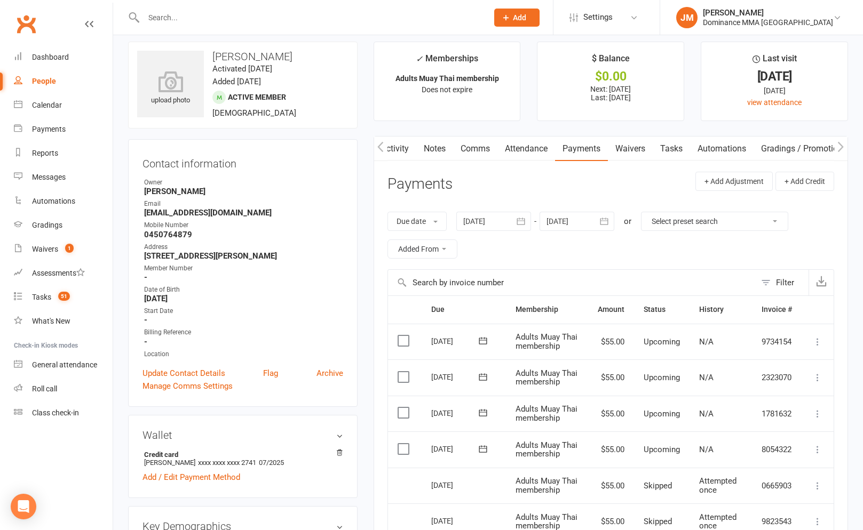
scroll to position [0, 0]
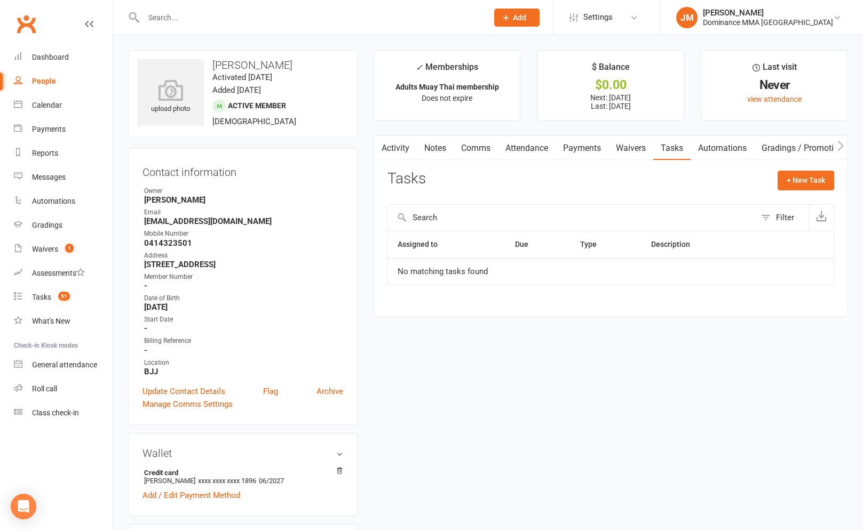
click at [589, 144] on link "Payments" at bounding box center [581, 148] width 53 height 25
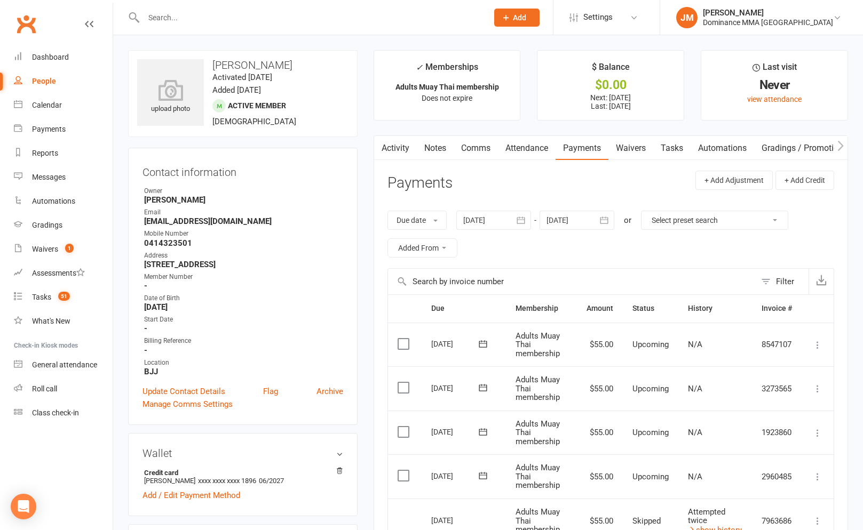
click at [444, 161] on div "Activity Notes Comms Attendance Payments Waivers Tasks Automations Gradings / P…" at bounding box center [610, 455] width 474 height 639
click at [441, 146] on link "Notes" at bounding box center [435, 148] width 37 height 25
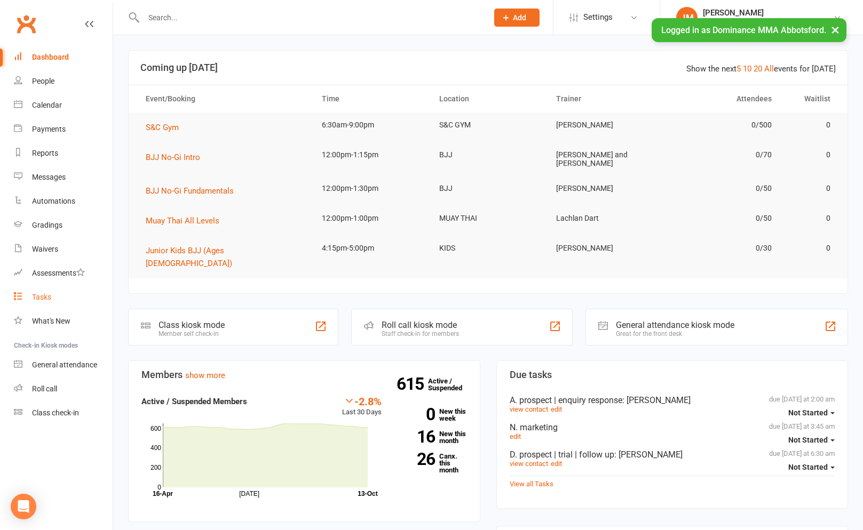
click at [54, 301] on link "Tasks" at bounding box center [63, 297] width 99 height 24
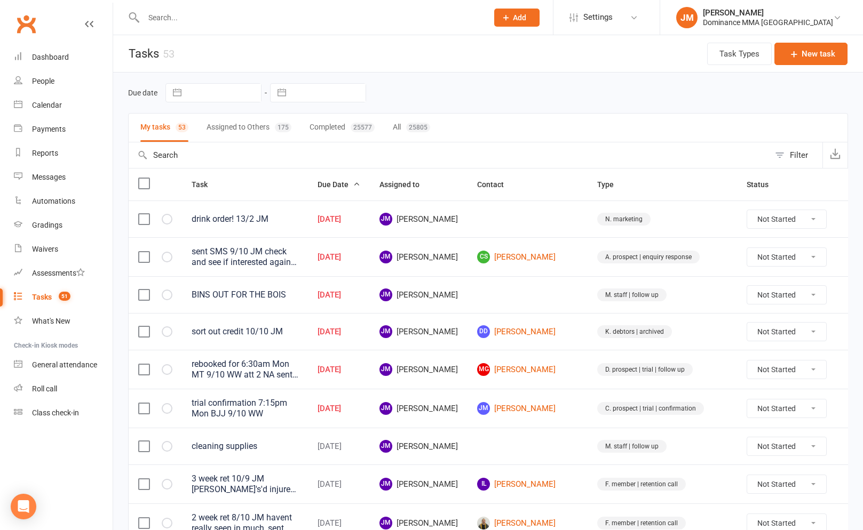
click at [847, 218] on icon at bounding box center [852, 219] width 11 height 11
click at [750, 267] on link "Edit" at bounding box center [784, 261] width 106 height 21
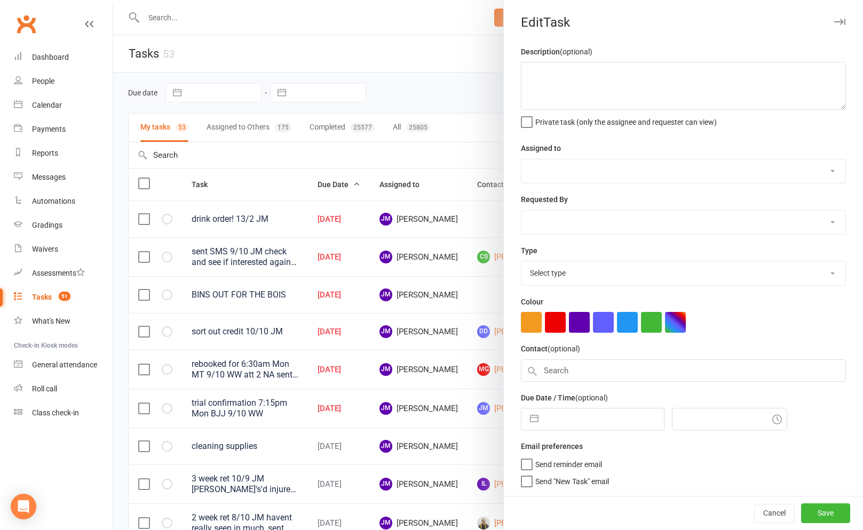
type textarea "drink order! 13/2 JM"
select select "45422"
type input "[DATE]"
type input "3:45am"
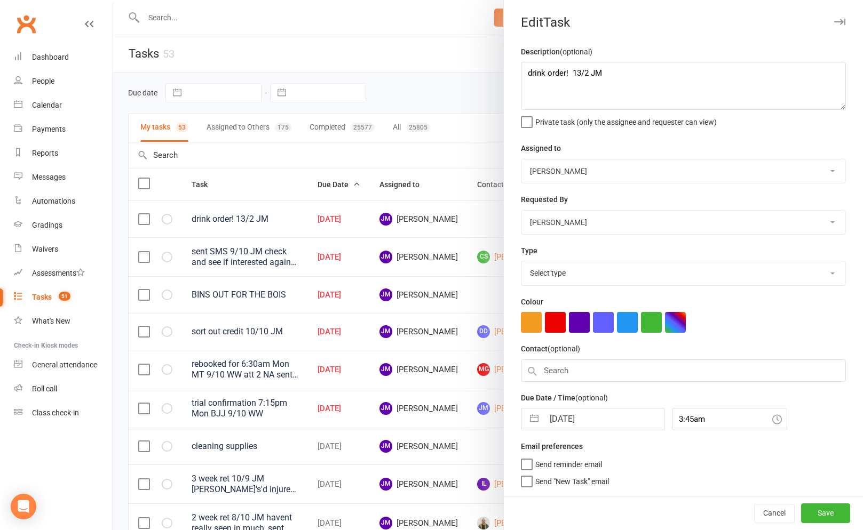
select select "3873"
select select "8"
select select "2025"
select select "9"
select select "2025"
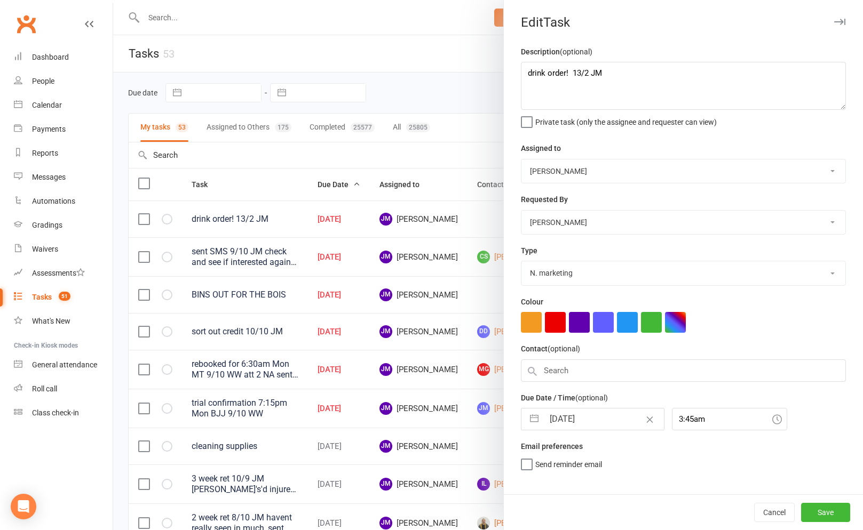
select select "10"
select select "2025"
click at [555, 419] on input "[DATE]" at bounding box center [604, 419] width 120 height 21
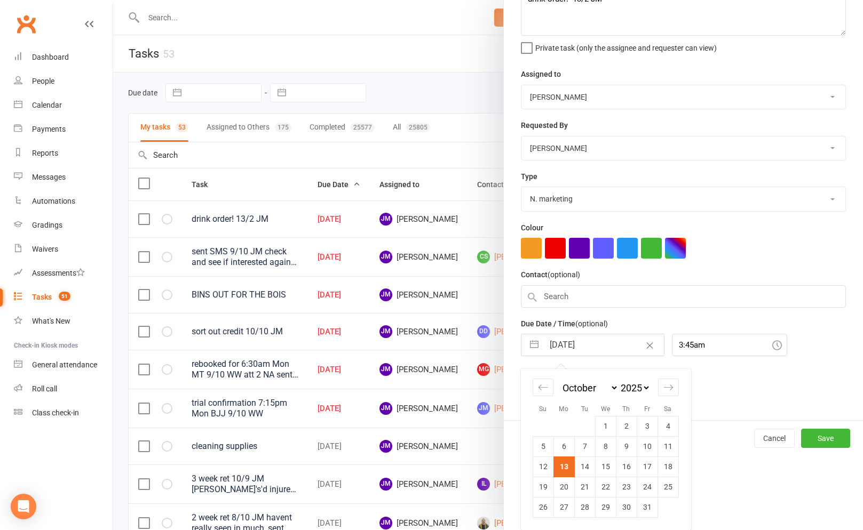
scroll to position [76, 0]
click at [601, 465] on td "15" at bounding box center [605, 467] width 21 height 20
type input "[DATE]"
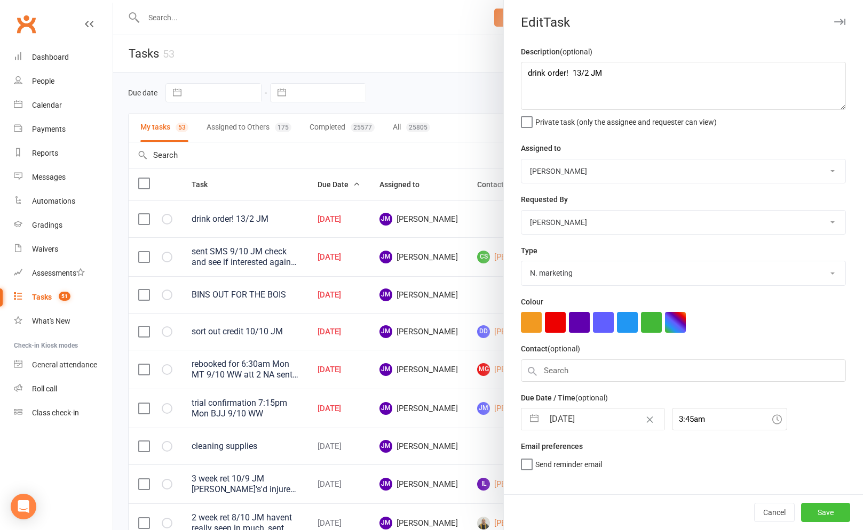
click at [817, 507] on button "Save" at bounding box center [825, 512] width 49 height 19
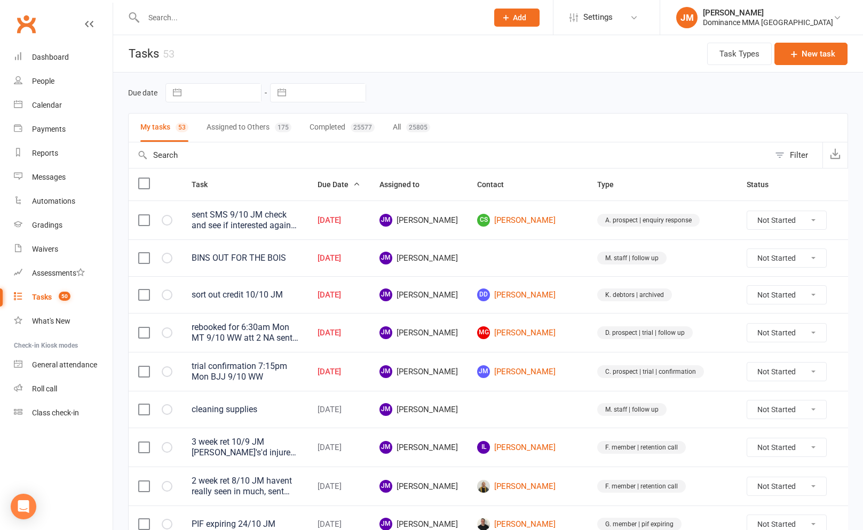
click at [847, 218] on icon at bounding box center [852, 220] width 11 height 11
click at [758, 256] on link "Edit" at bounding box center [784, 262] width 106 height 21
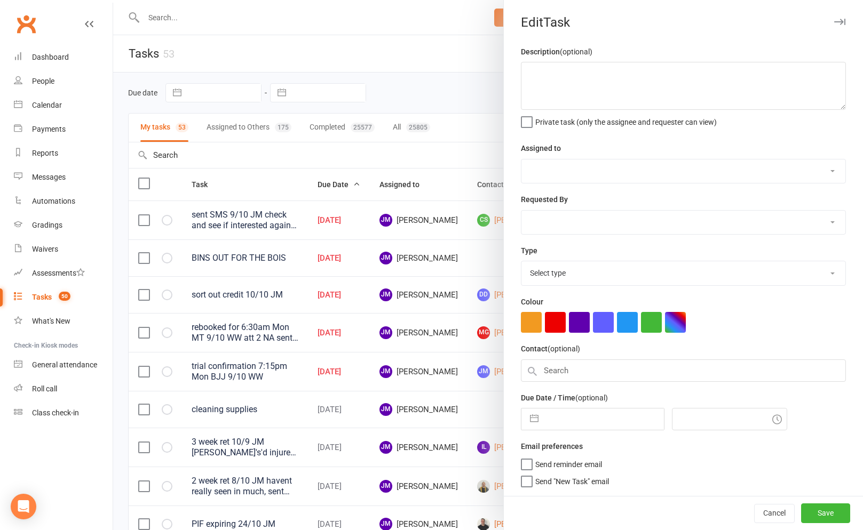
type textarea "sent SMS 9/10 JM check and see if interested again 4/8 JM"
select select "45422"
type input "[DATE]"
type input "8:45am"
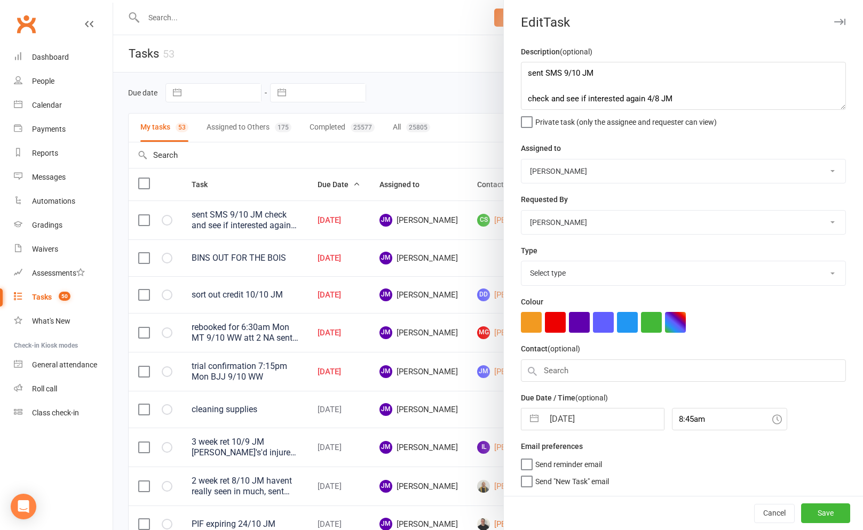
select select "3860"
select select "8"
select select "2025"
select select "9"
select select "2025"
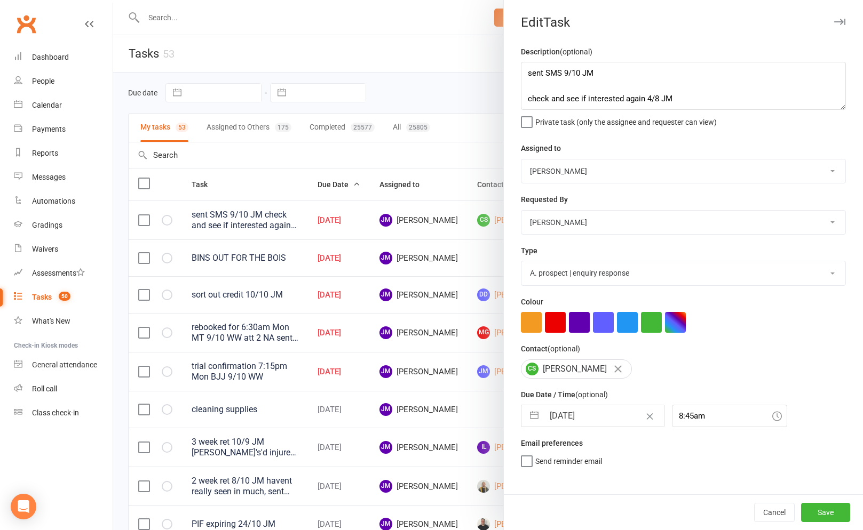
select select "10"
select select "2025"
click at [577, 414] on input "[DATE]" at bounding box center [604, 415] width 120 height 21
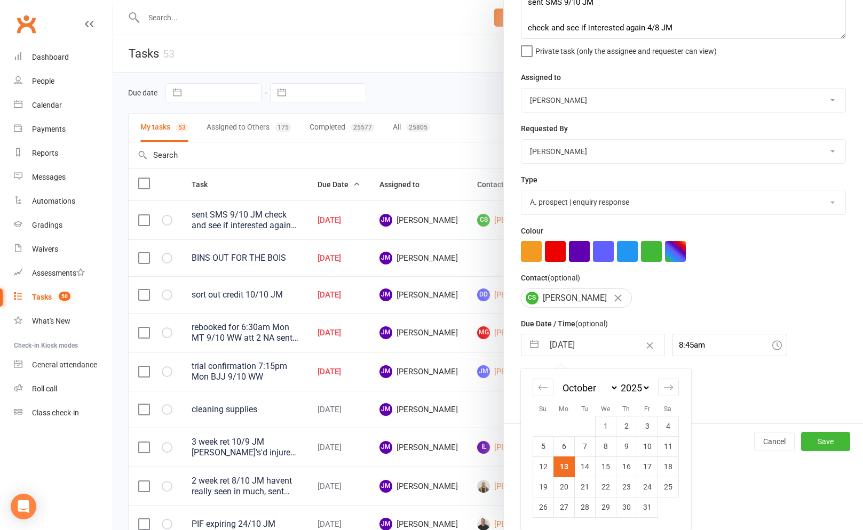
click at [601, 462] on td "15" at bounding box center [605, 467] width 21 height 20
type input "[DATE]"
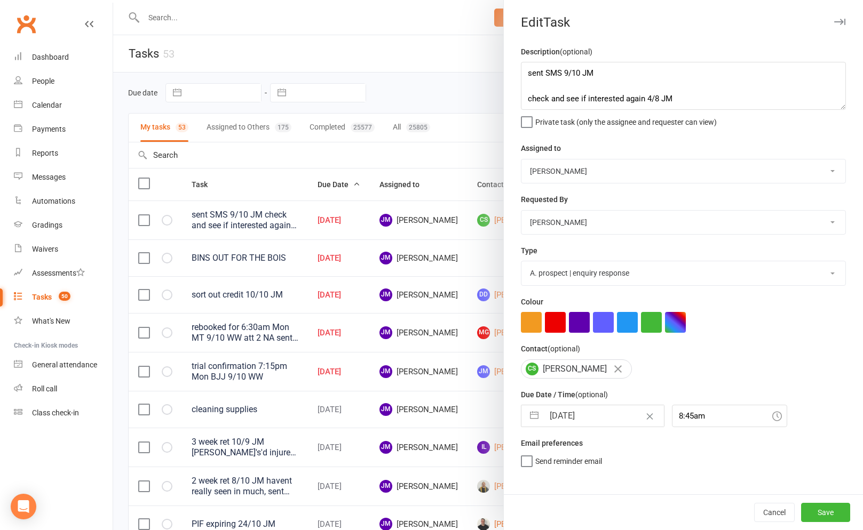
scroll to position [0, 0]
click at [833, 514] on button "Save" at bounding box center [825, 512] width 49 height 19
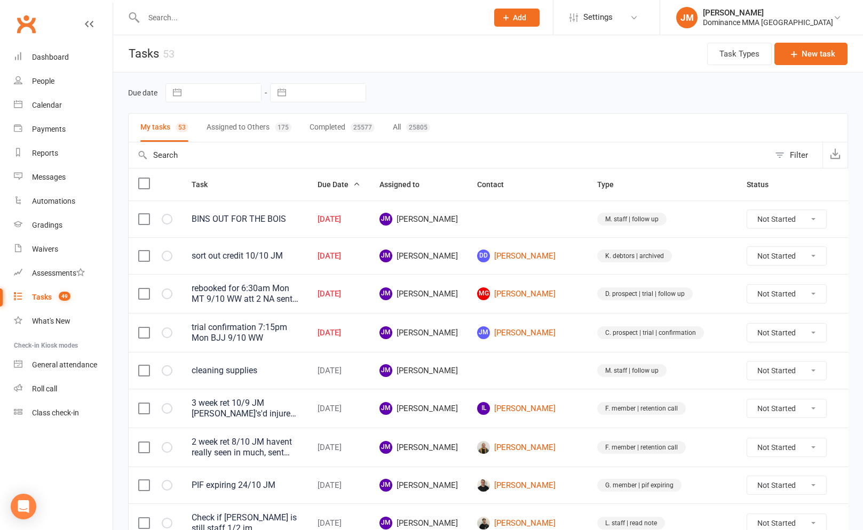
drag, startPoint x: 834, startPoint y: 253, endPoint x: 820, endPoint y: 251, distance: 14.0
click at [847, 253] on icon at bounding box center [852, 256] width 11 height 11
click at [749, 299] on link "Edit" at bounding box center [784, 298] width 106 height 21
type textarea "sort out credit 10/10 JM"
select select "45422"
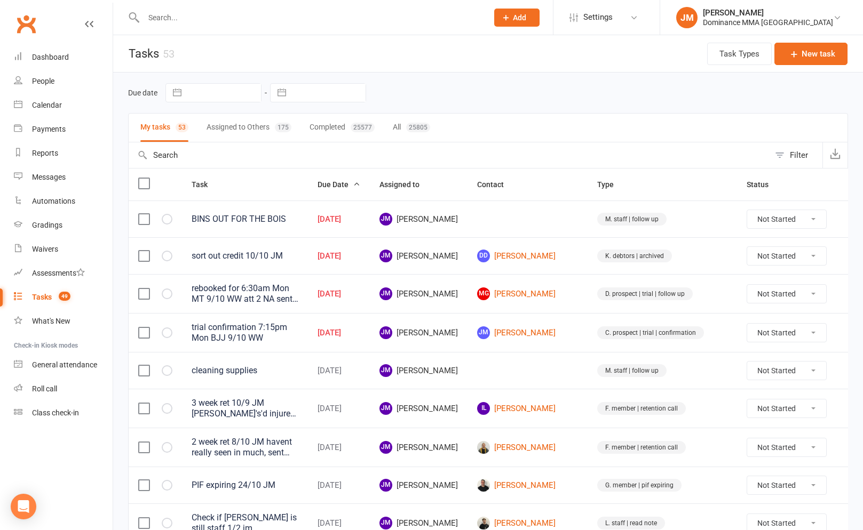
select select "45422"
type input "[DATE]"
type input "9:45am"
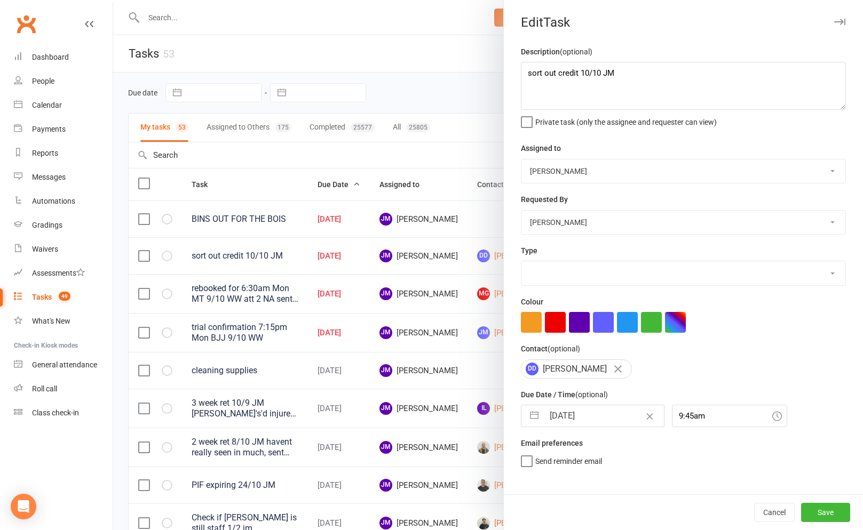
select select "3870"
click at [537, 420] on button "button" at bounding box center [533, 415] width 19 height 21
select select "8"
select select "2025"
select select "9"
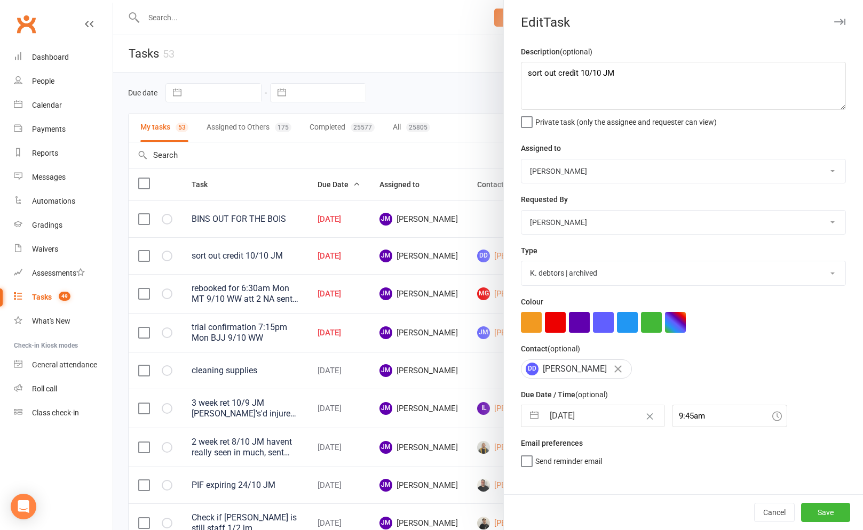
select select "2025"
select select "10"
select select "2025"
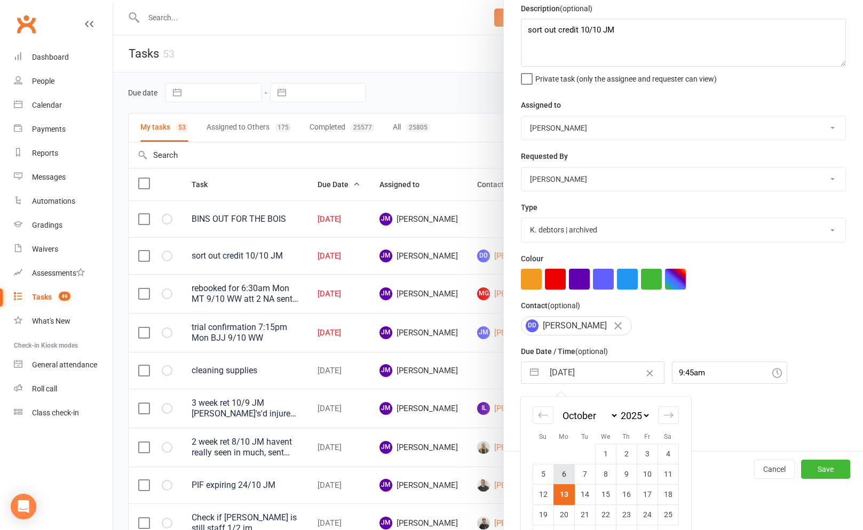
scroll to position [73, 0]
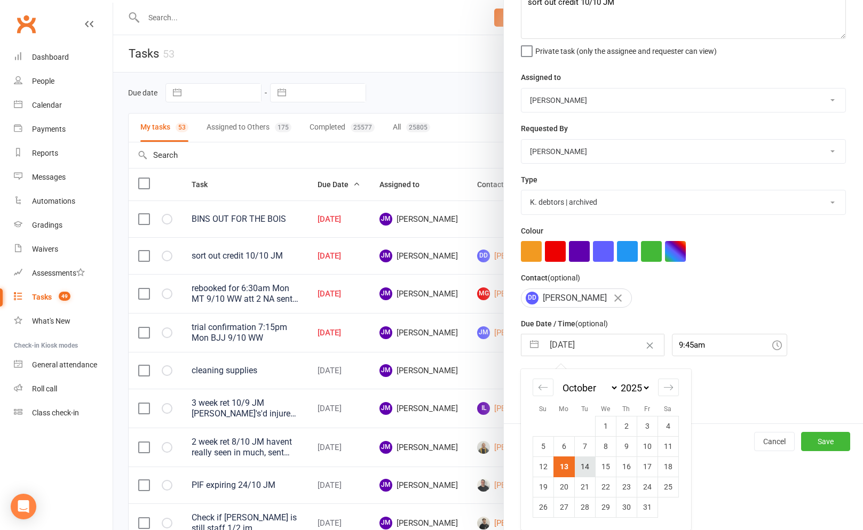
click at [582, 473] on td "14" at bounding box center [584, 467] width 21 height 20
type input "[DATE]"
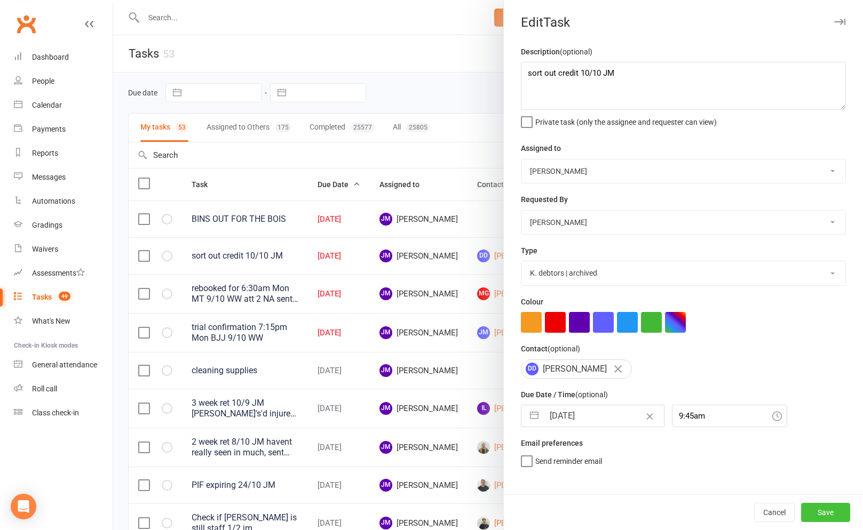
click at [840, 514] on button "Save" at bounding box center [825, 512] width 49 height 19
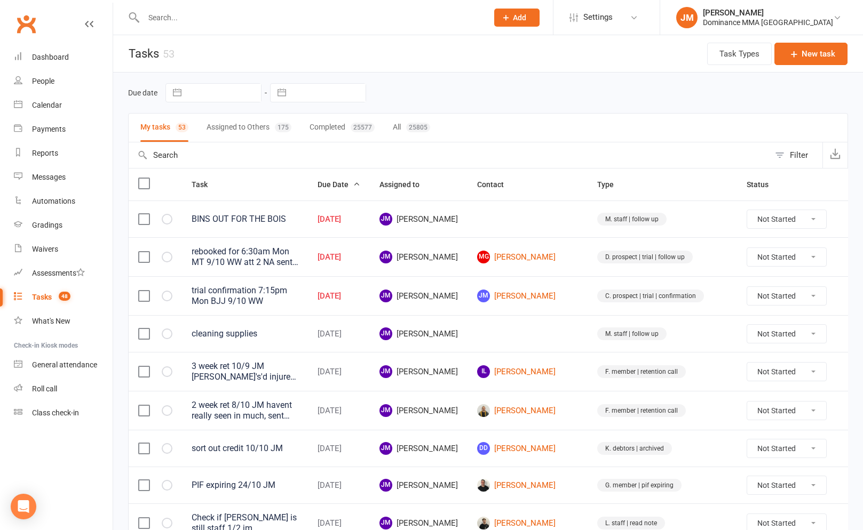
click at [847, 255] on icon at bounding box center [852, 257] width 11 height 11
click at [780, 300] on link "Edit" at bounding box center [784, 299] width 106 height 21
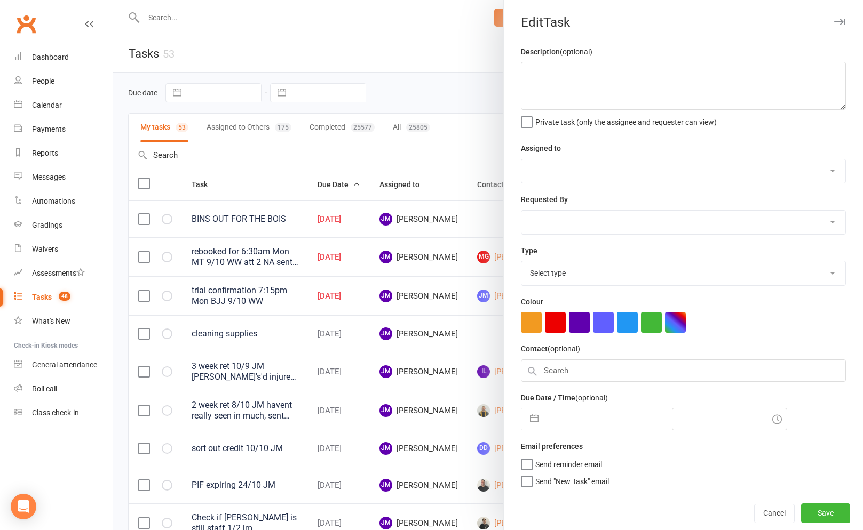
type textarea "rebooked for 6:30am Mon MT 9/10 WW att 2 NA sent sMS 7/10 JM att 1 NA DNLM no r…"
select select "45422"
select select "49757"
type input "[DATE]"
type input "11:45am"
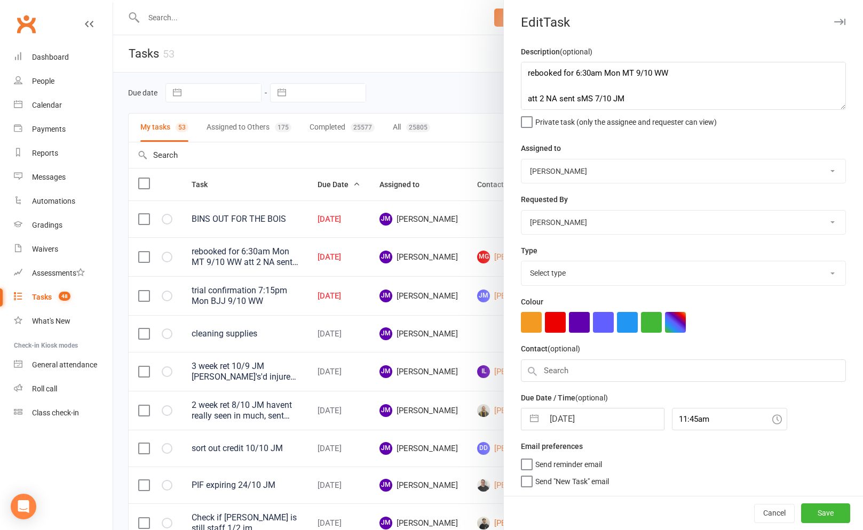
select select "3863"
select select "8"
select select "2025"
select select "9"
select select "2025"
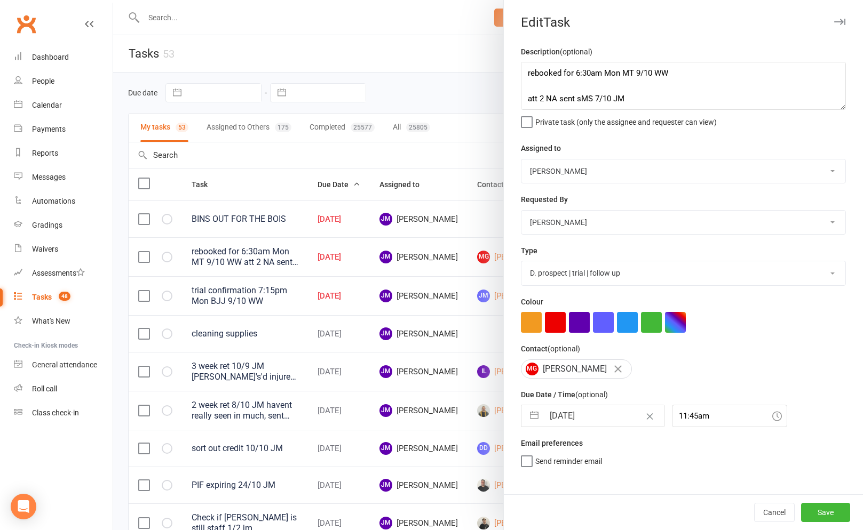
select select "10"
select select "2025"
drag, startPoint x: 567, startPoint y: 412, endPoint x: 574, endPoint y: 415, distance: 7.8
click at [567, 412] on input "[DATE]" at bounding box center [604, 415] width 120 height 21
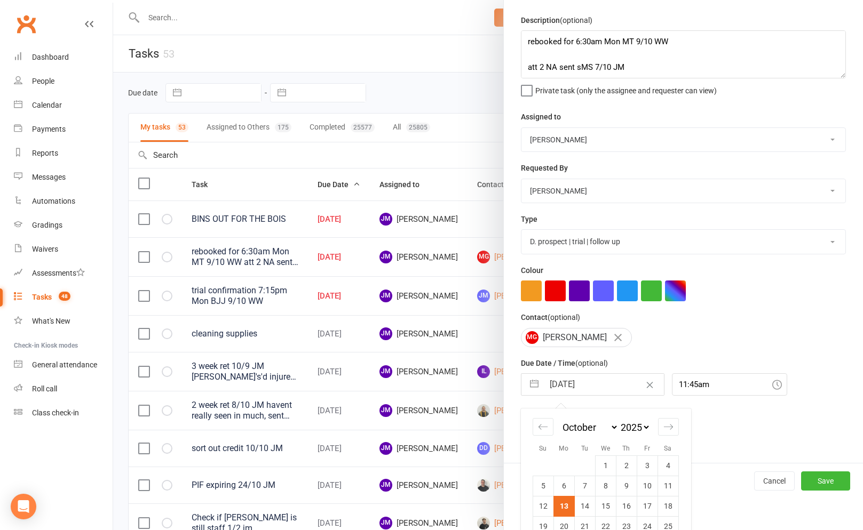
scroll to position [73, 0]
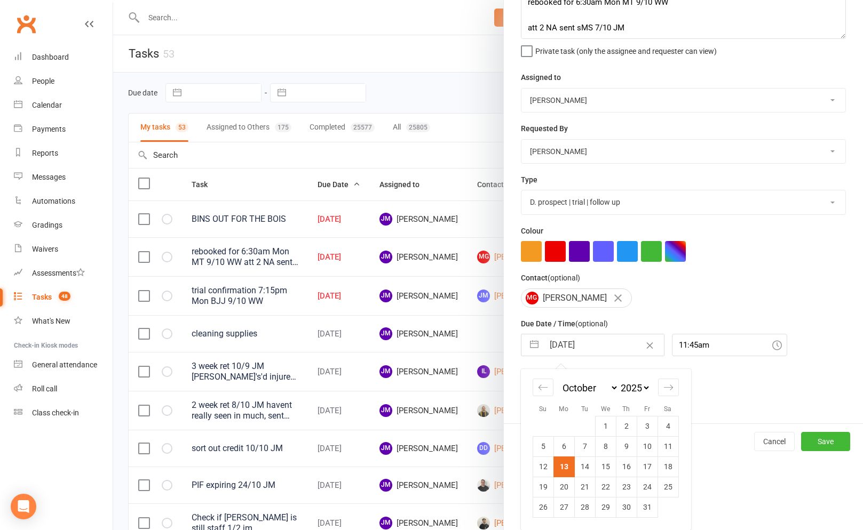
drag, startPoint x: 586, startPoint y: 466, endPoint x: 583, endPoint y: 458, distance: 9.1
click at [586, 466] on td "14" at bounding box center [584, 467] width 21 height 20
type input "[DATE]"
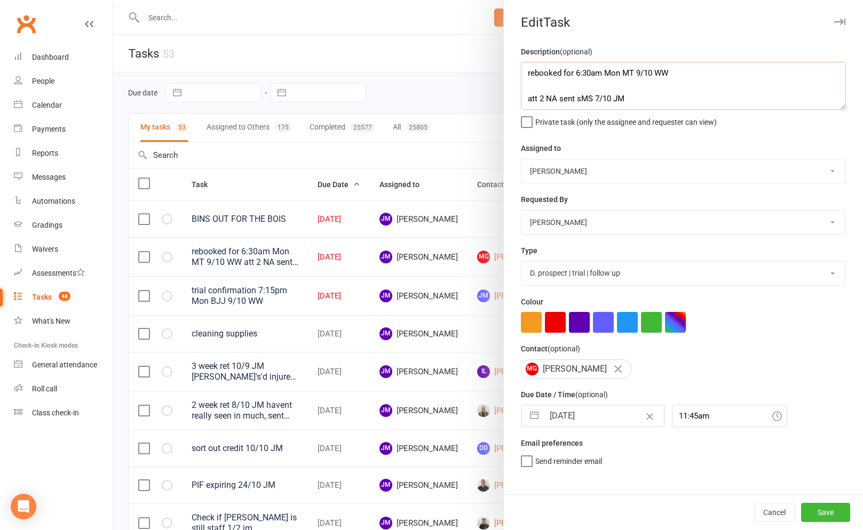
click at [528, 79] on textarea "rebooked for 6:30am Mon MT 9/10 WW att 2 NA sent sMS 7/10 JM att 1 NA DNLM no r…" at bounding box center [683, 86] width 325 height 48
type textarea "loved thte gym, only here for two weeks but is paying to train for that period.…"
click at [822, 511] on button "Save" at bounding box center [825, 512] width 49 height 19
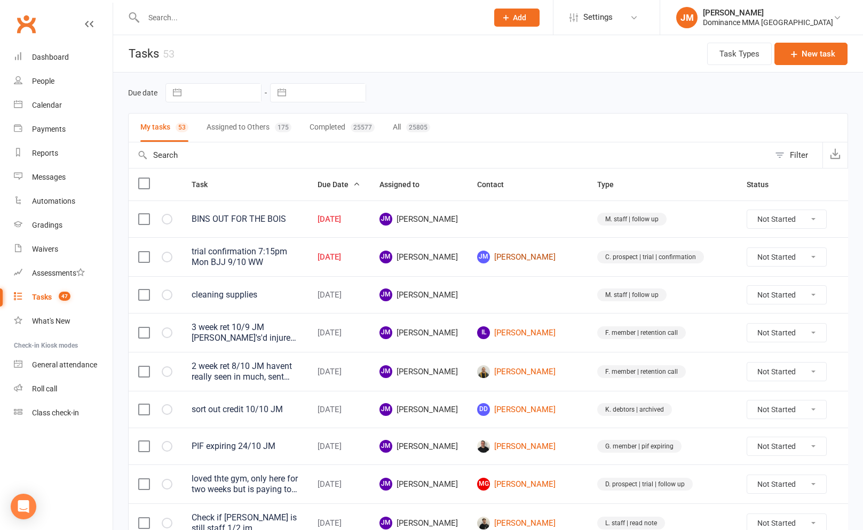
click at [545, 258] on link "[PERSON_NAME] [PERSON_NAME]" at bounding box center [527, 257] width 101 height 13
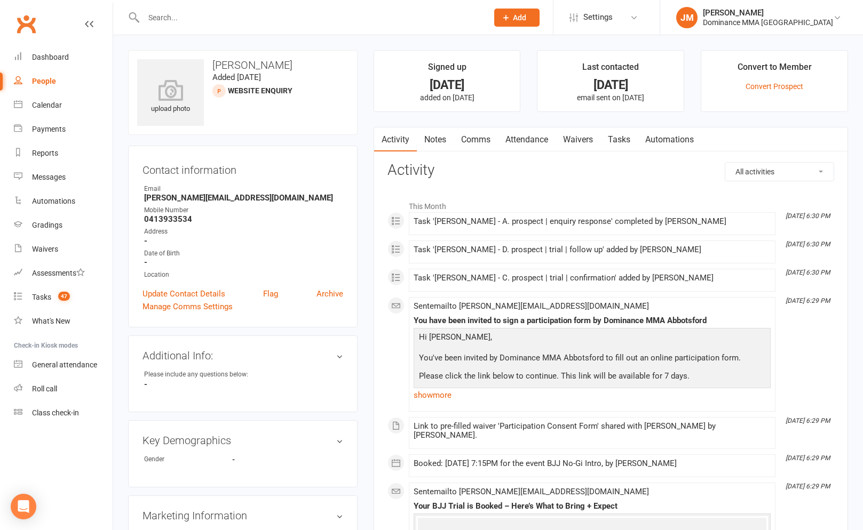
click at [608, 142] on link "Tasks" at bounding box center [618, 140] width 37 height 25
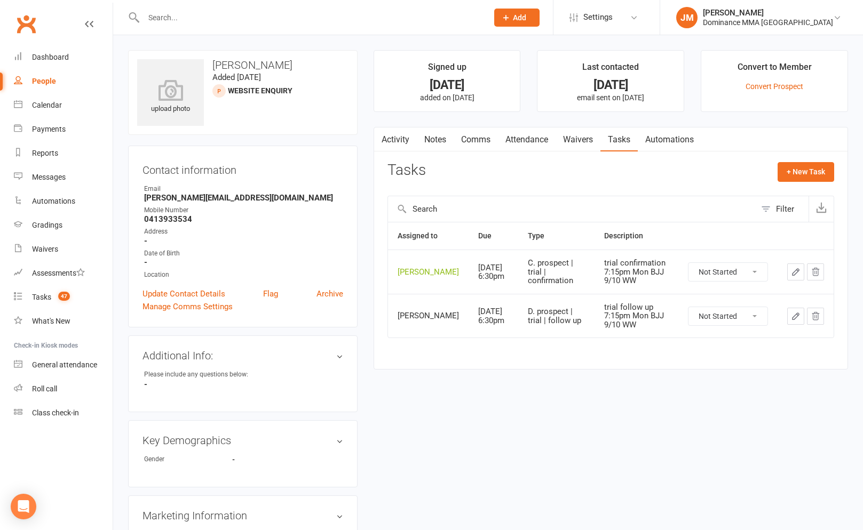
click at [735, 274] on select "Not Started In Progress Waiting Complete" at bounding box center [727, 272] width 79 height 18
click at [688, 271] on select "Not Started In Progress Waiting Complete" at bounding box center [727, 272] width 79 height 18
select select "unstarted"
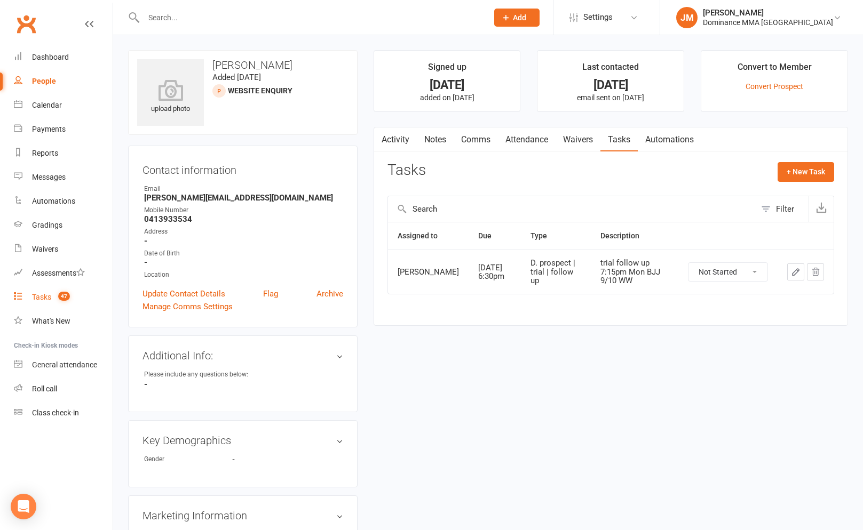
click at [52, 299] on link "Tasks 47" at bounding box center [63, 297] width 99 height 24
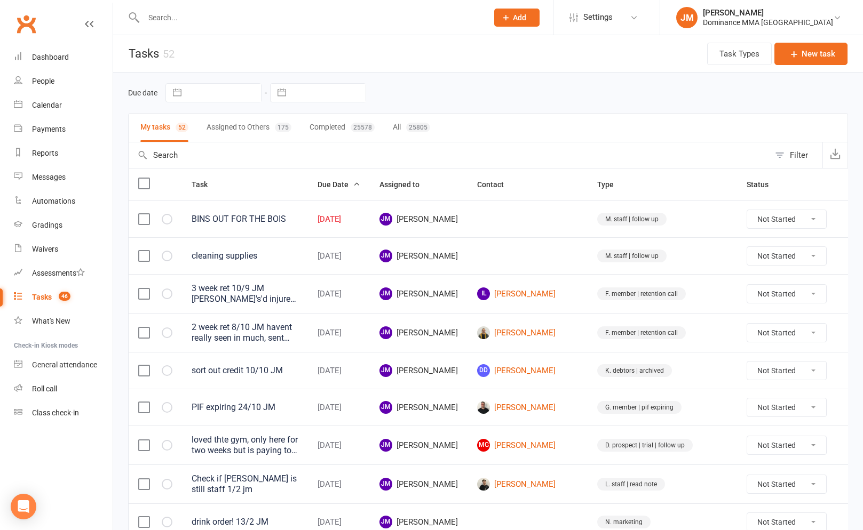
click at [383, 21] on input "text" at bounding box center [310, 17] width 340 height 15
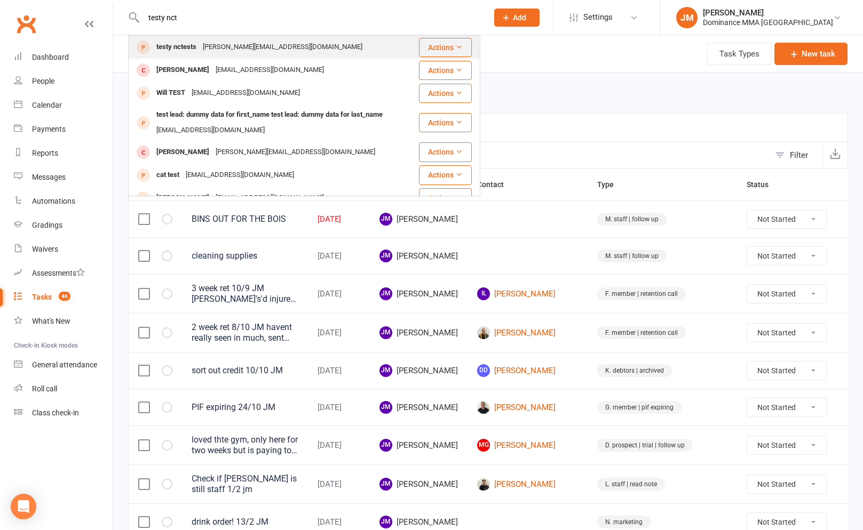
type input "testy nct"
click at [221, 44] on div "[PERSON_NAME][EMAIL_ADDRESS][DOMAIN_NAME]" at bounding box center [283, 46] width 166 height 15
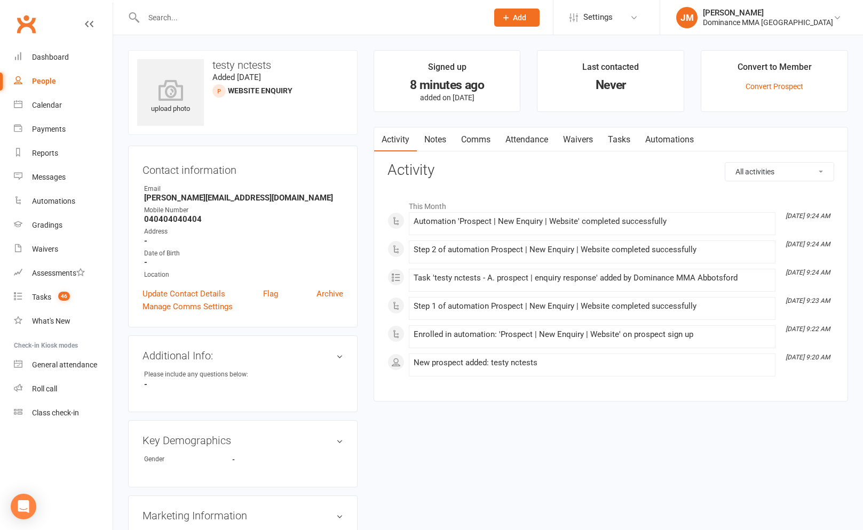
click at [616, 140] on link "Tasks" at bounding box center [618, 140] width 37 height 25
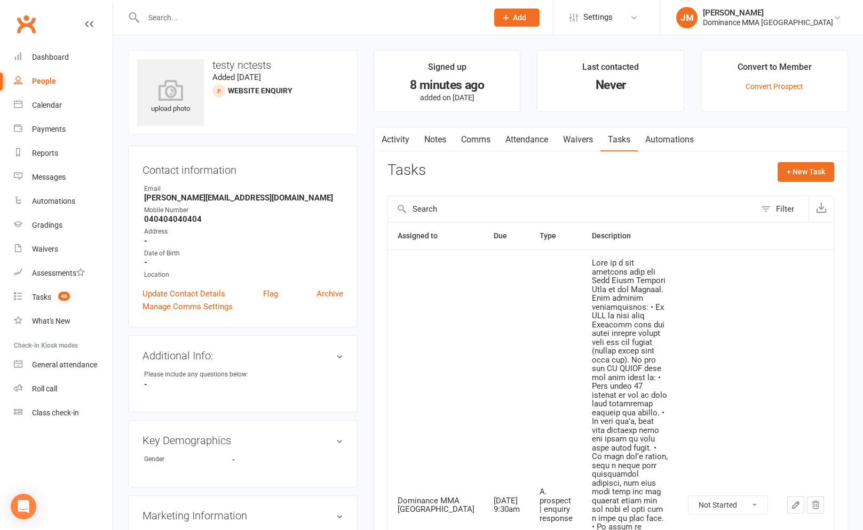
click at [658, 137] on link "Automations" at bounding box center [669, 140] width 63 height 25
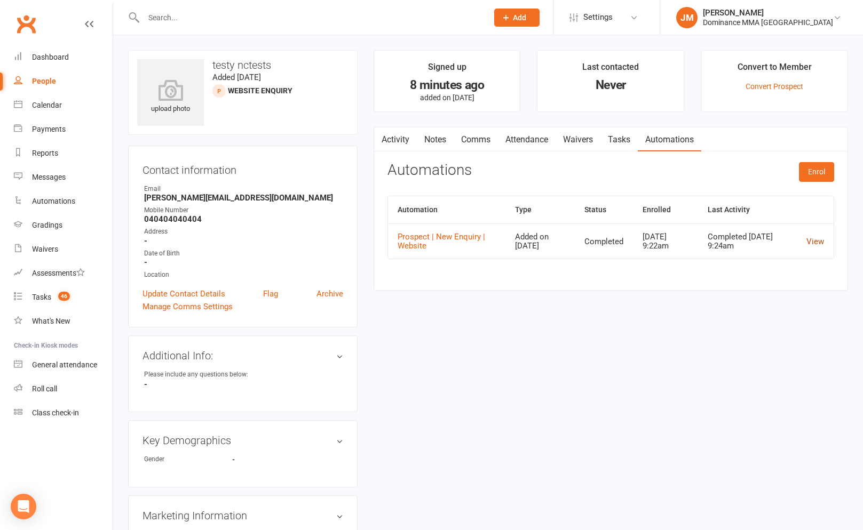
click at [821, 239] on link "View" at bounding box center [815, 242] width 18 height 10
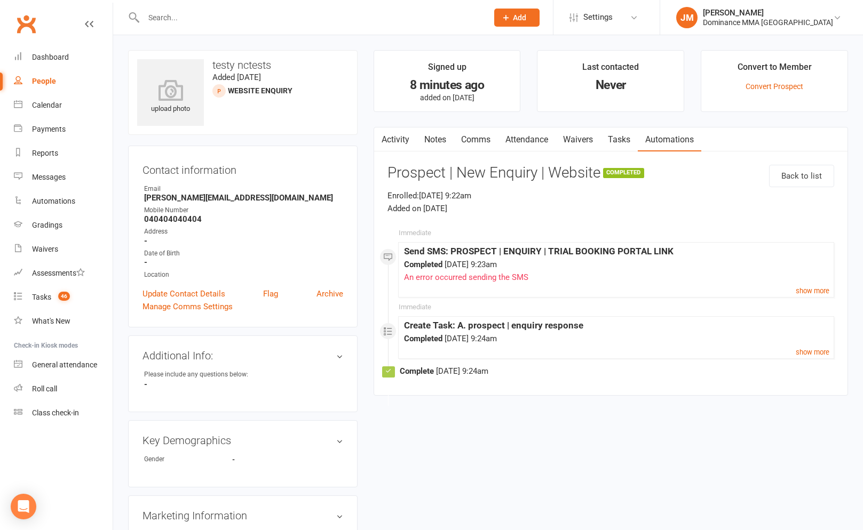
click at [622, 136] on link "Tasks" at bounding box center [618, 140] width 37 height 25
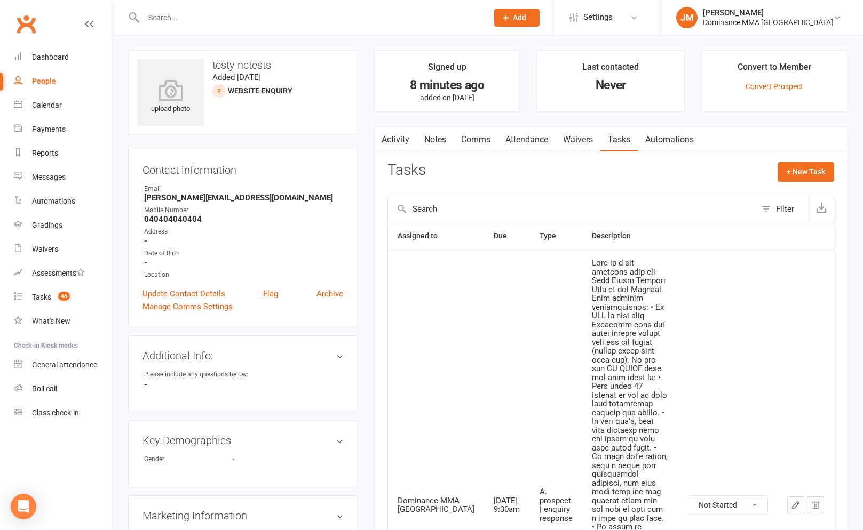
click at [736, 496] on select "Not Started In Progress Waiting Complete" at bounding box center [727, 505] width 79 height 18
click at [688, 496] on select "Not Started In Progress Waiting Complete" at bounding box center [727, 505] width 79 height 18
select select "unstarted"
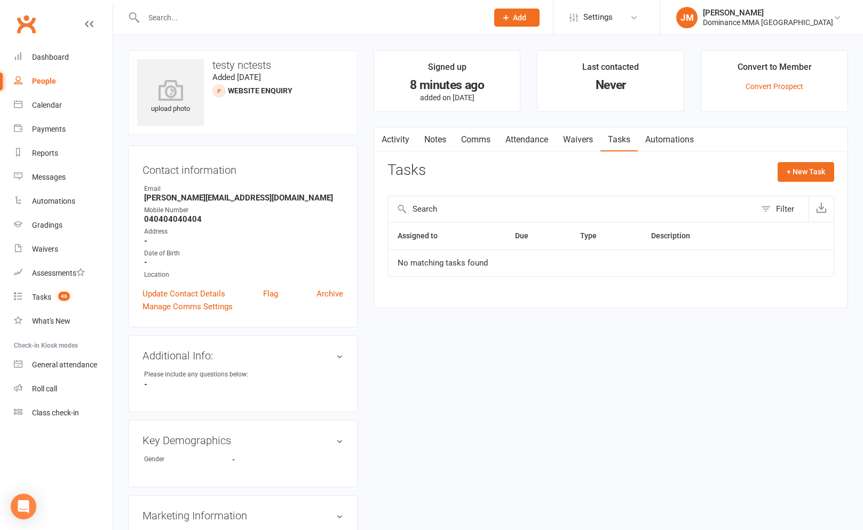
click at [344, 293] on div "Contact information Owner Email [PERSON_NAME][EMAIL_ADDRESS][DOMAIN_NAME] Mobil…" at bounding box center [242, 237] width 229 height 182
click at [335, 294] on link "Archive" at bounding box center [329, 294] width 27 height 13
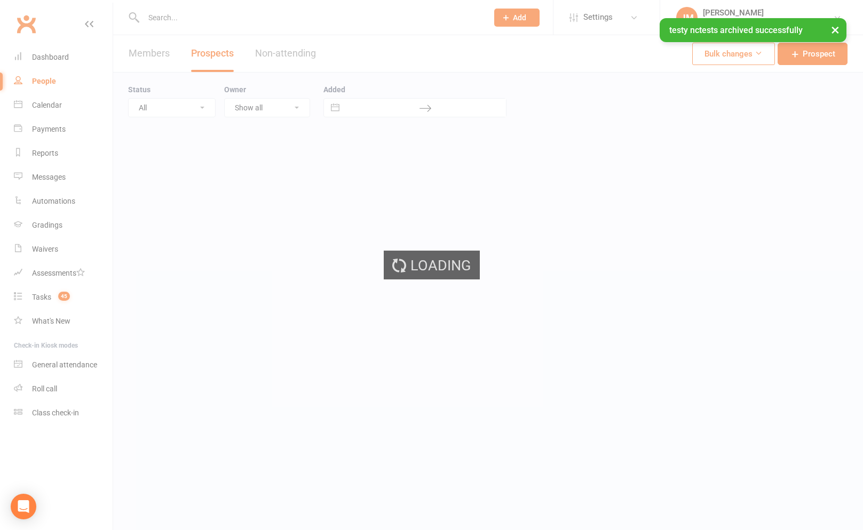
select select "25"
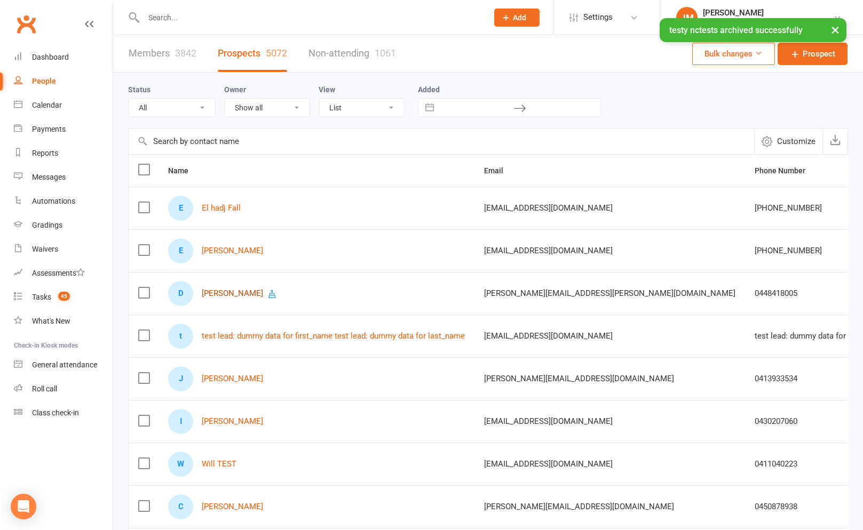
click at [220, 293] on link "[PERSON_NAME]" at bounding box center [232, 293] width 61 height 9
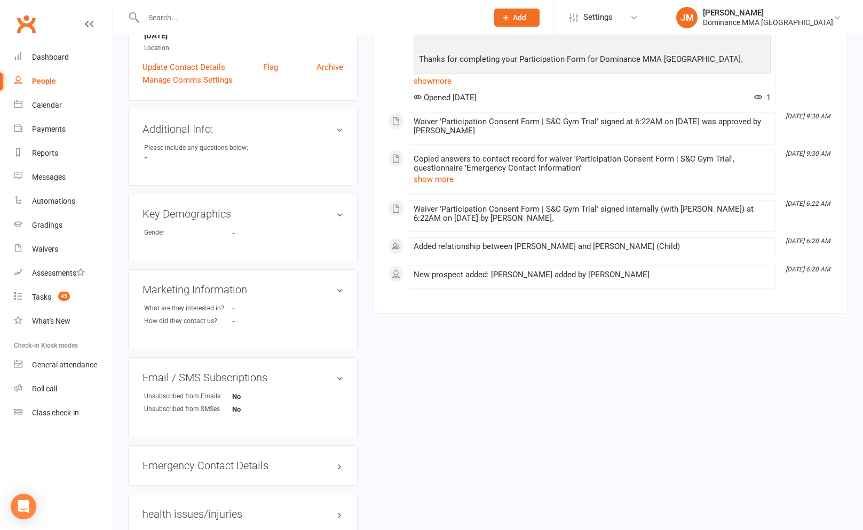
scroll to position [277, 0]
